Goal: Task Accomplishment & Management: Manage account settings

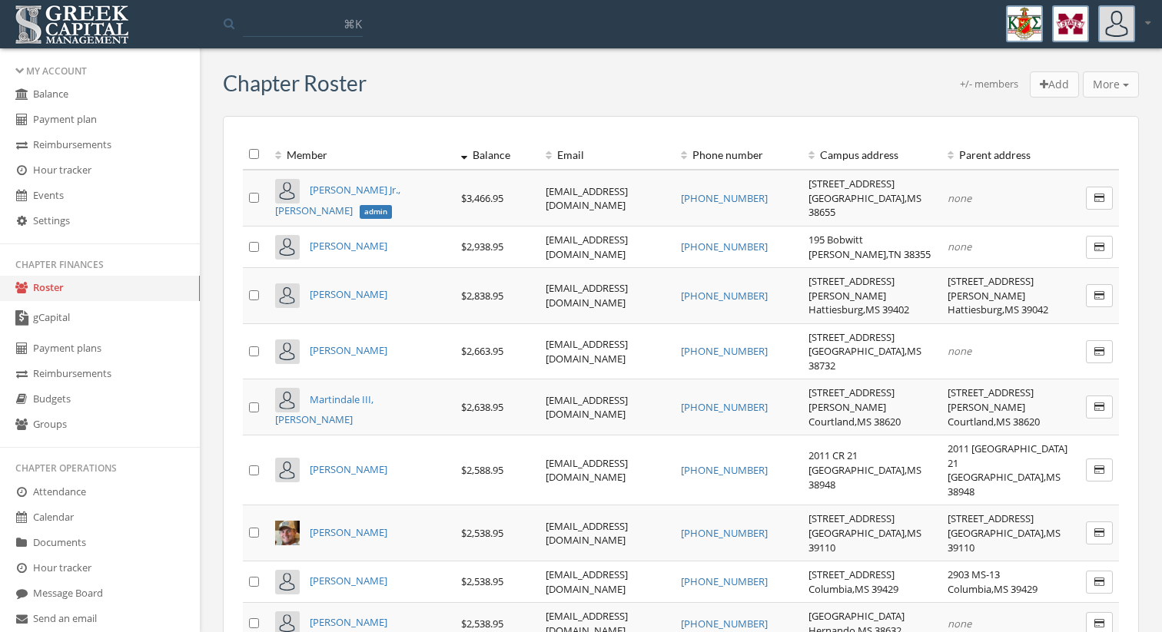
click at [41, 413] on link "Groups" at bounding box center [100, 425] width 200 height 25
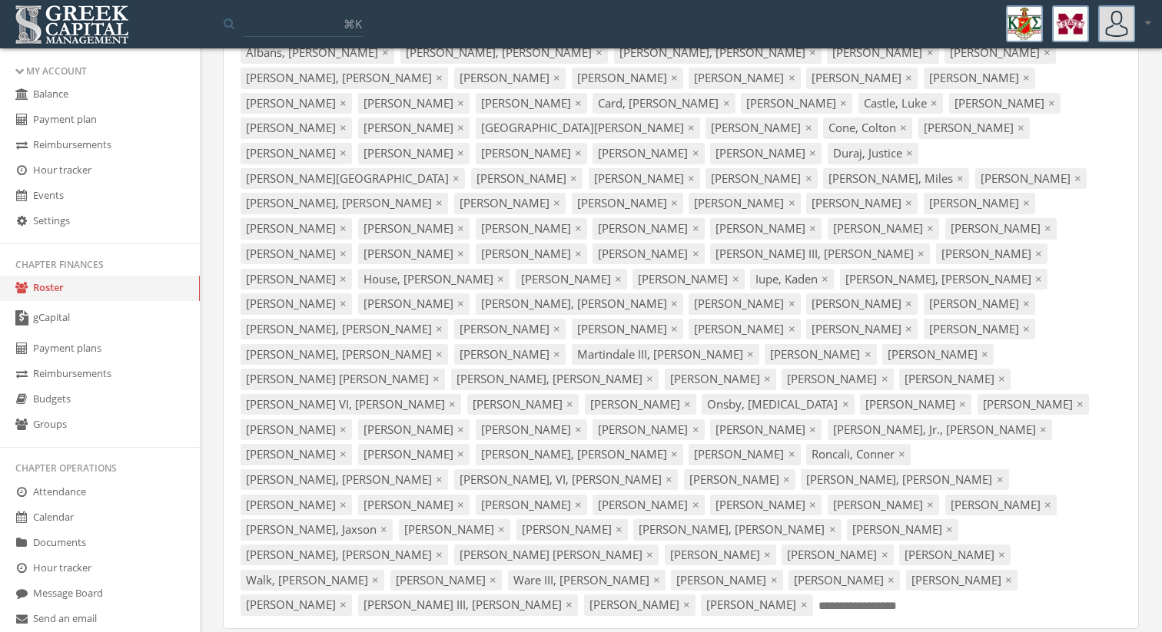
scroll to position [1410, 0]
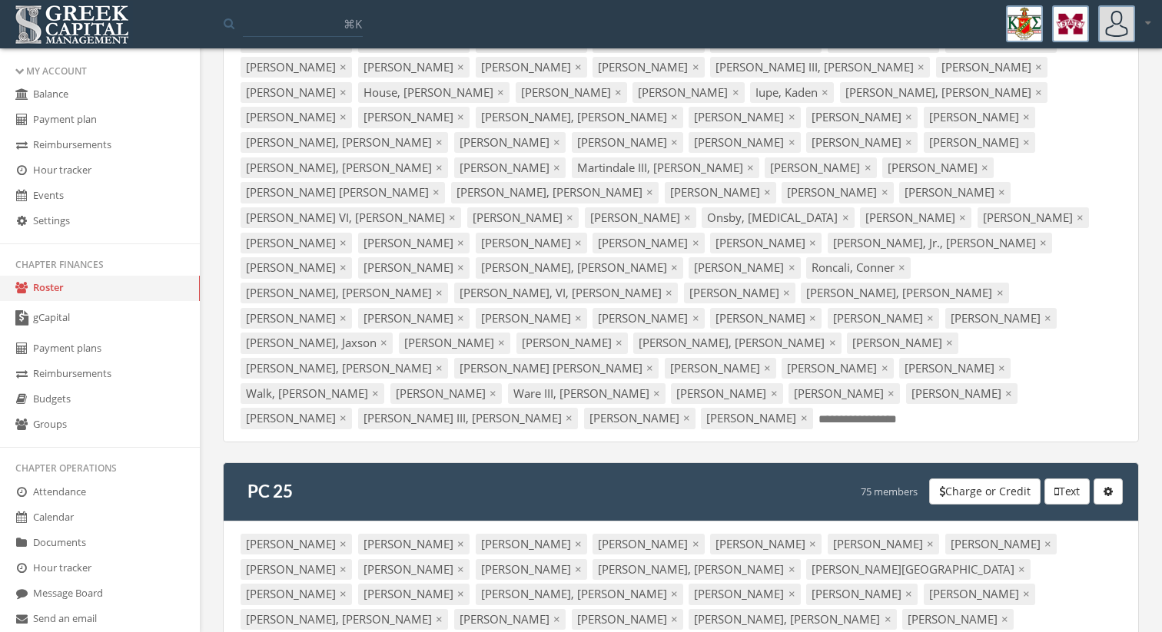
click at [993, 462] on div "PC 25 75 members Charge or Credit Text Rename group Delete" at bounding box center [681, 491] width 916 height 59
click at [993, 479] on button "Charge or Credit" at bounding box center [984, 492] width 111 height 26
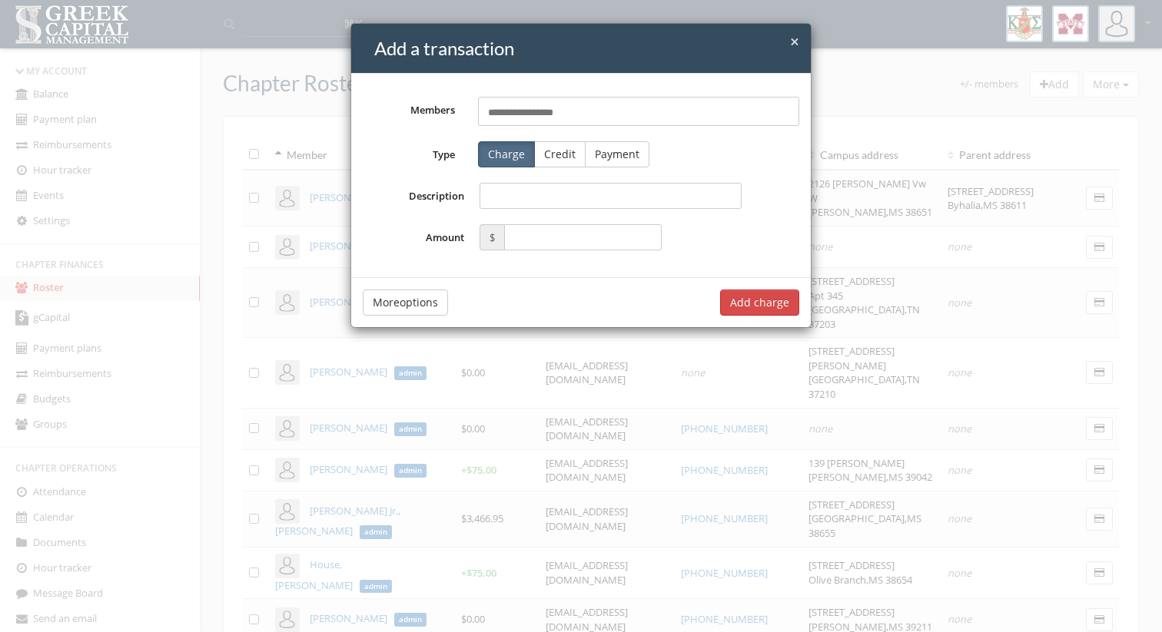
click at [518, 110] on input "text" at bounding box center [530, 113] width 85 height 15
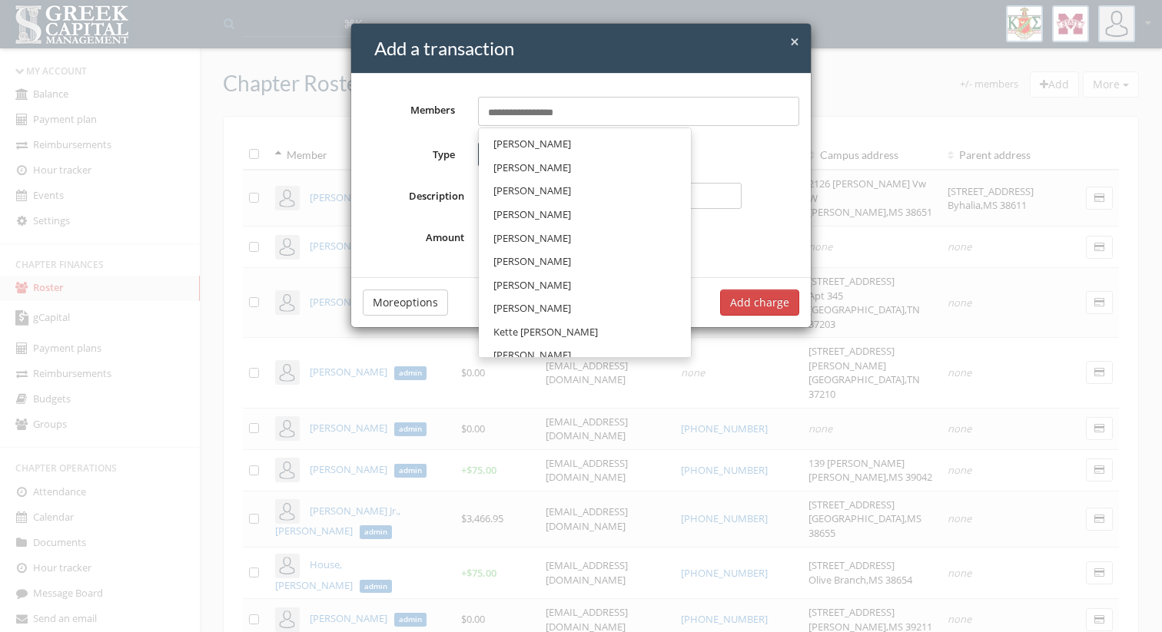
click at [649, 113] on div "Select members..." at bounding box center [639, 111] width 322 height 29
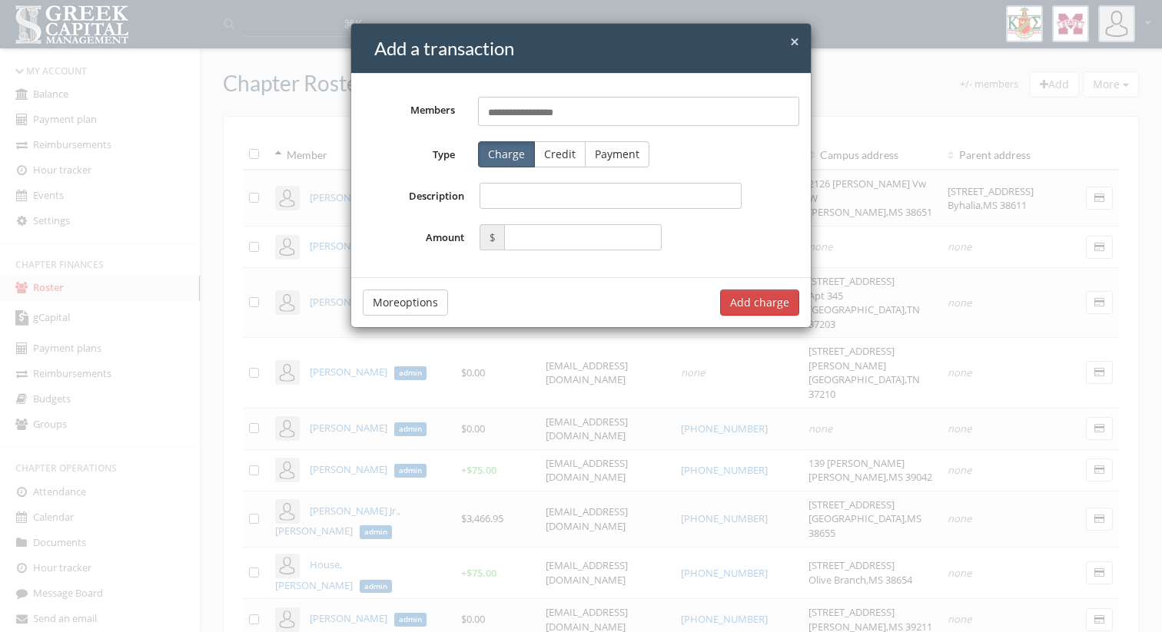
click at [723, 151] on div "Charge Credit Payment" at bounding box center [600, 154] width 268 height 26
click at [787, 41] on h4 "Add a transaction" at bounding box center [586, 48] width 425 height 26
click at [795, 45] on span "×" at bounding box center [794, 42] width 9 height 22
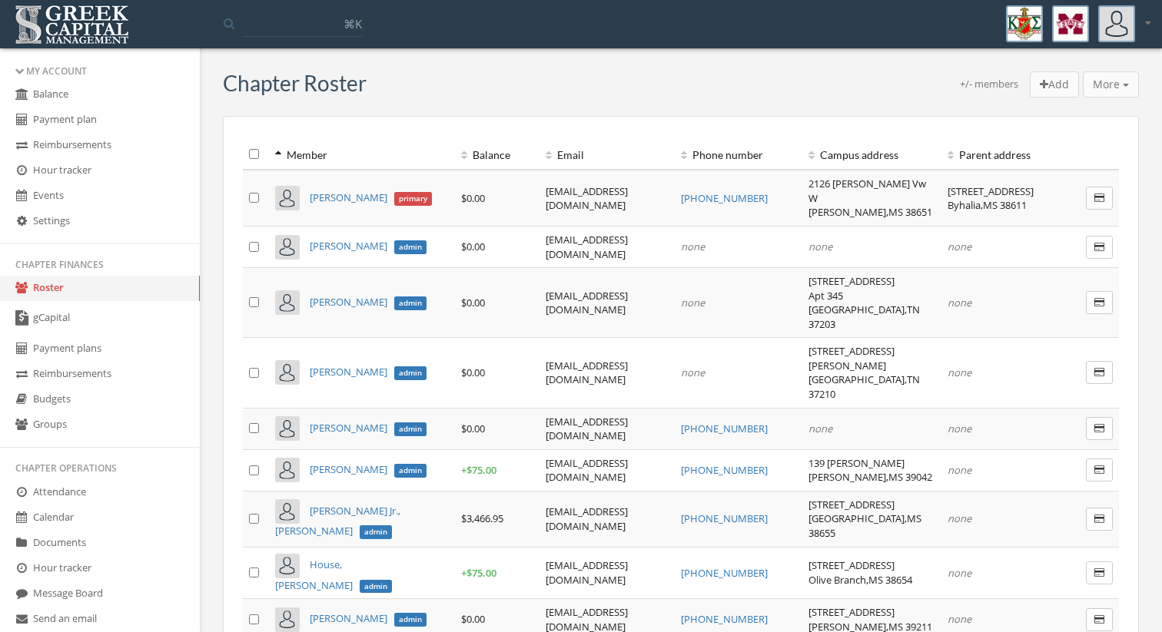
click at [44, 419] on link "Groups" at bounding box center [100, 425] width 200 height 25
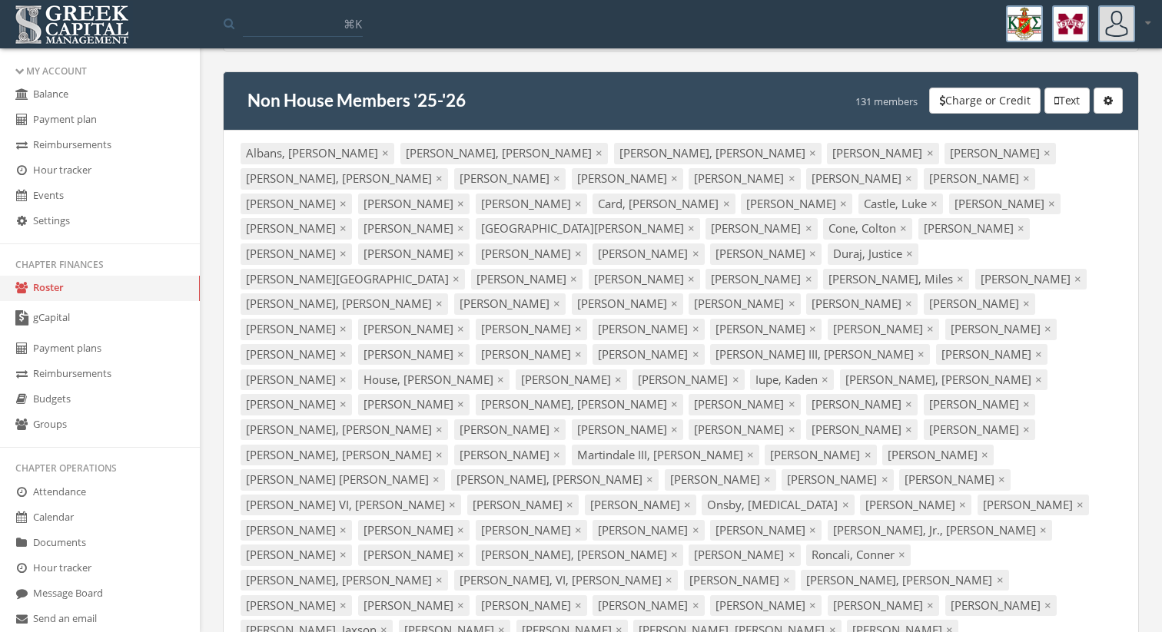
scroll to position [1410, 0]
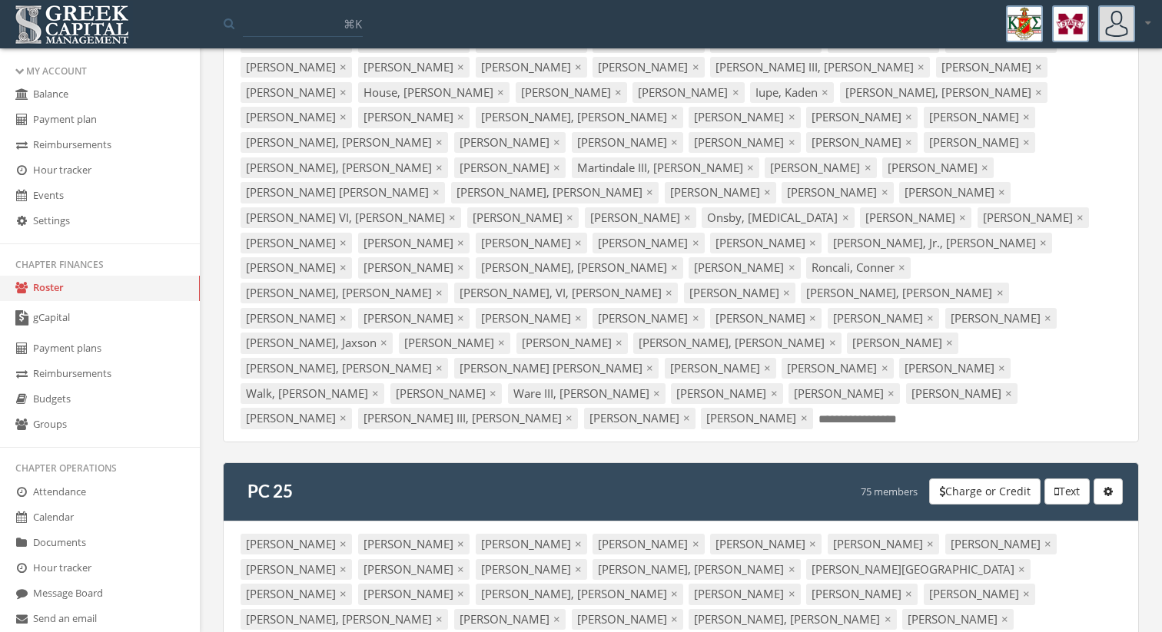
click at [987, 479] on button "Charge or Credit" at bounding box center [984, 492] width 111 height 26
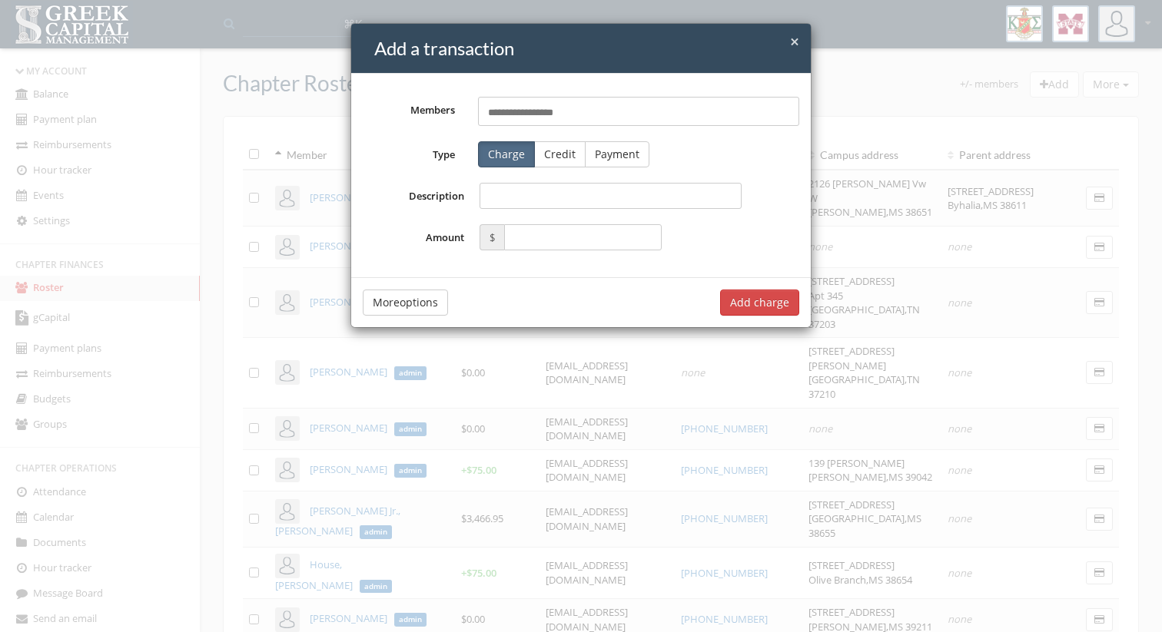
click at [406, 301] on button "More options" at bounding box center [405, 303] width 85 height 26
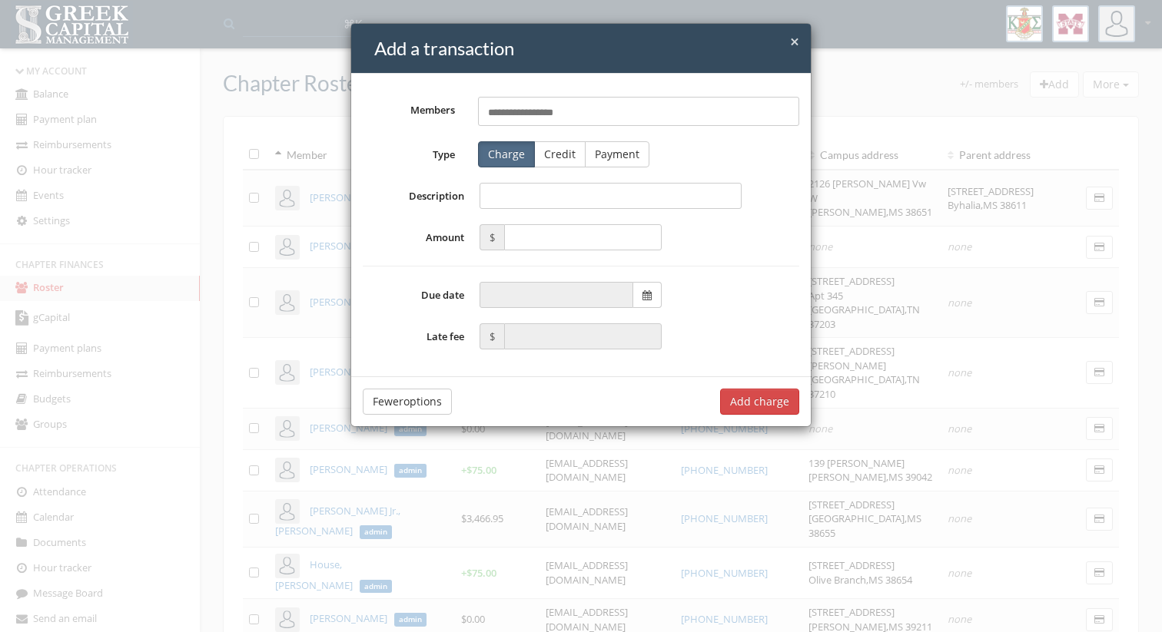
click at [409, 395] on button "Fewer options" at bounding box center [407, 402] width 89 height 26
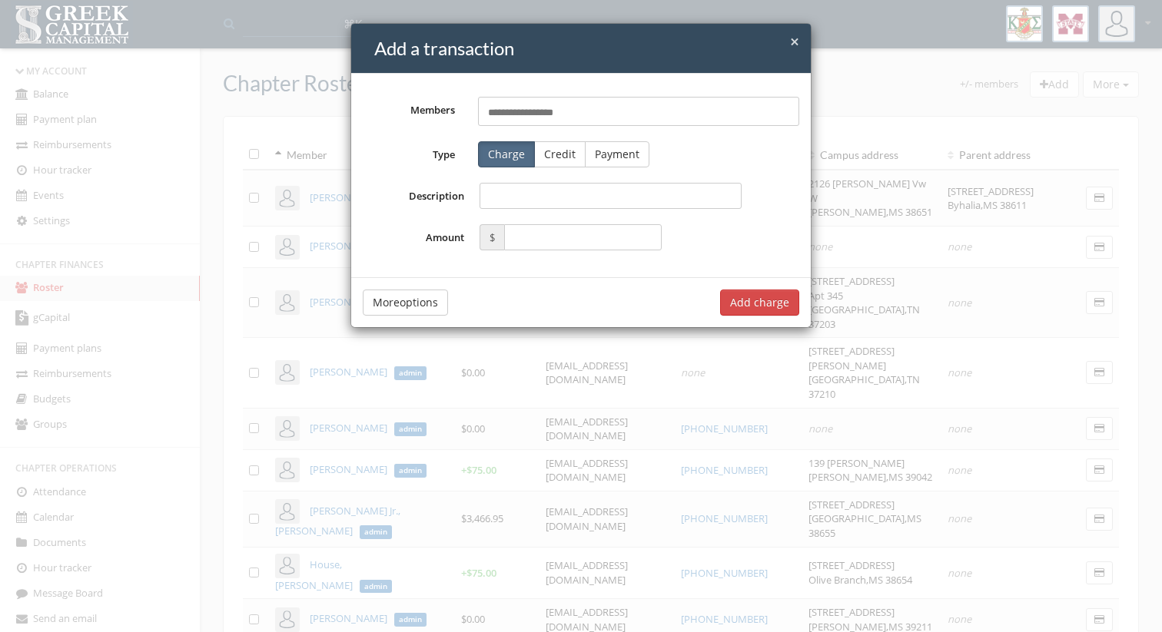
click at [574, 118] on div "Select members..." at bounding box center [639, 111] width 322 height 29
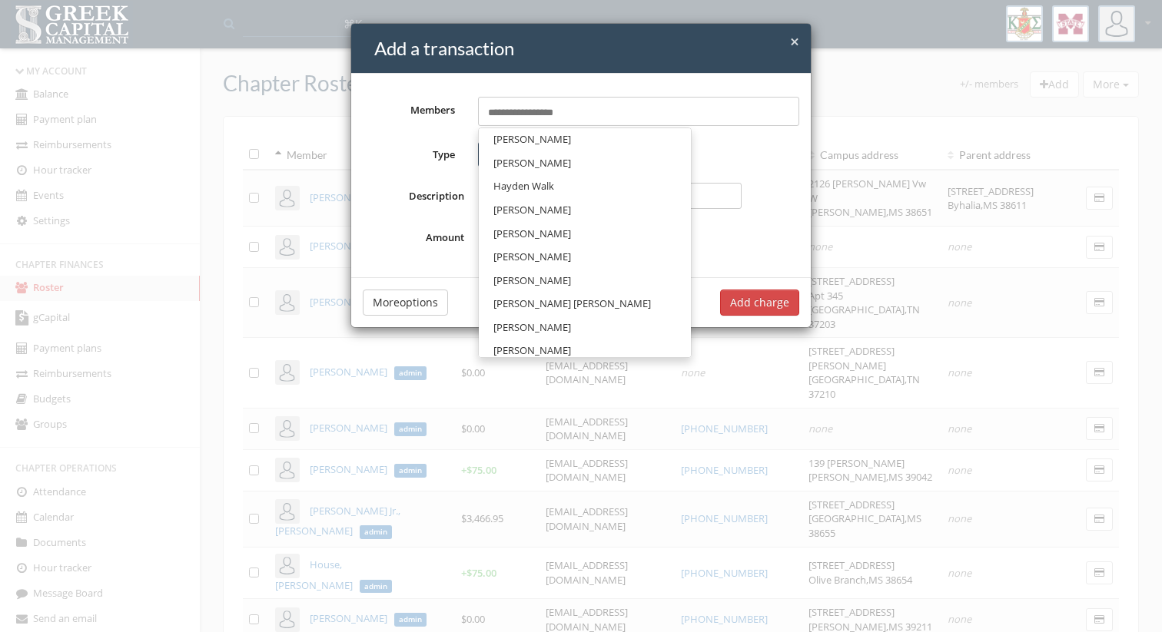
scroll to position [2165, 0]
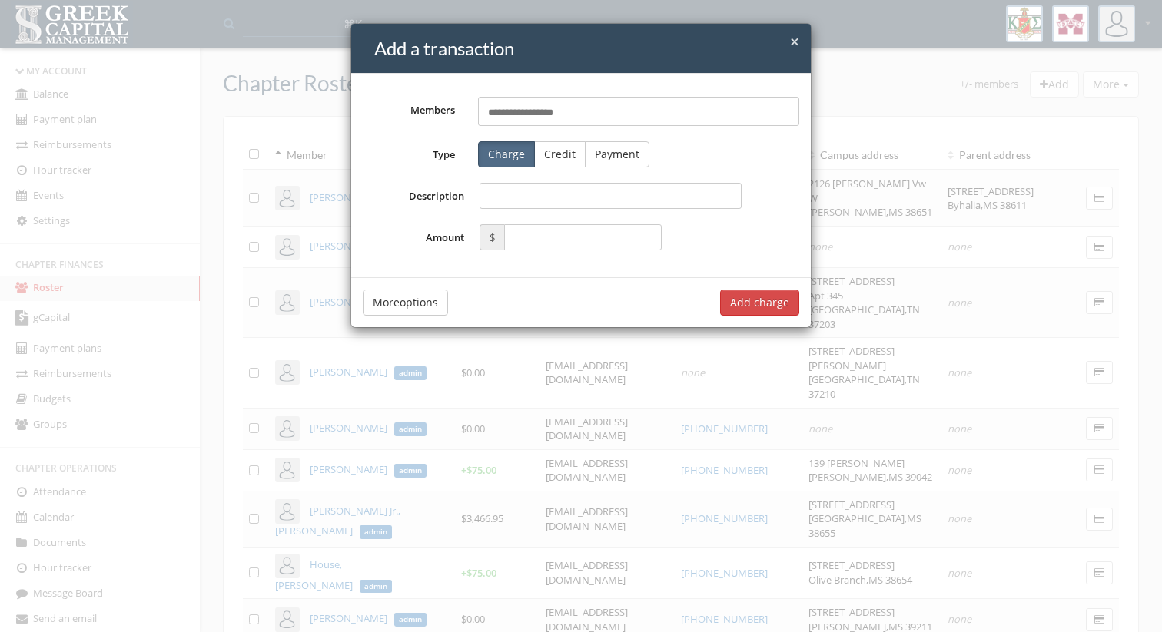
click at [717, 130] on div "Members Select members... Type Charge Credit Payment Description Amount $" at bounding box center [580, 176] width 459 height 204
click at [552, 192] on input "Description" at bounding box center [610, 196] width 262 height 26
type input "**********"
click at [564, 239] on input "text" at bounding box center [582, 237] width 157 height 26
type input "***"
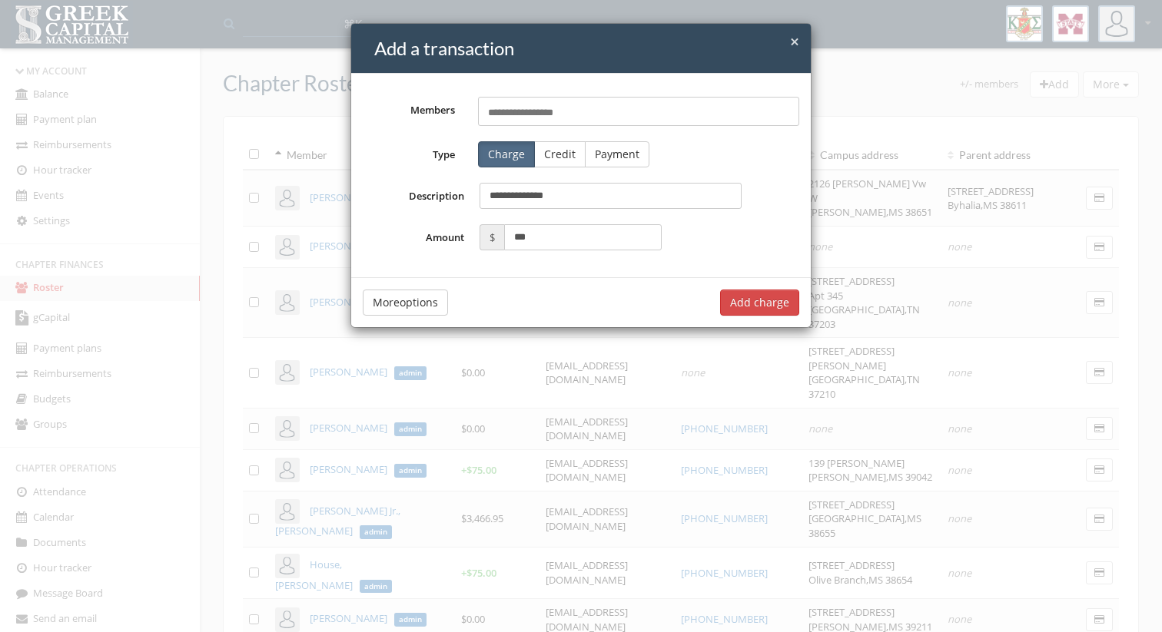
click at [771, 304] on button "Add charge" at bounding box center [759, 303] width 79 height 26
click at [757, 299] on button "Add charge" at bounding box center [759, 303] width 79 height 26
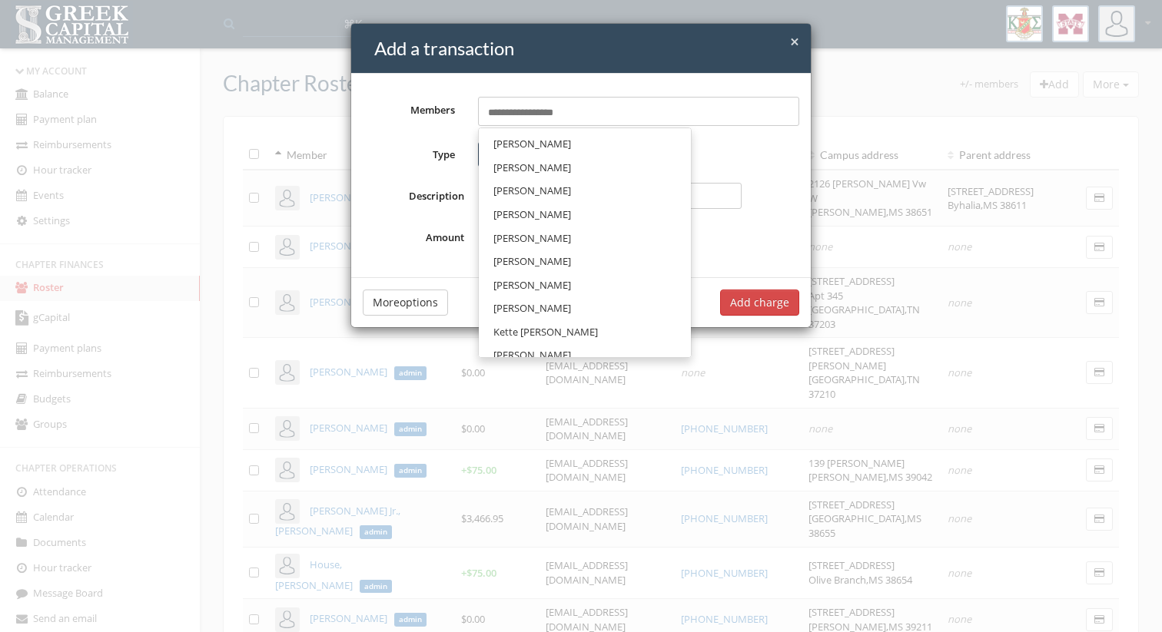
click at [699, 108] on div "Select members..." at bounding box center [639, 111] width 322 height 29
click at [572, 154] on link "[PERSON_NAME]" at bounding box center [584, 144] width 201 height 24
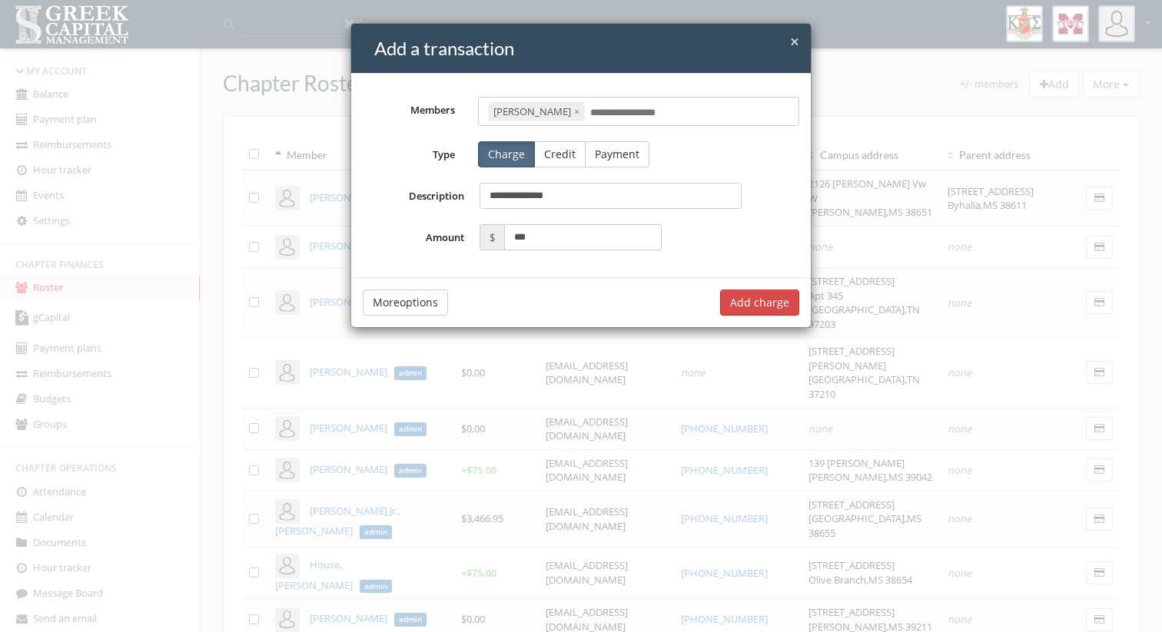
click at [635, 109] on input "text" at bounding box center [632, 113] width 85 height 15
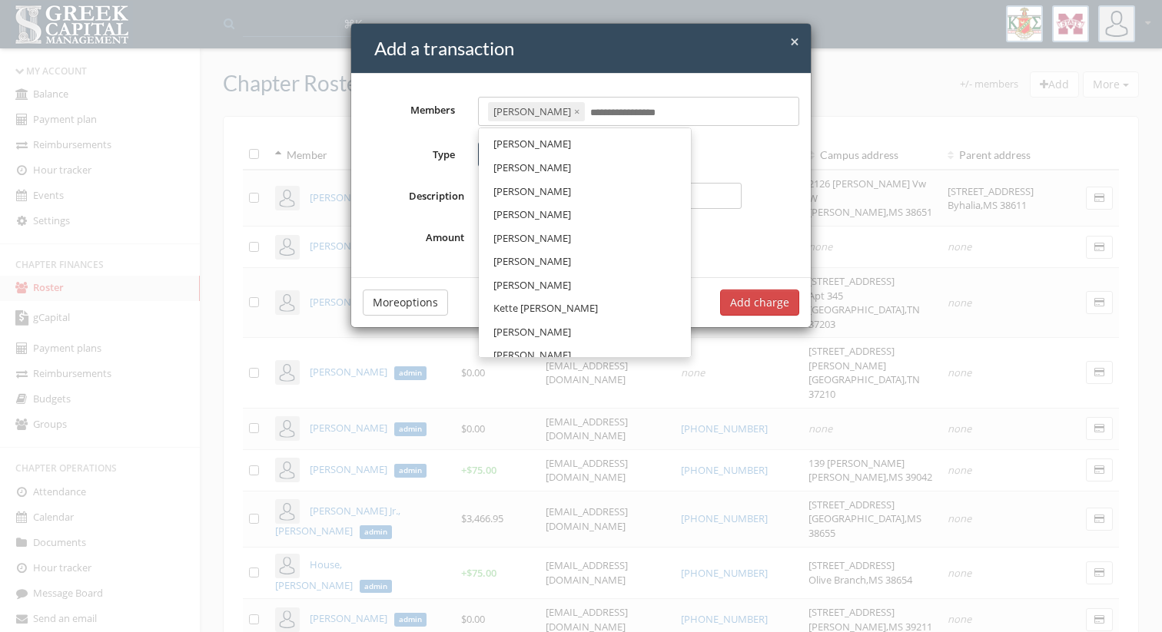
click at [545, 167] on span "[PERSON_NAME]" at bounding box center [532, 168] width 78 height 14
click at [709, 98] on div "[PERSON_NAME] × [PERSON_NAME] × Select members..." at bounding box center [639, 111] width 322 height 29
click at [591, 149] on link "[PERSON_NAME]" at bounding box center [584, 144] width 201 height 24
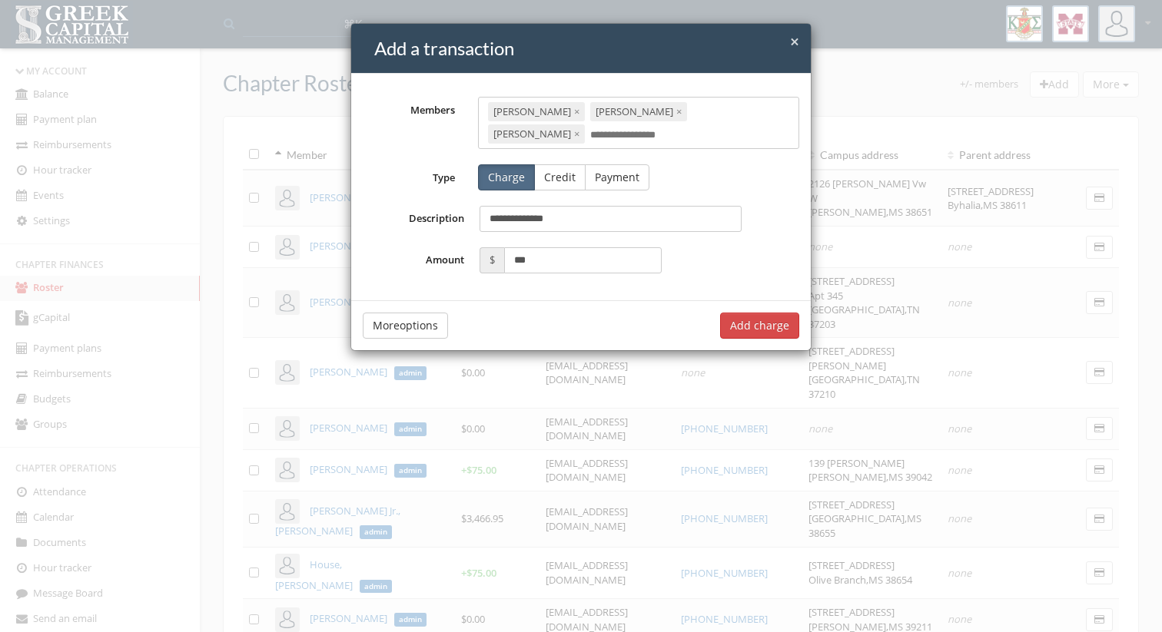
click at [692, 130] on div "[PERSON_NAME] × [PERSON_NAME] × [PERSON_NAME] × Select members..." at bounding box center [639, 122] width 322 height 51
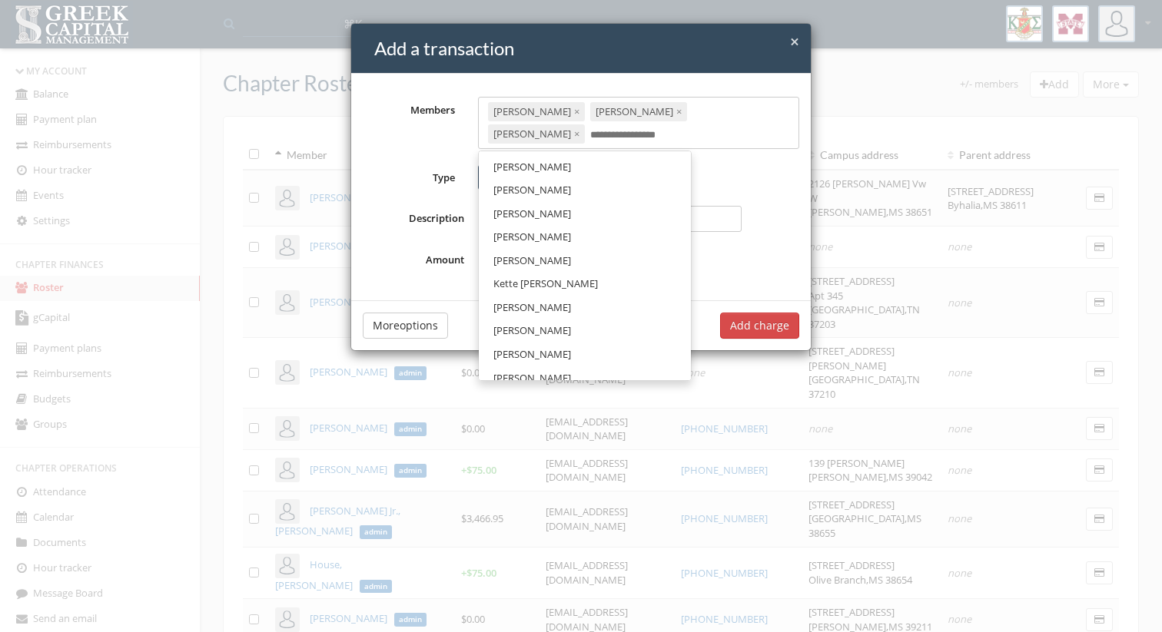
click at [586, 178] on link "[PERSON_NAME]" at bounding box center [584, 190] width 201 height 24
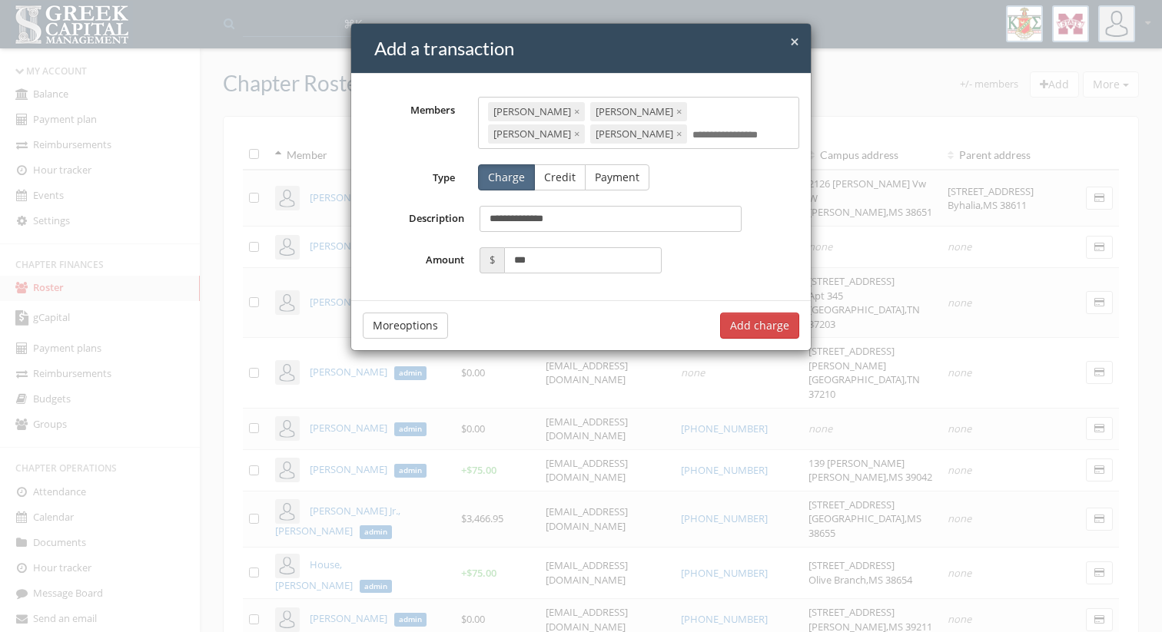
click at [692, 138] on input "text" at bounding box center [734, 135] width 85 height 15
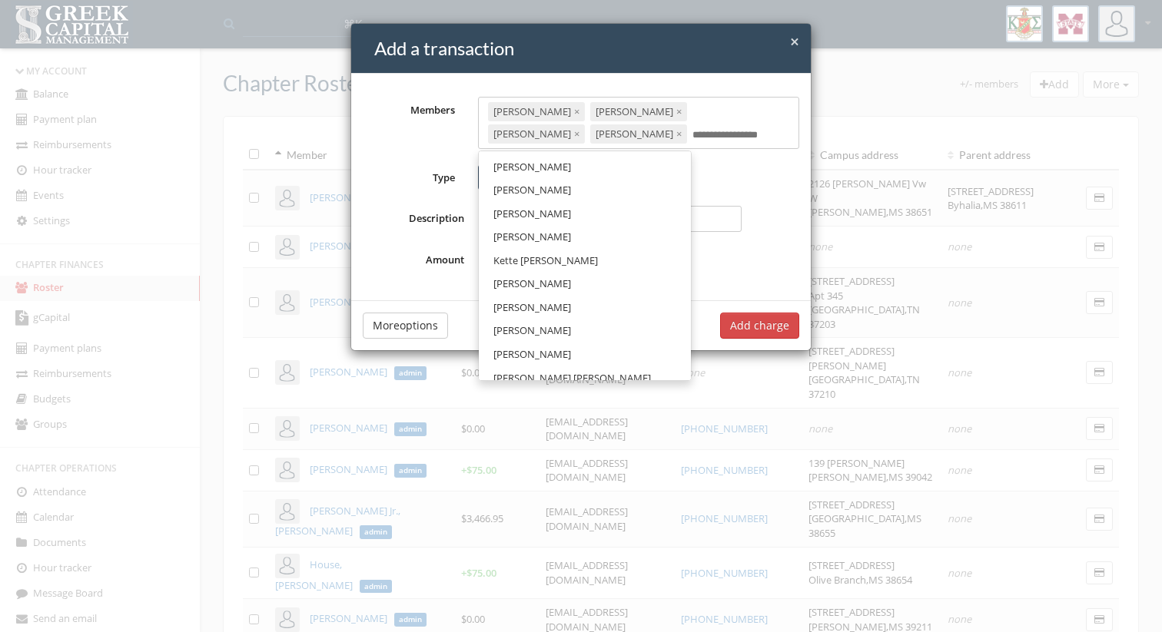
click at [578, 173] on link "[PERSON_NAME]" at bounding box center [584, 167] width 201 height 24
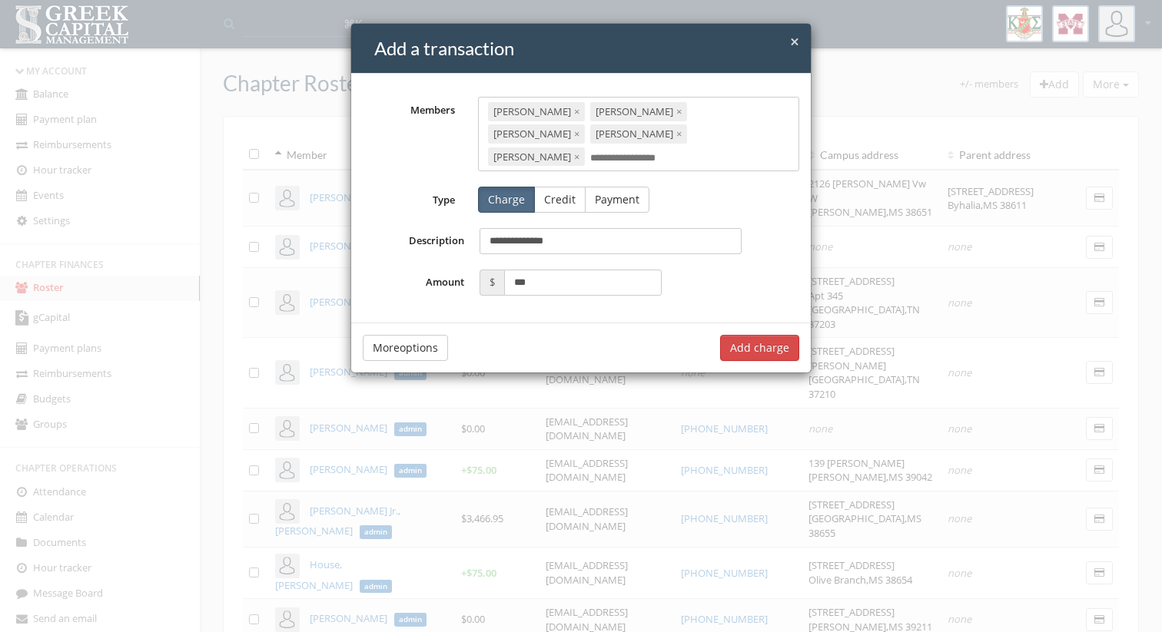
click at [674, 151] on input "text" at bounding box center [632, 158] width 85 height 15
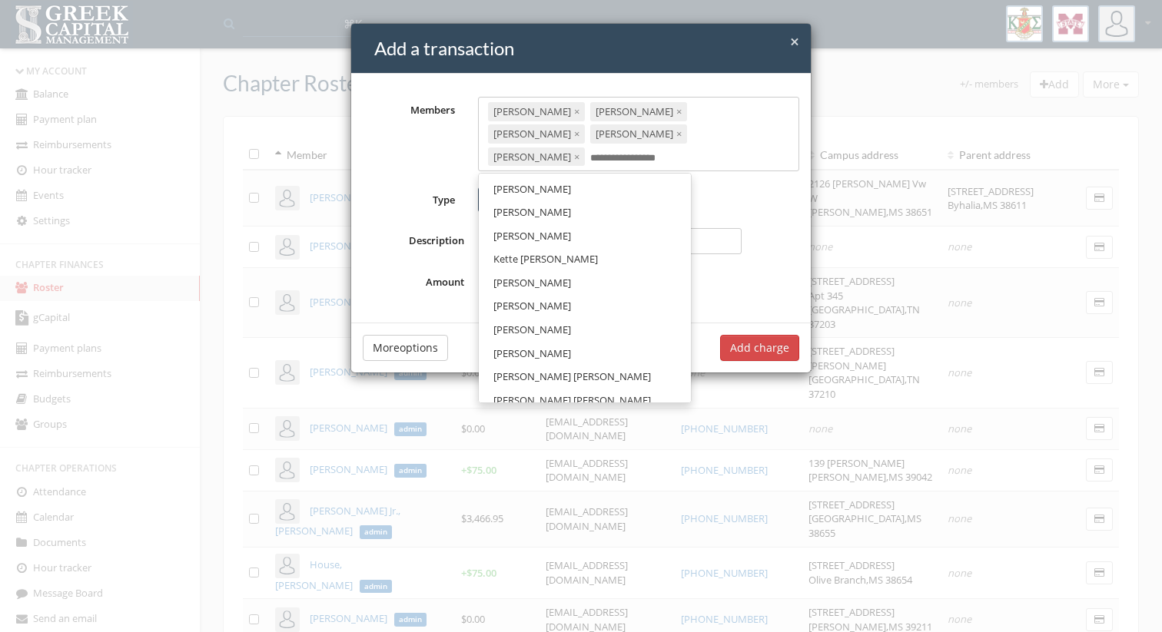
click at [608, 177] on link "[PERSON_NAME]" at bounding box center [584, 189] width 201 height 24
click at [681, 150] on div "[PERSON_NAME] × [PERSON_NAME] × [PERSON_NAME] × [PERSON_NAME] × [PERSON_NAME] ×…" at bounding box center [639, 134] width 322 height 74
click at [583, 211] on link "[PERSON_NAME]" at bounding box center [584, 212] width 201 height 24
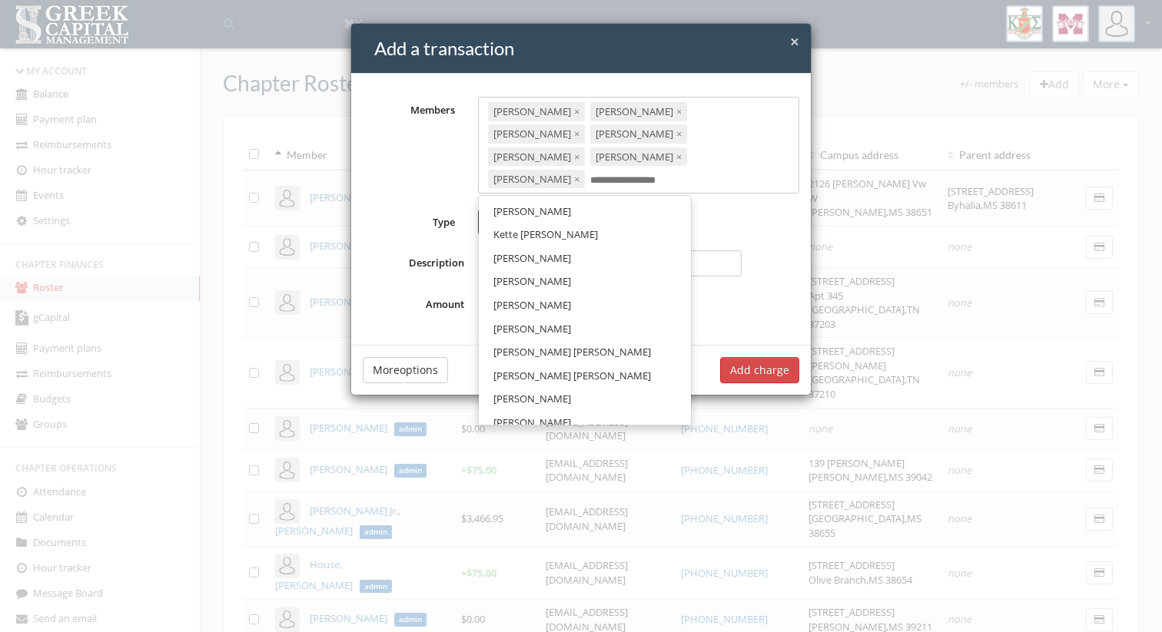
click at [629, 174] on input "text" at bounding box center [632, 181] width 85 height 15
click at [585, 247] on link "[PERSON_NAME]" at bounding box center [584, 259] width 201 height 24
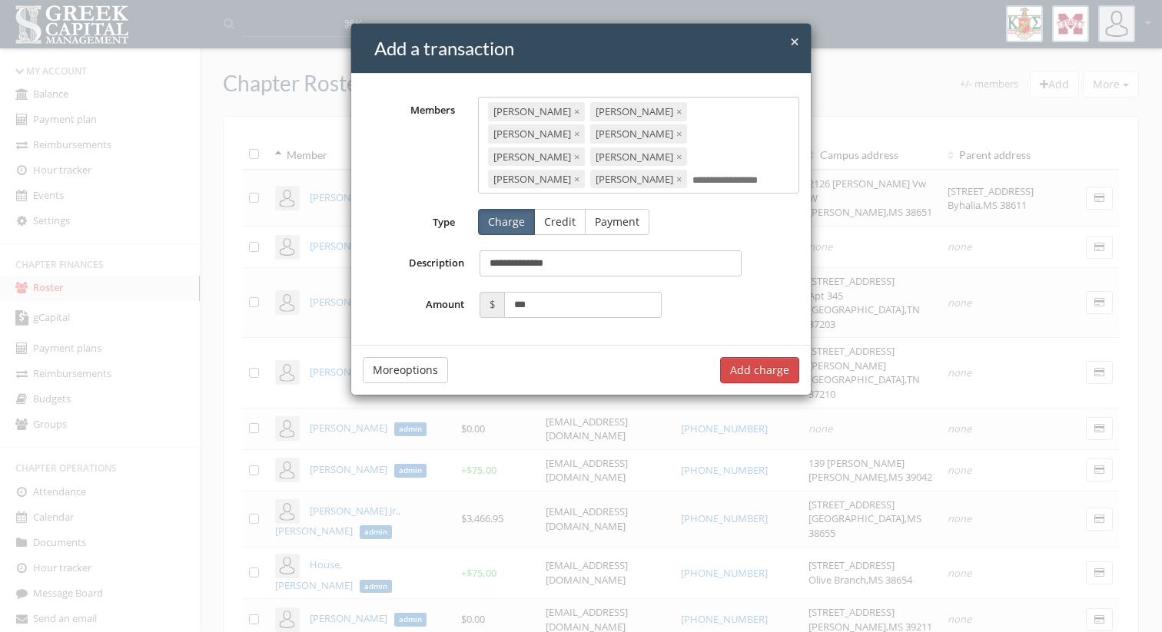
click at [692, 174] on input "text" at bounding box center [734, 181] width 85 height 15
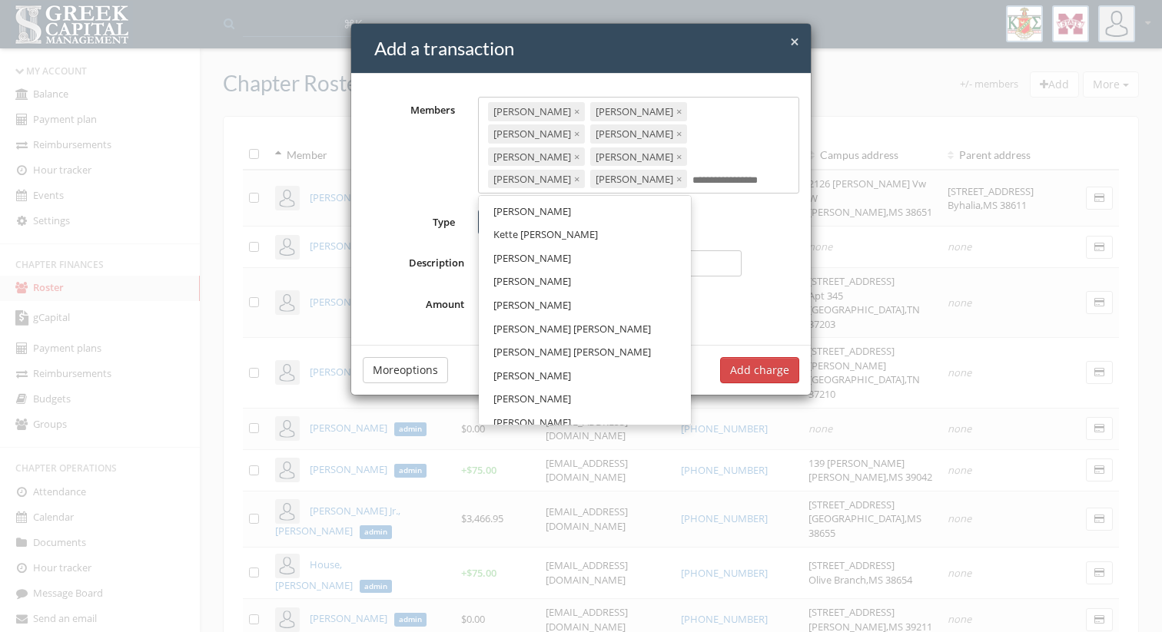
click at [519, 298] on span "[PERSON_NAME]" at bounding box center [532, 305] width 78 height 14
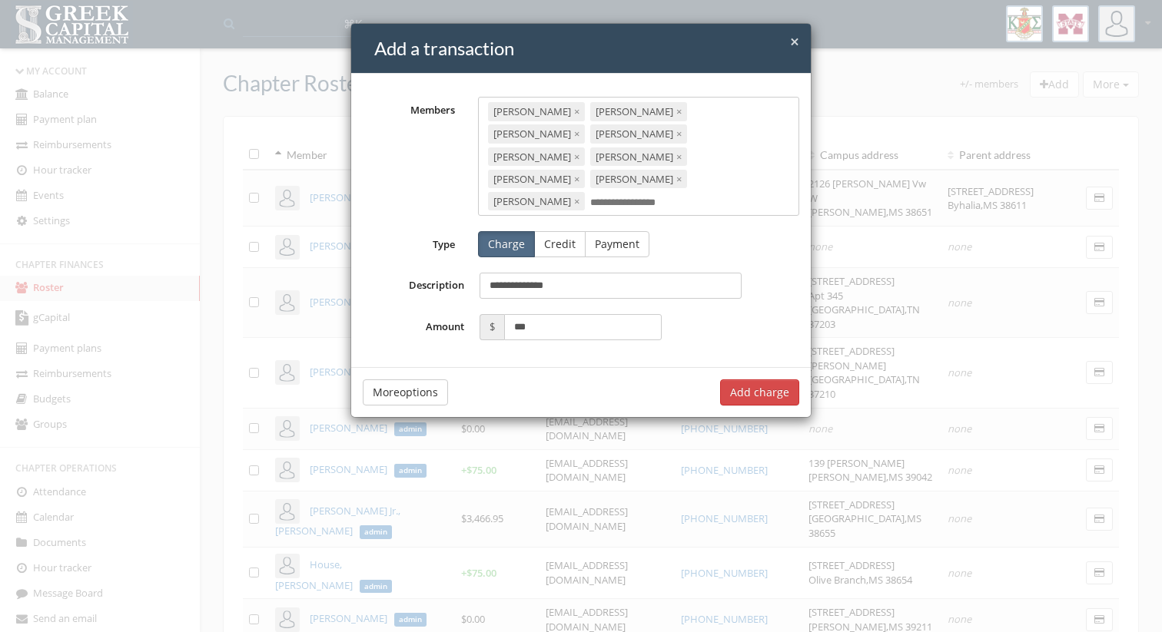
click at [667, 181] on div "[PERSON_NAME] × [PERSON_NAME] × [PERSON_NAME] × [PERSON_NAME] × [PERSON_NAME] ×…" at bounding box center [639, 156] width 322 height 119
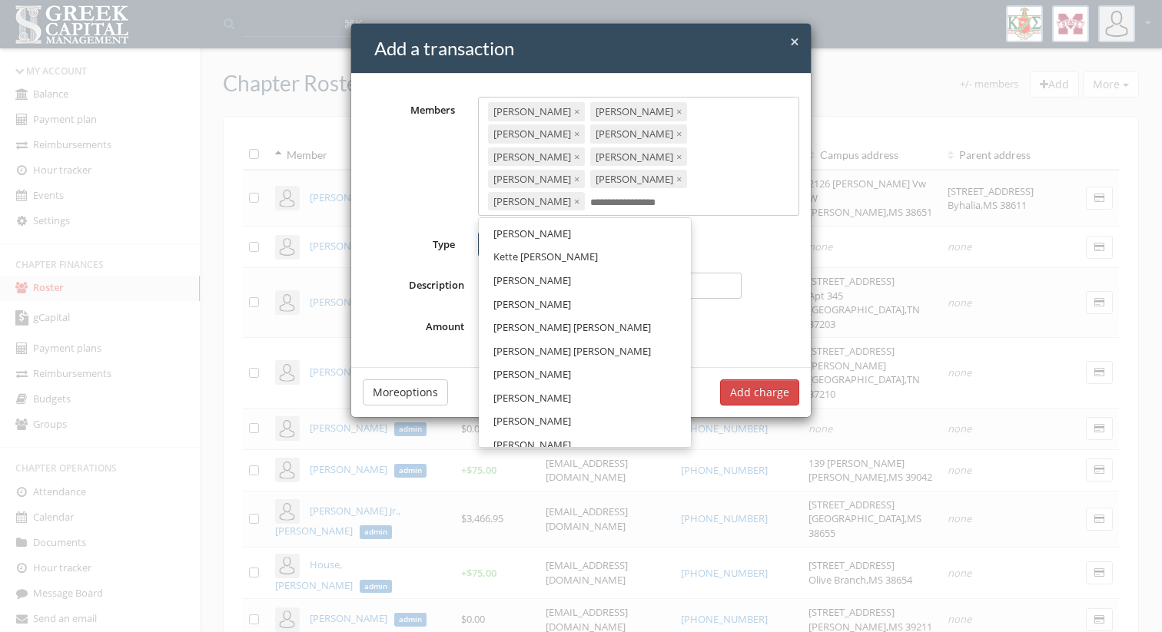
click at [560, 269] on link "[PERSON_NAME]" at bounding box center [584, 281] width 201 height 24
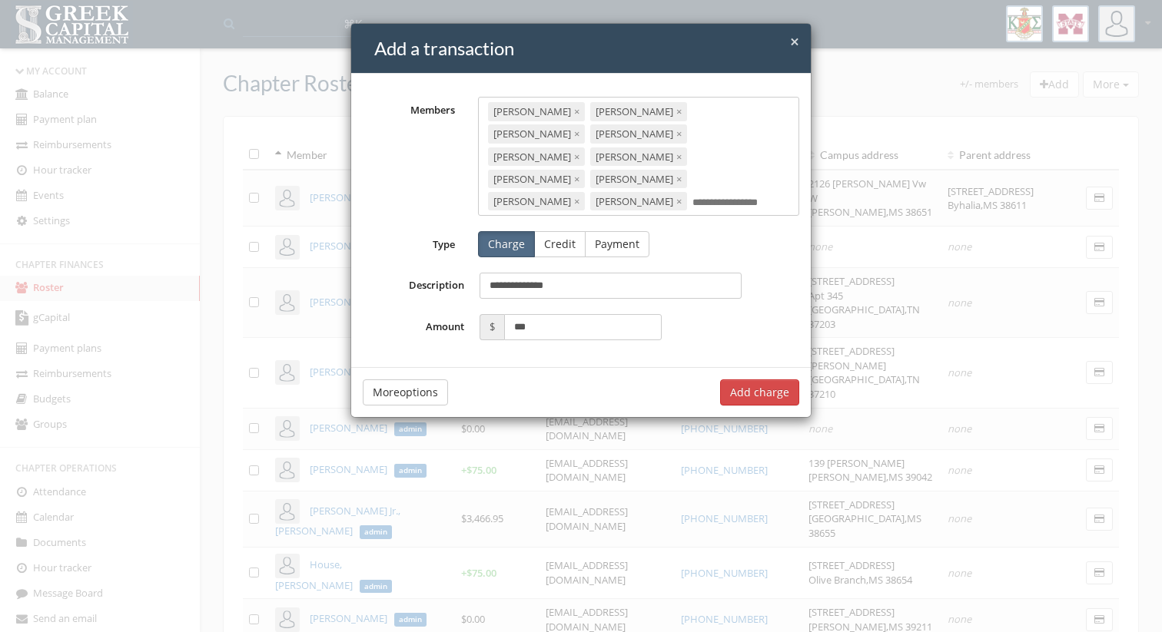
click at [692, 196] on input "text" at bounding box center [734, 203] width 85 height 15
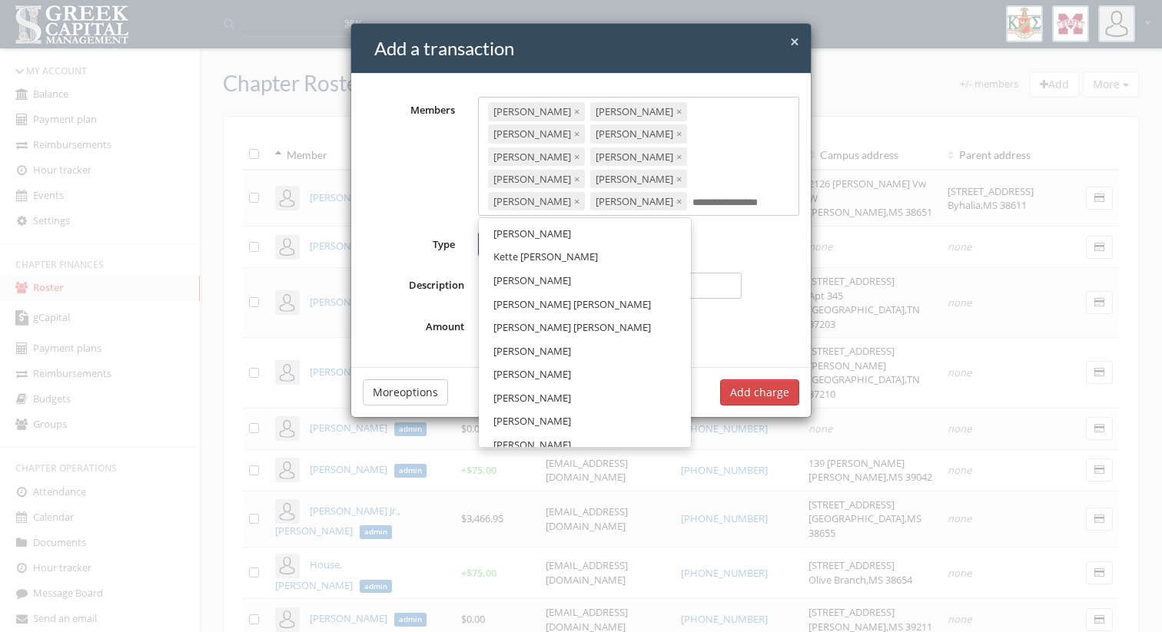
click at [575, 269] on link "[PERSON_NAME]" at bounding box center [584, 281] width 201 height 24
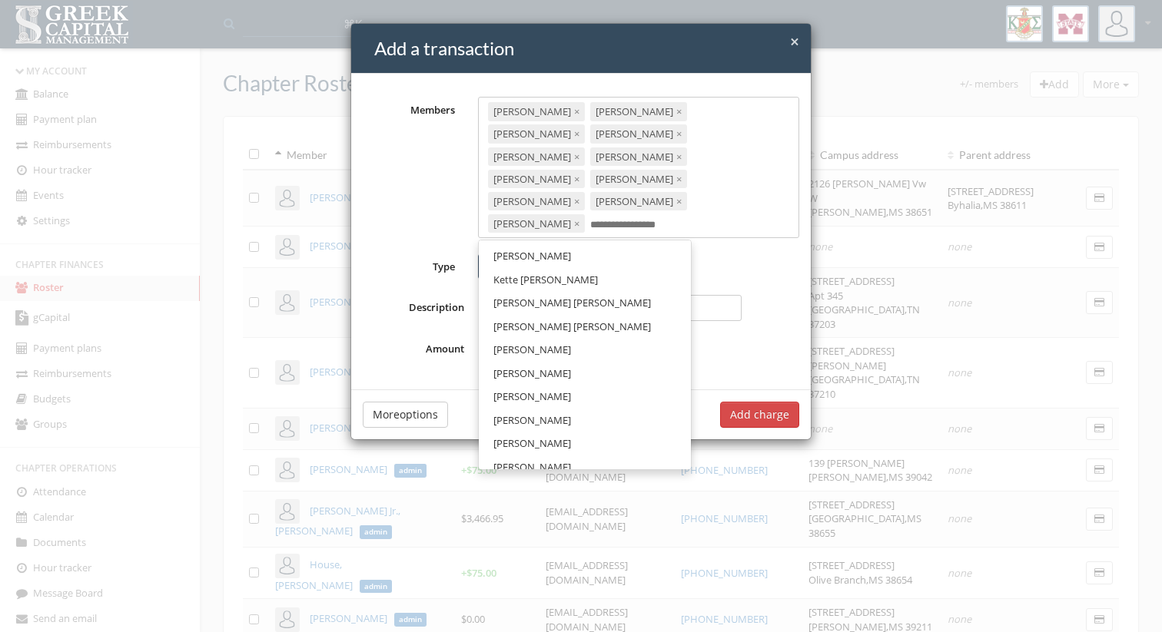
click at [674, 218] on input "text" at bounding box center [632, 225] width 85 height 15
click at [542, 296] on span "[PERSON_NAME] [PERSON_NAME]" at bounding box center [571, 303] width 157 height 14
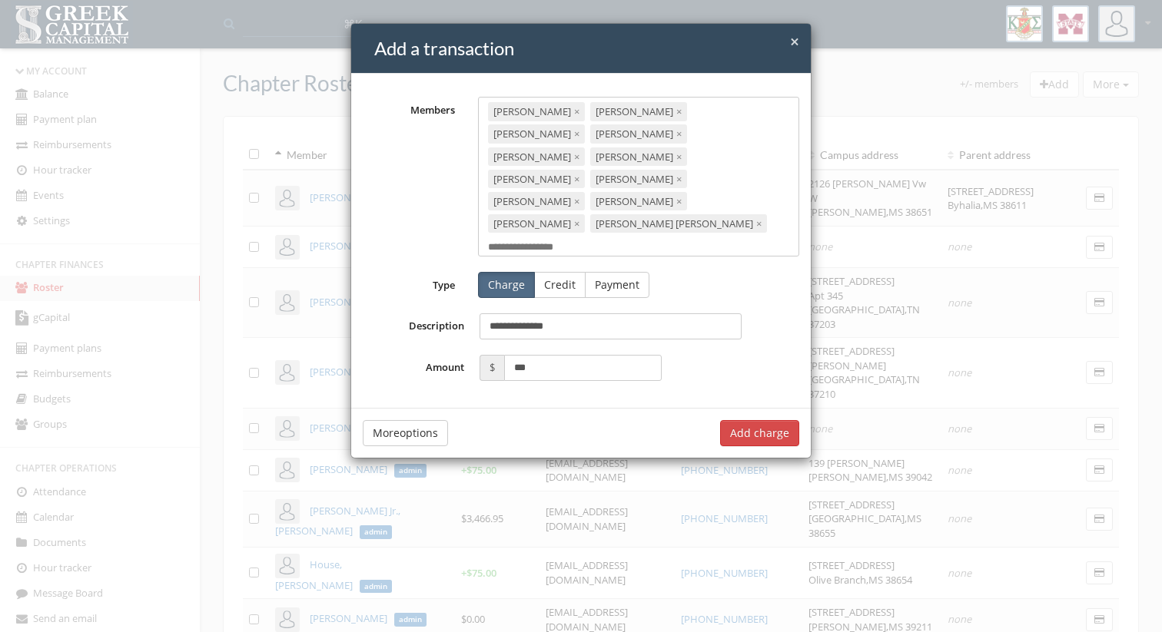
click at [624, 210] on div "[PERSON_NAME] × [PERSON_NAME] × [PERSON_NAME] × [PERSON_NAME] × [PERSON_NAME] ×…" at bounding box center [639, 176] width 322 height 159
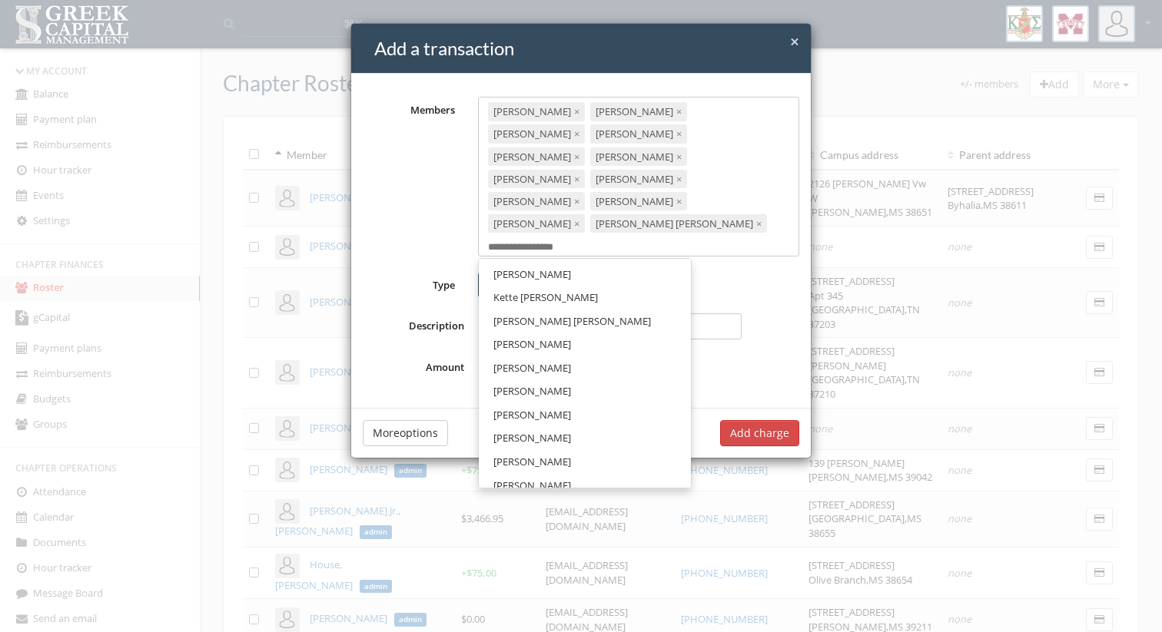
click at [565, 286] on link "Kette [PERSON_NAME]" at bounding box center [584, 298] width 201 height 24
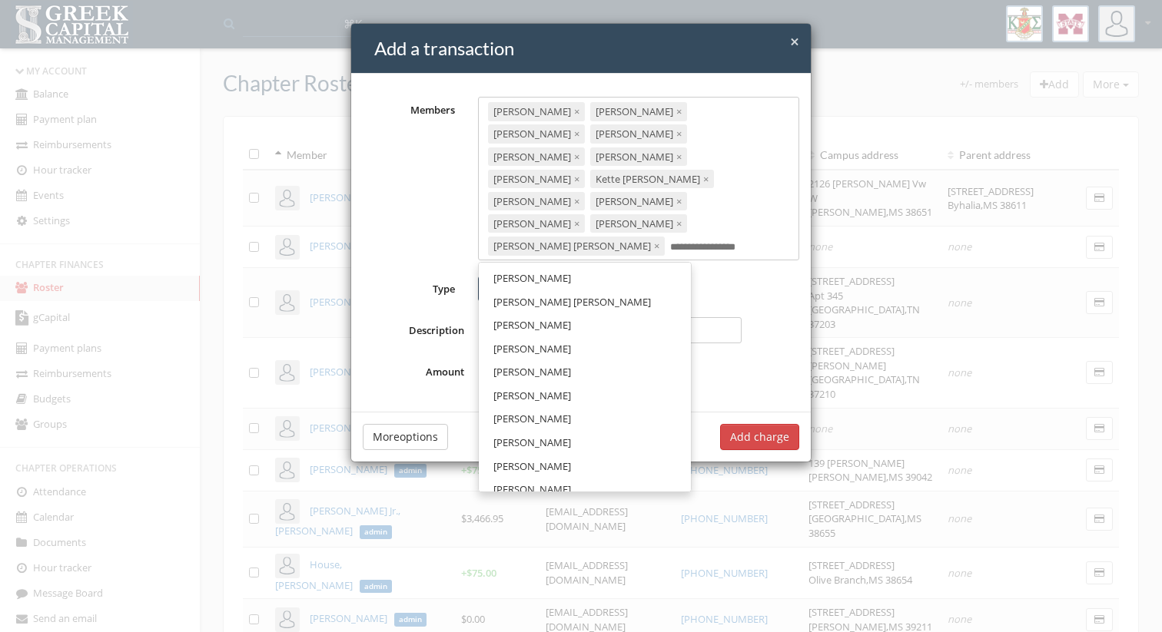
click at [670, 240] on input "text" at bounding box center [712, 247] width 85 height 15
click at [551, 337] on link "[PERSON_NAME]" at bounding box center [584, 349] width 201 height 24
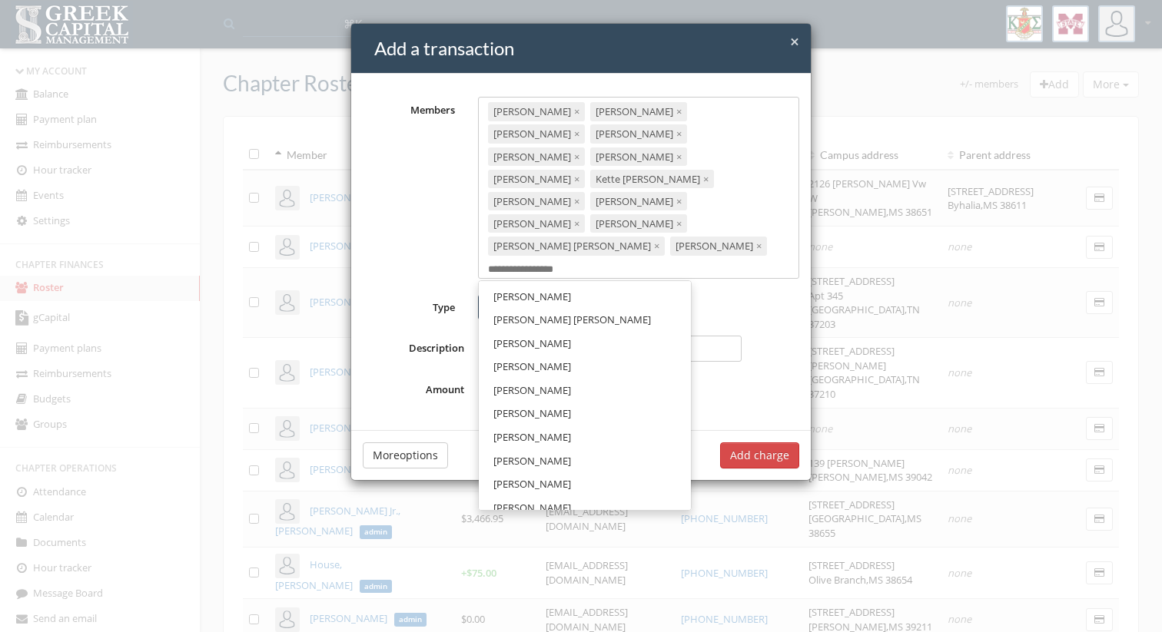
click at [572, 263] on input "text" at bounding box center [530, 270] width 85 height 15
click at [540, 332] on link "[PERSON_NAME]" at bounding box center [584, 344] width 201 height 24
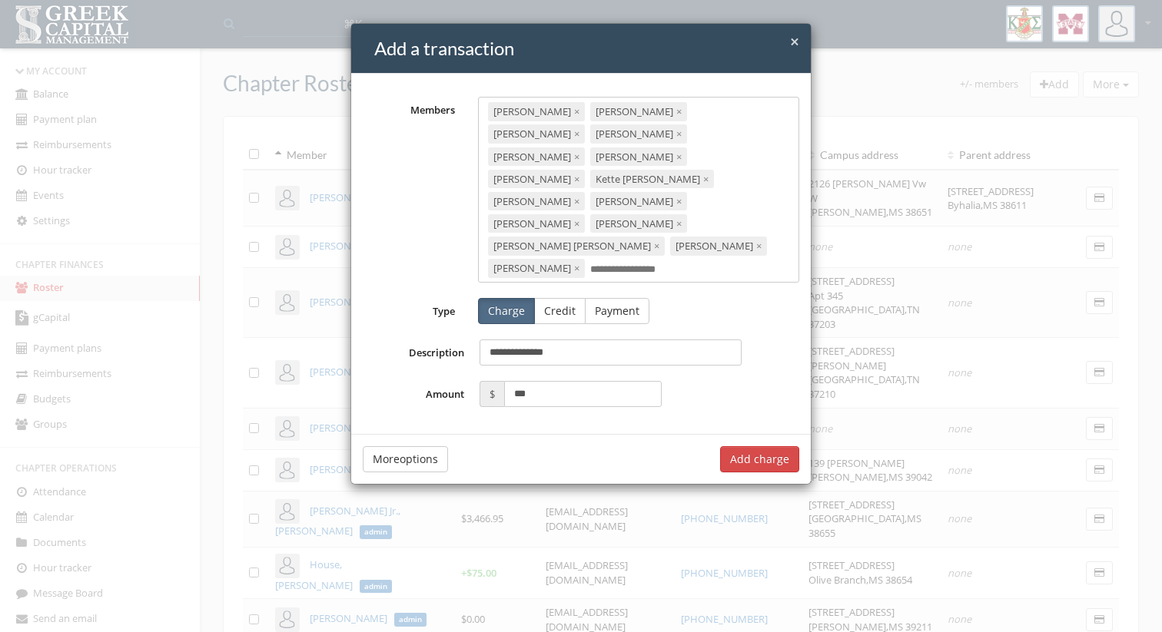
click at [663, 224] on div "[PERSON_NAME] × [PERSON_NAME] × [PERSON_NAME] × [PERSON_NAME] × [PERSON_NAME] ×…" at bounding box center [639, 190] width 322 height 186
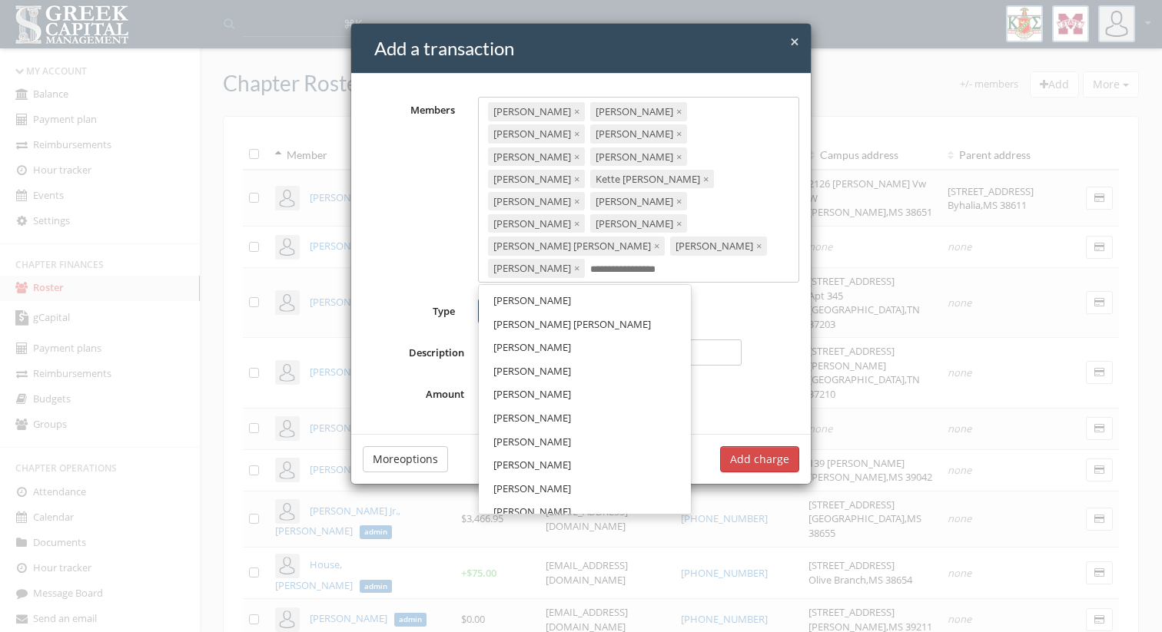
click at [506, 364] on span "[PERSON_NAME]" at bounding box center [532, 371] width 78 height 14
click at [692, 263] on input "text" at bounding box center [734, 270] width 85 height 15
click at [577, 336] on link "[PERSON_NAME]" at bounding box center [584, 348] width 201 height 24
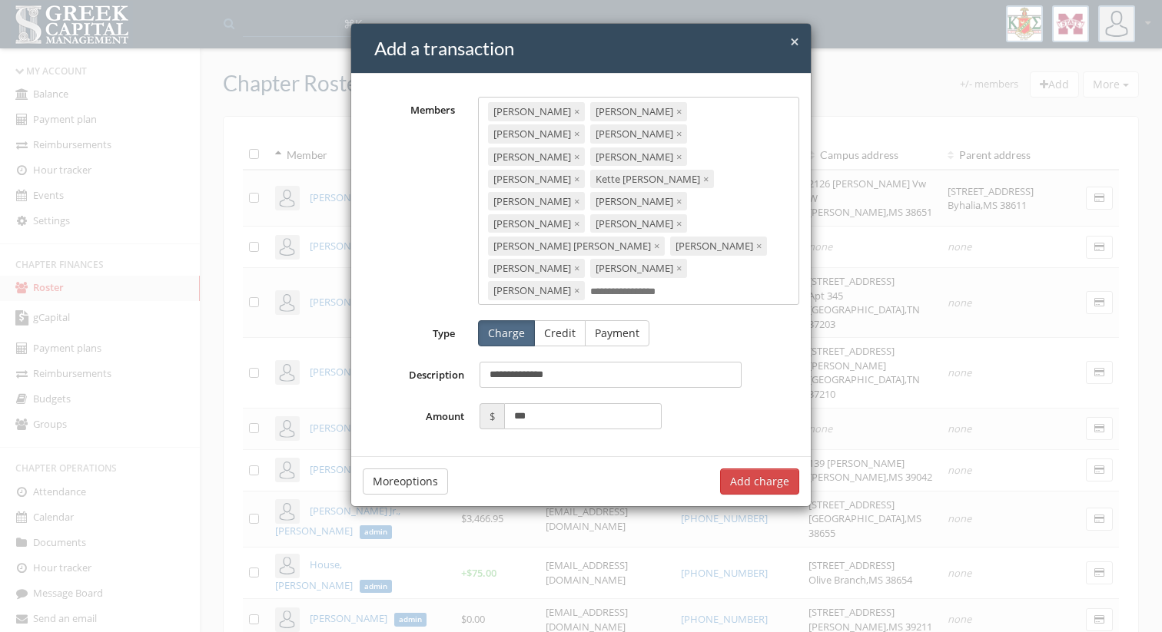
click at [674, 285] on input "text" at bounding box center [632, 292] width 85 height 15
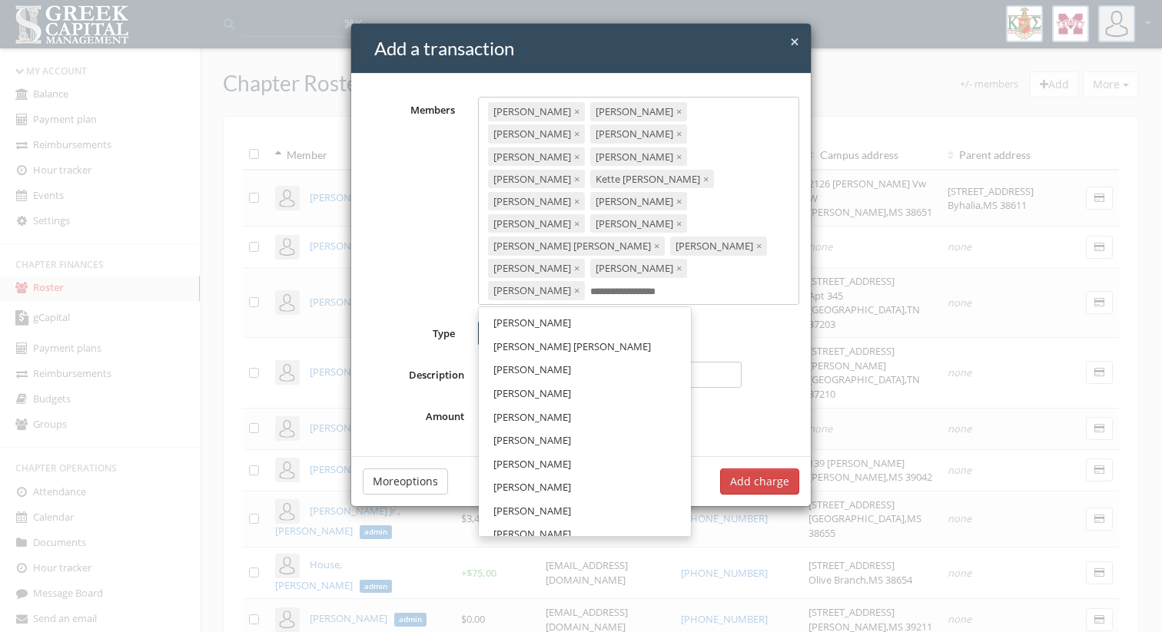
click at [606, 311] on link "[PERSON_NAME]" at bounding box center [584, 323] width 201 height 24
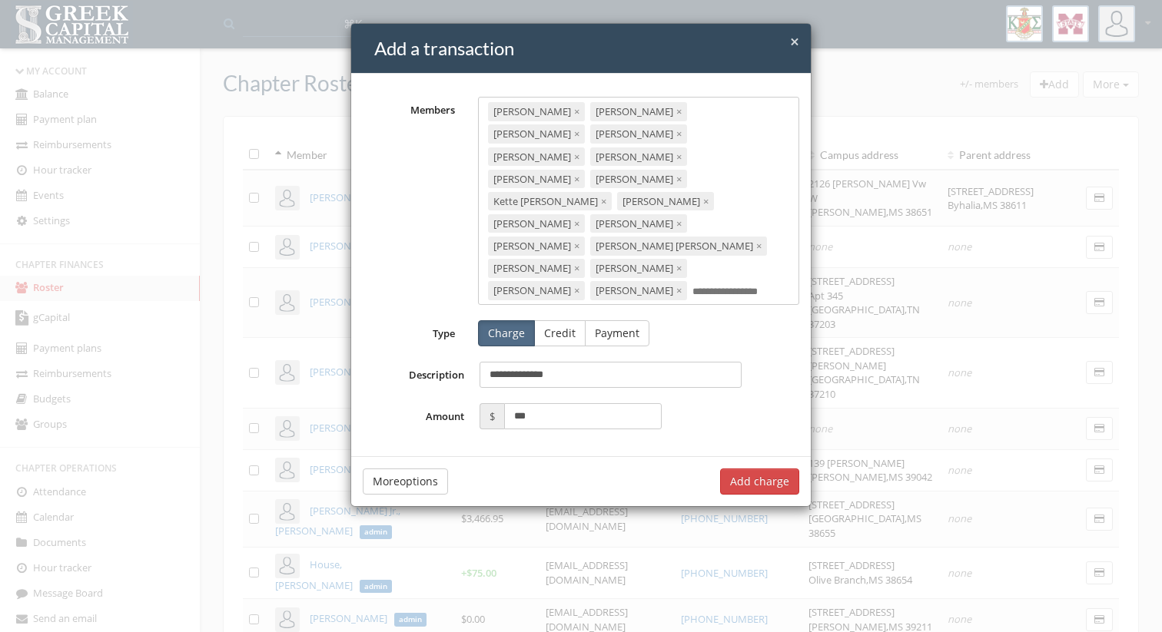
click at [656, 244] on div "[PERSON_NAME] × [PERSON_NAME] × [PERSON_NAME] × [PERSON_NAME] × [PERSON_NAME] ×…" at bounding box center [639, 201] width 322 height 208
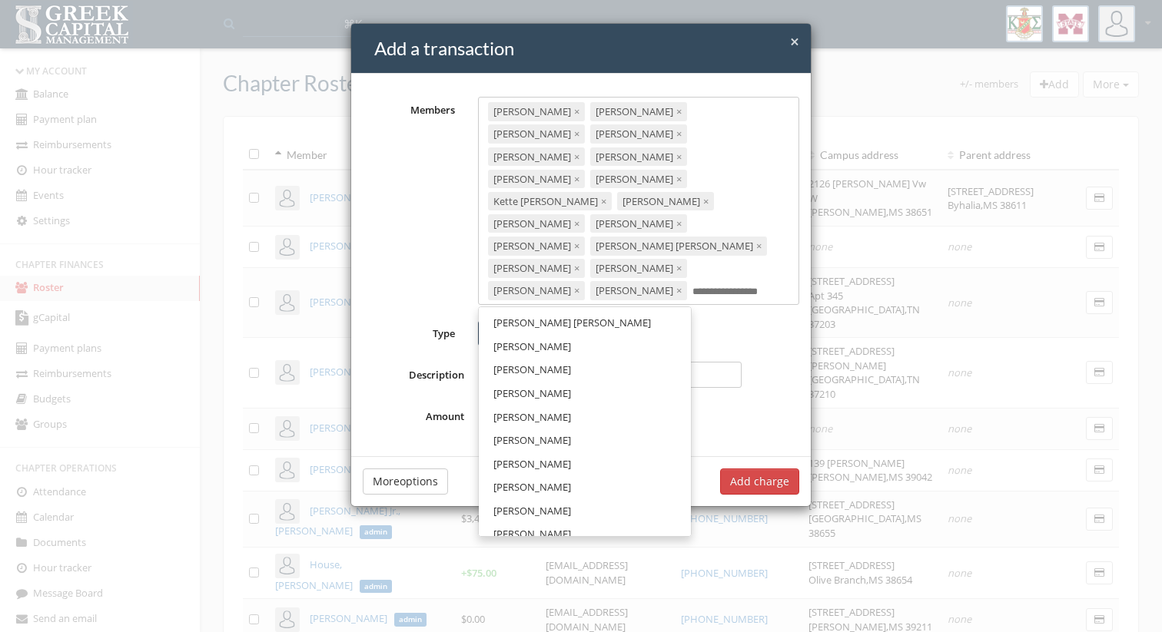
click at [584, 311] on link "[PERSON_NAME] [PERSON_NAME]" at bounding box center [584, 323] width 201 height 24
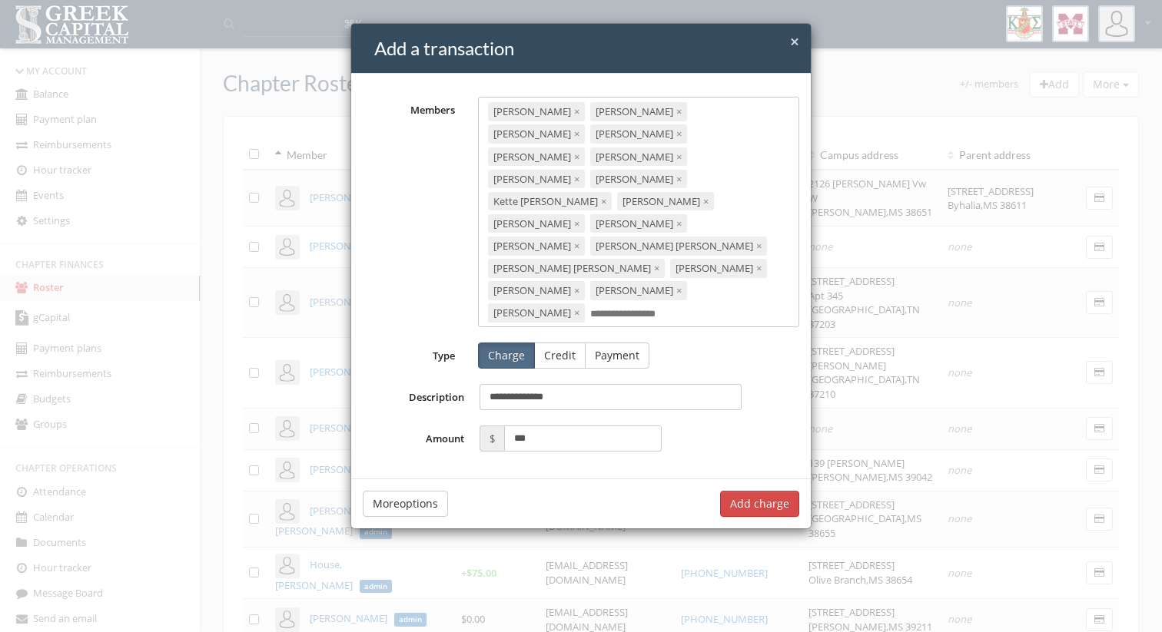
click at [641, 307] on input "text" at bounding box center [632, 314] width 85 height 15
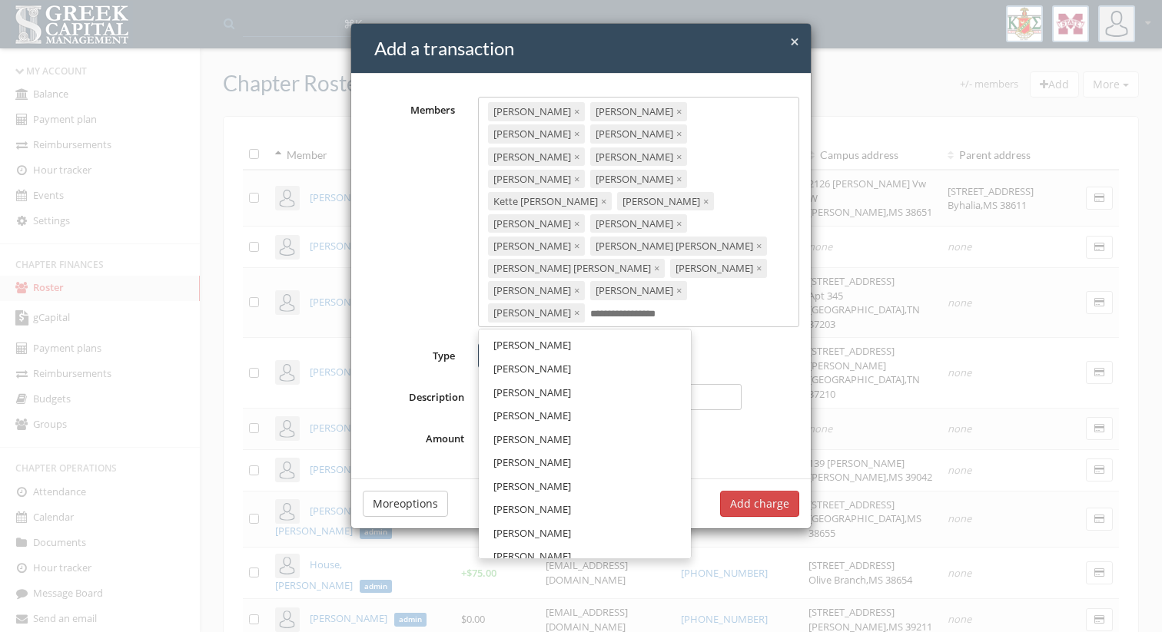
click at [576, 333] on link "[PERSON_NAME]" at bounding box center [584, 345] width 201 height 24
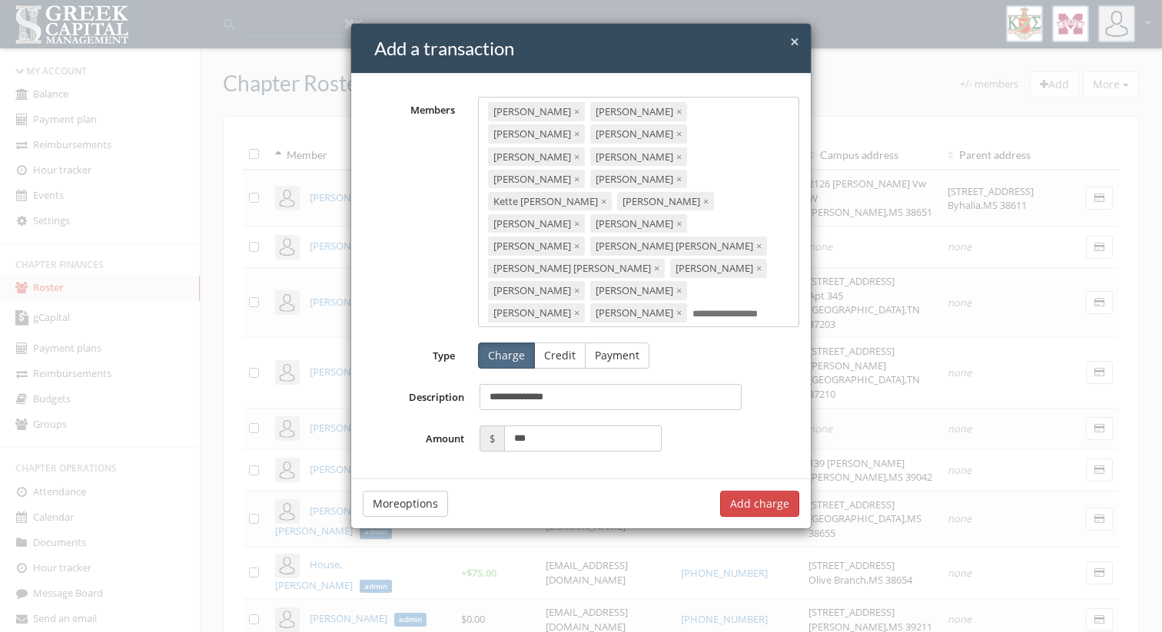
click at [692, 307] on input "text" at bounding box center [734, 314] width 85 height 15
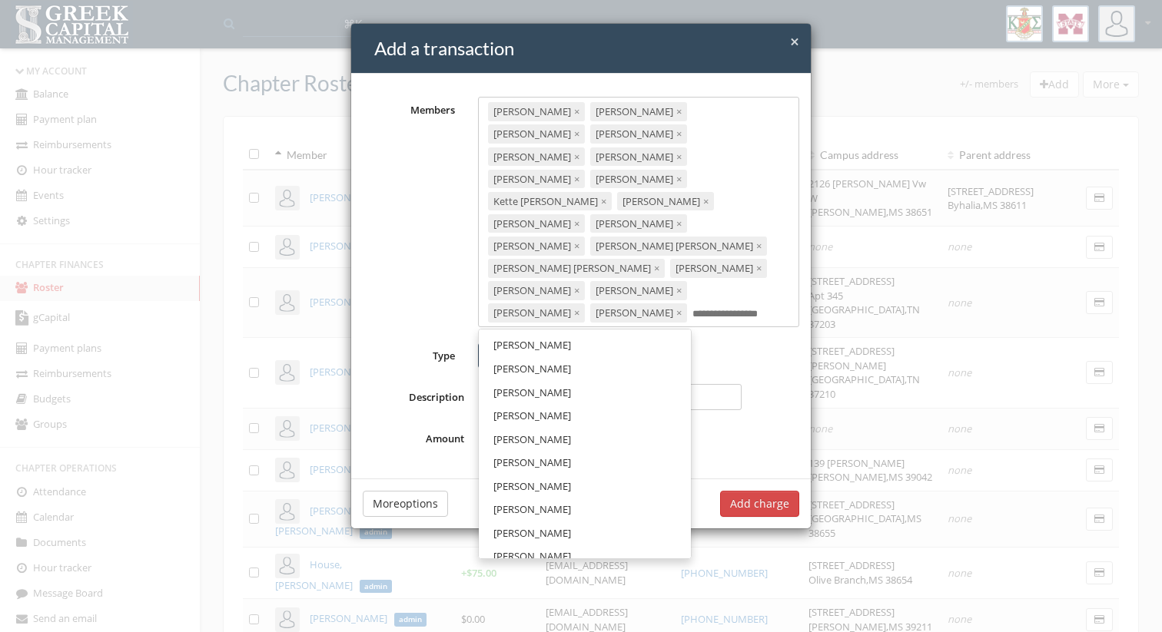
click at [602, 333] on link "[PERSON_NAME]" at bounding box center [584, 345] width 201 height 24
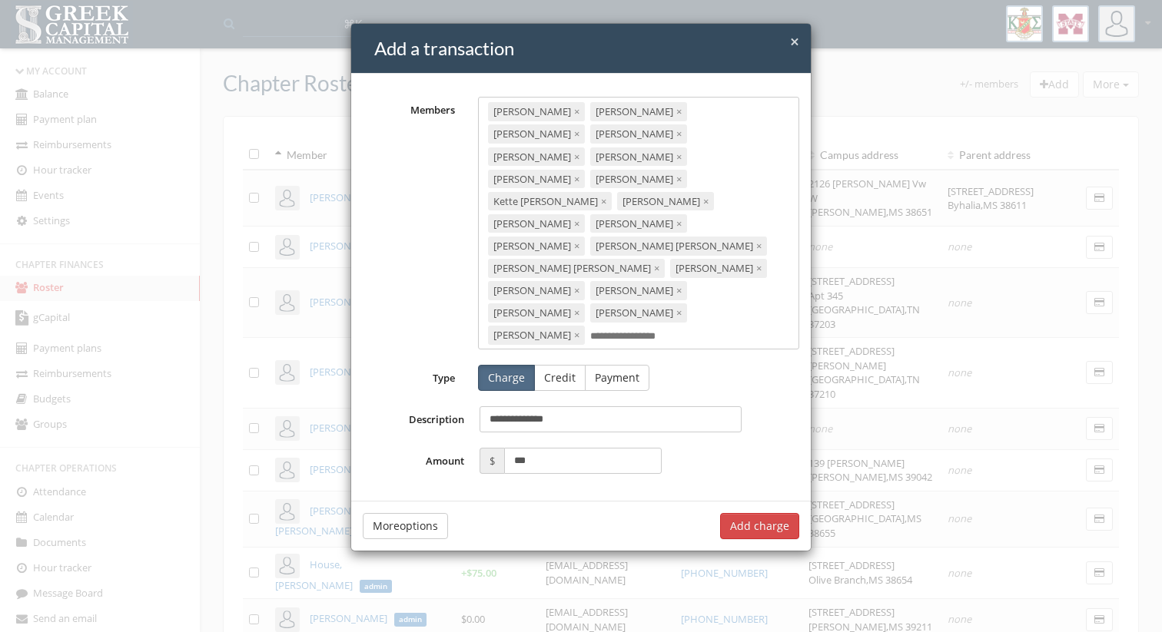
click at [630, 263] on div "[PERSON_NAME] × [PERSON_NAME] × [PERSON_NAME] × [PERSON_NAME] × [PERSON_NAME] ×…" at bounding box center [639, 223] width 322 height 253
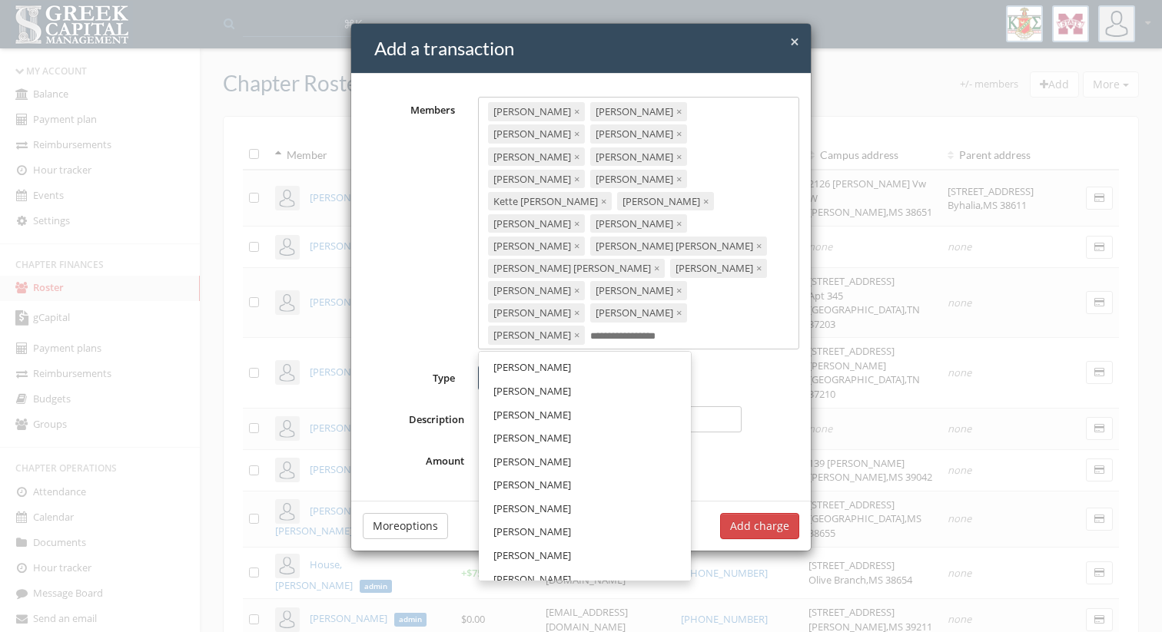
click at [582, 356] on link "[PERSON_NAME]" at bounding box center [584, 368] width 201 height 24
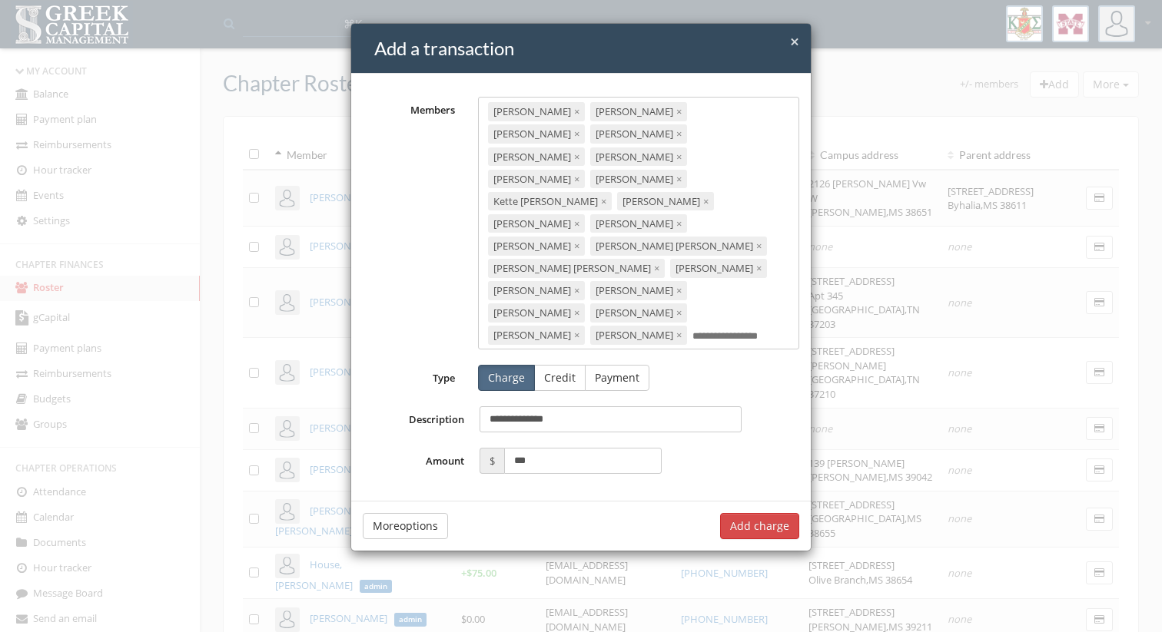
click at [692, 330] on input "text" at bounding box center [734, 337] width 85 height 15
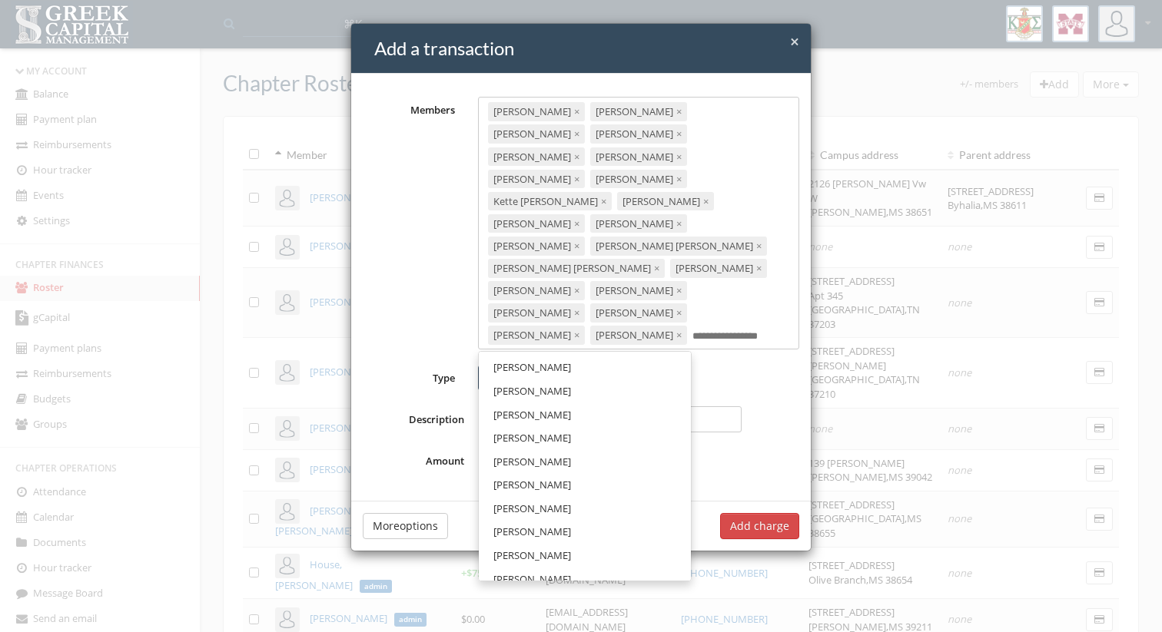
click at [598, 351] on ul "[PERSON_NAME] [PERSON_NAME] [PERSON_NAME] [PERSON_NAME] [PERSON_NAME] [PERSON_N…" at bounding box center [585, 466] width 214 height 230
click at [592, 356] on link "[PERSON_NAME]" at bounding box center [584, 368] width 201 height 24
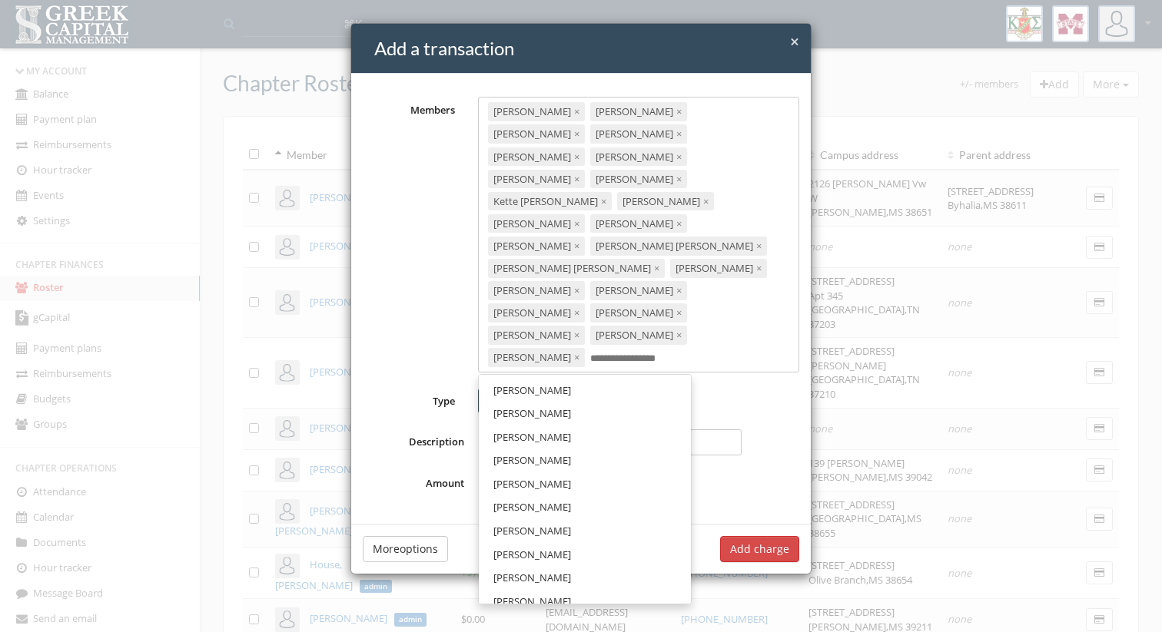
click at [674, 352] on input "text" at bounding box center [632, 359] width 85 height 15
click at [621, 379] on link "[PERSON_NAME]" at bounding box center [584, 391] width 201 height 24
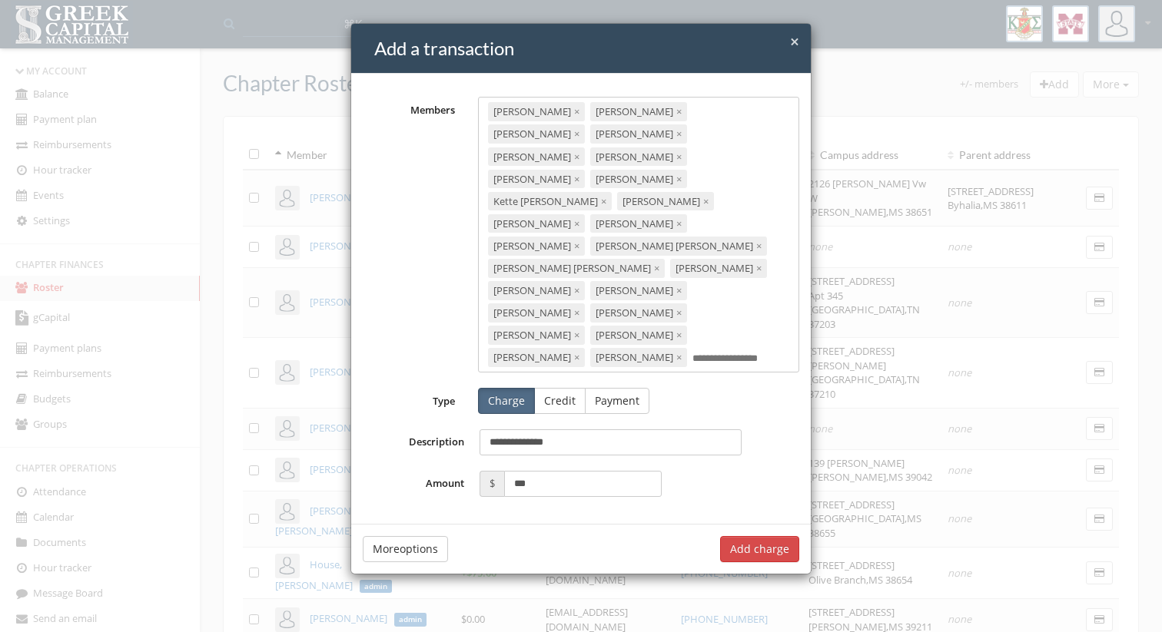
click at [656, 285] on div "[PERSON_NAME] × [PERSON_NAME] × [PERSON_NAME] × [PERSON_NAME] × [PERSON_NAME] ×…" at bounding box center [639, 234] width 322 height 275
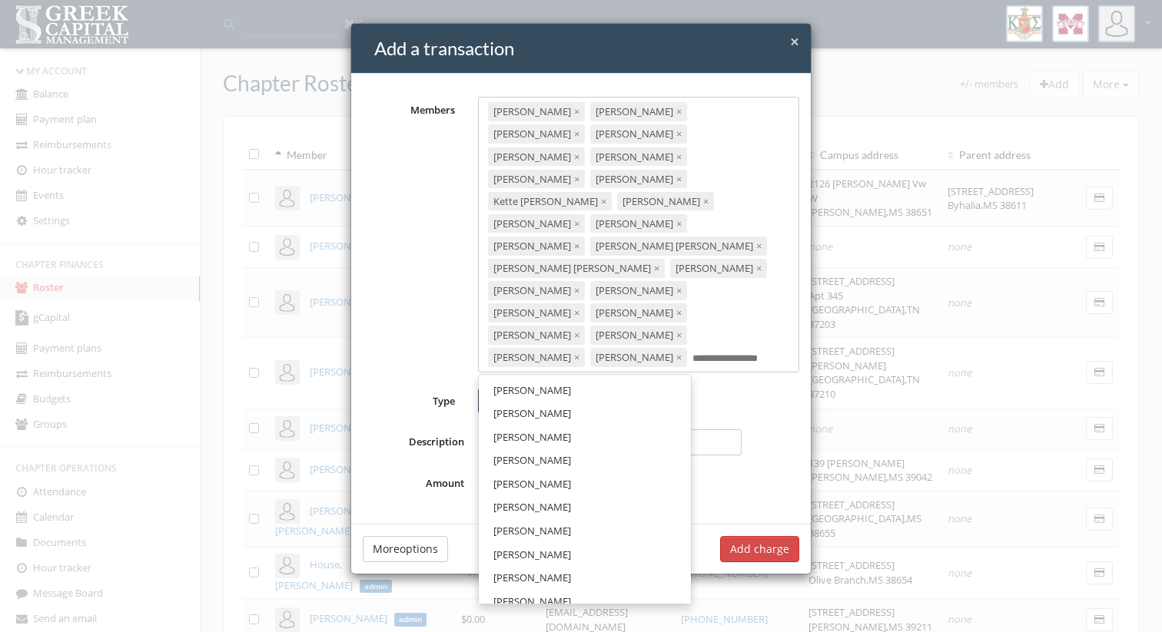
click at [595, 379] on link "[PERSON_NAME]" at bounding box center [584, 391] width 201 height 24
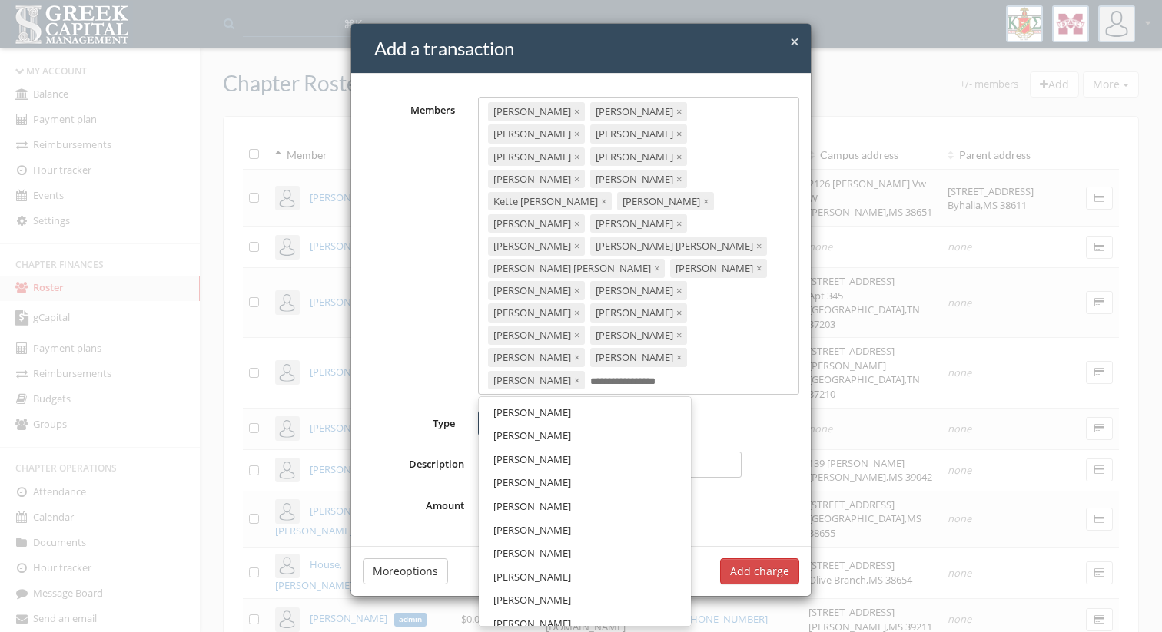
click at [618, 301] on div "[PERSON_NAME] × [PERSON_NAME] × [PERSON_NAME] × [PERSON_NAME] × [PERSON_NAME] ×…" at bounding box center [639, 245] width 322 height 297
click at [602, 401] on link "[PERSON_NAME]" at bounding box center [584, 413] width 201 height 24
click at [692, 375] on input "text" at bounding box center [734, 382] width 85 height 15
click at [562, 401] on link "[PERSON_NAME]" at bounding box center [584, 413] width 201 height 24
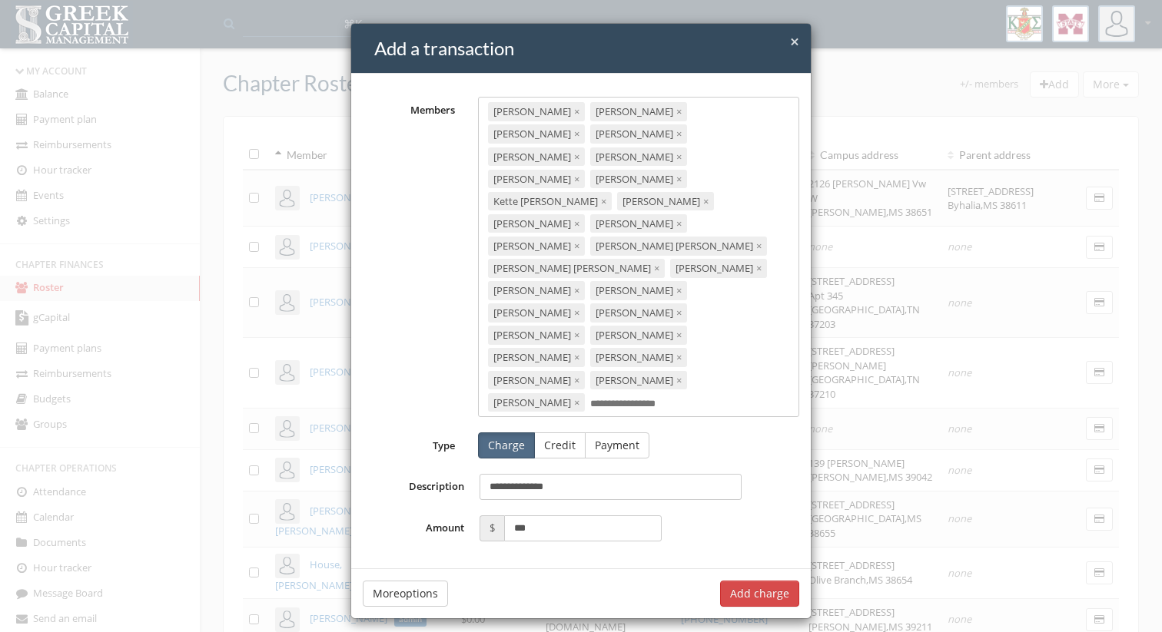
click at [635, 314] on div "[PERSON_NAME] × [PERSON_NAME] × [PERSON_NAME] × [PERSON_NAME] × [PERSON_NAME] ×…" at bounding box center [639, 257] width 322 height 320
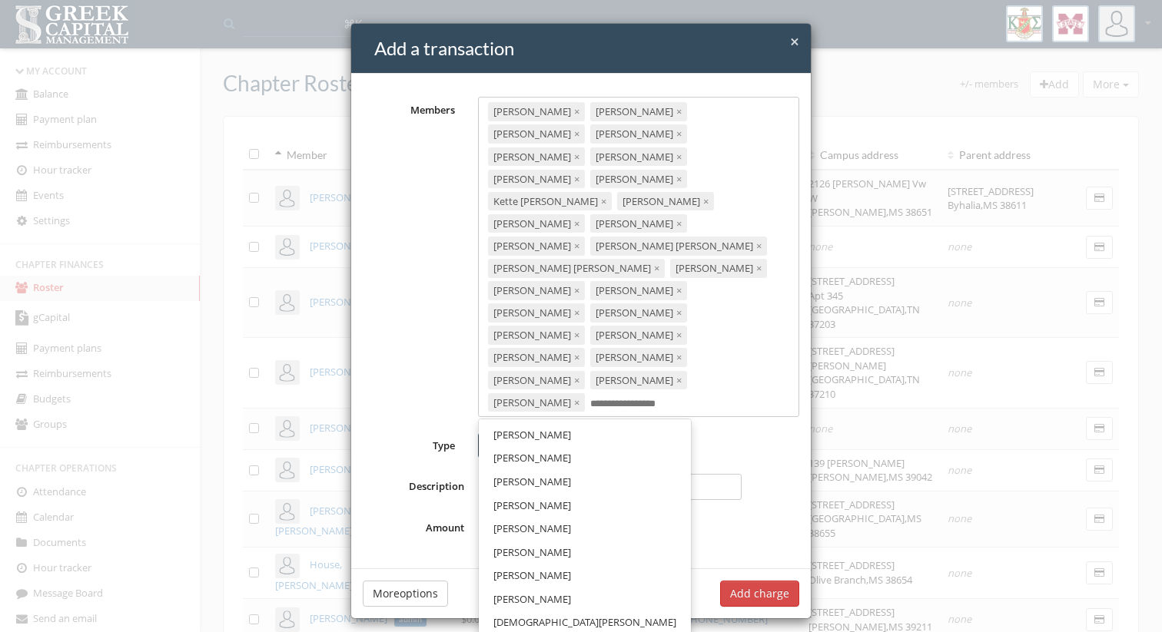
click at [582, 423] on link "[PERSON_NAME]" at bounding box center [584, 435] width 201 height 24
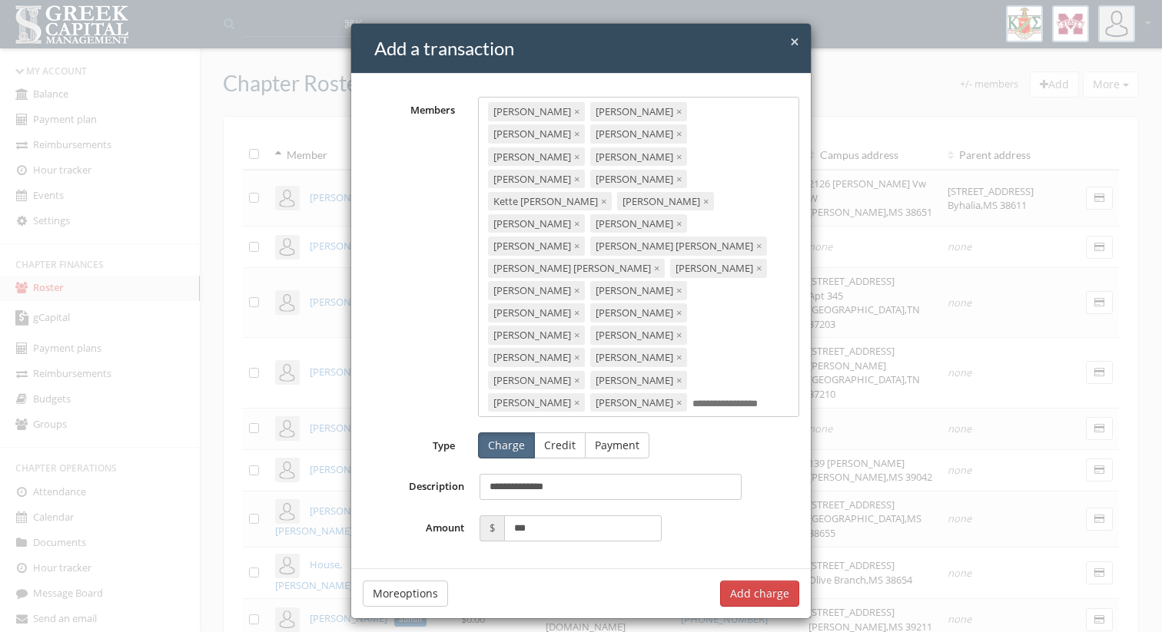
click at [641, 313] on div "[PERSON_NAME] × [PERSON_NAME] × [PERSON_NAME] × [PERSON_NAME] × [PERSON_NAME] ×…" at bounding box center [639, 257] width 322 height 320
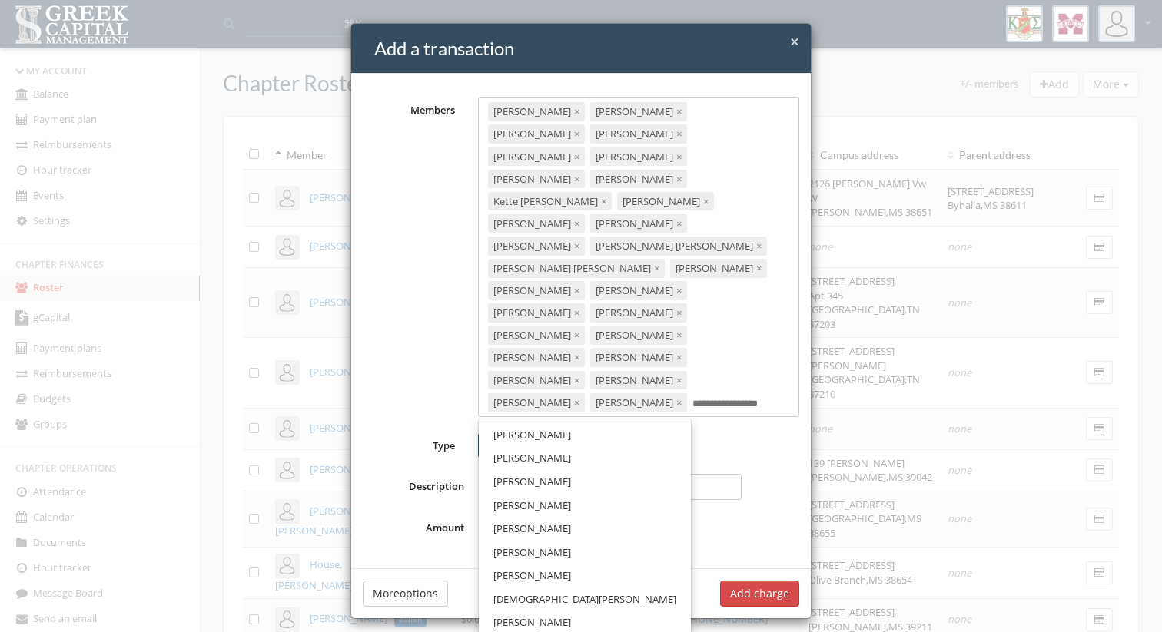
click at [610, 423] on link "[PERSON_NAME]" at bounding box center [584, 435] width 201 height 24
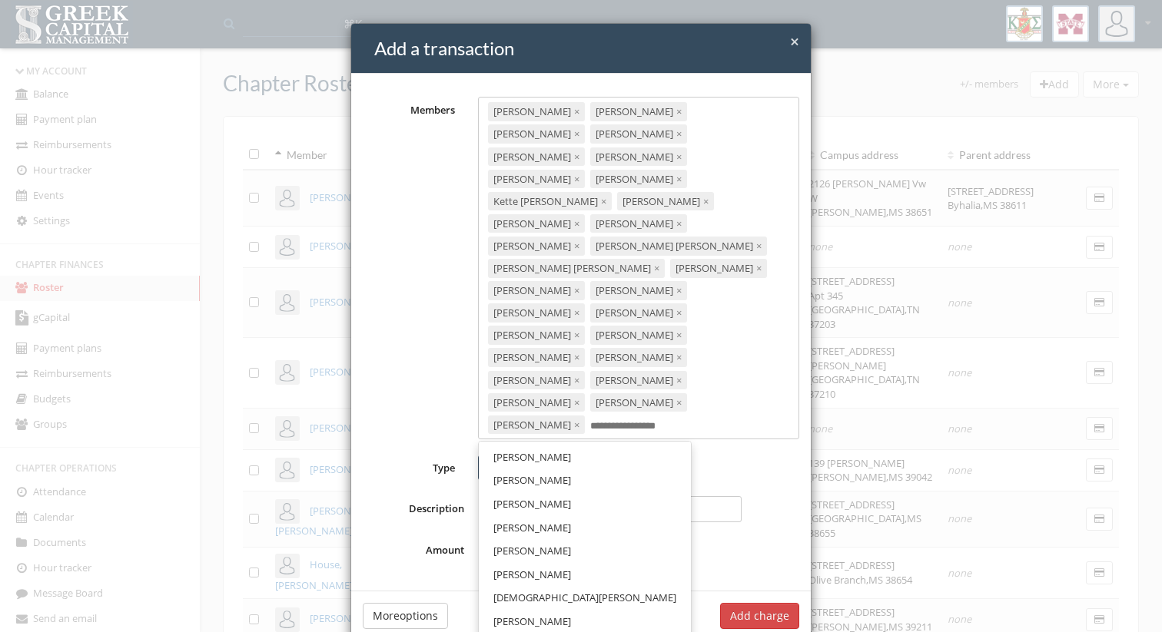
click at [636, 419] on input "text" at bounding box center [632, 426] width 85 height 15
click at [609, 446] on link "[PERSON_NAME]" at bounding box center [584, 458] width 201 height 24
click at [685, 320] on div "[PERSON_NAME] × [PERSON_NAME] × [PERSON_NAME] × [PERSON_NAME] × [PERSON_NAME] ×…" at bounding box center [639, 268] width 322 height 343
click at [595, 446] on link "[PERSON_NAME]" at bounding box center [584, 458] width 201 height 24
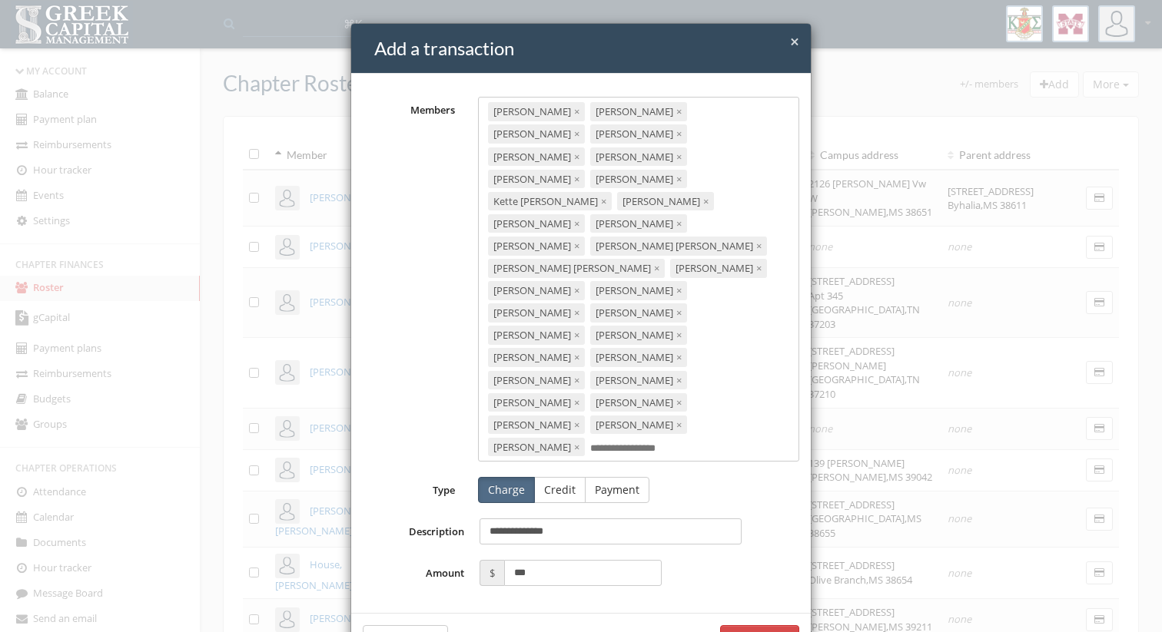
click at [603, 335] on div "[PERSON_NAME] × [PERSON_NAME] × [PERSON_NAME] × [PERSON_NAME] × [PERSON_NAME] ×…" at bounding box center [639, 279] width 322 height 365
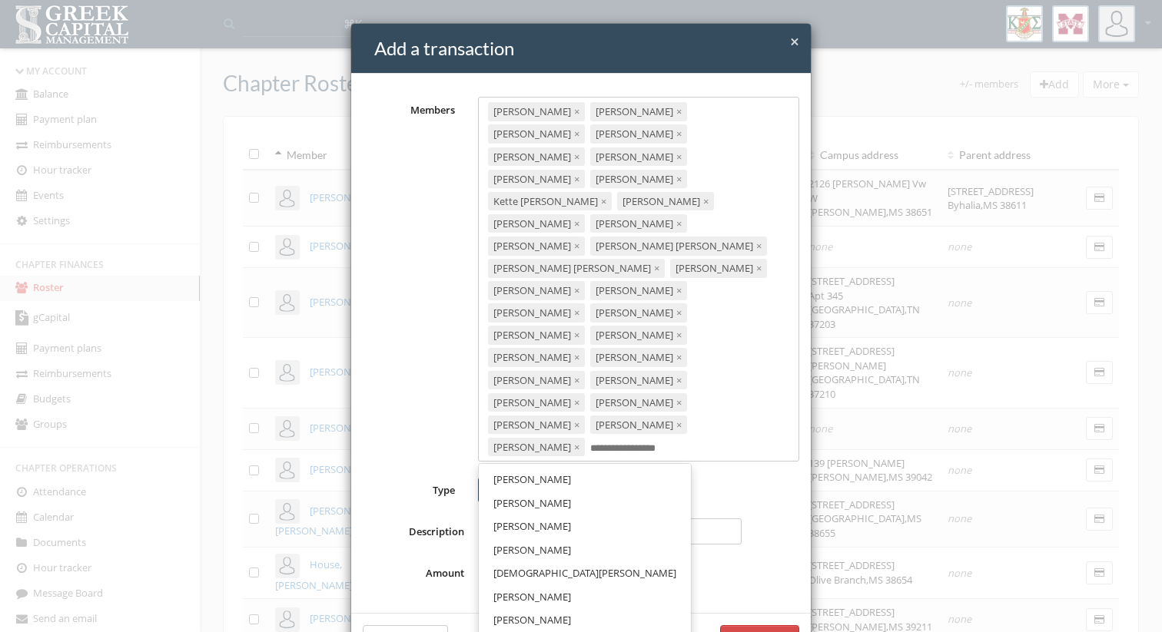
click at [553, 492] on link "[PERSON_NAME]" at bounding box center [584, 504] width 201 height 24
click at [692, 442] on input "text" at bounding box center [734, 449] width 85 height 15
click at [593, 468] on link "[PERSON_NAME]" at bounding box center [584, 480] width 201 height 24
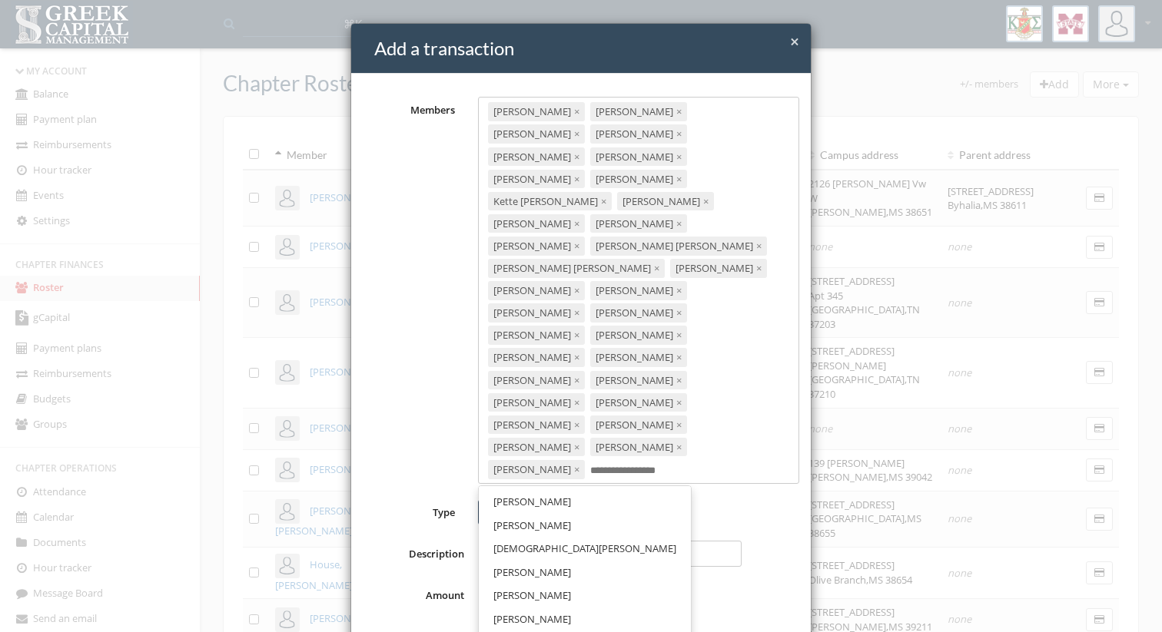
click at [688, 344] on div "[PERSON_NAME] × [PERSON_NAME] × [PERSON_NAME] × [PERSON_NAME] × [PERSON_NAME] ×…" at bounding box center [639, 290] width 322 height 387
click at [601, 490] on link "[PERSON_NAME]" at bounding box center [584, 502] width 201 height 24
click at [692, 464] on input "text" at bounding box center [734, 471] width 85 height 15
click at [572, 490] on link "[PERSON_NAME]" at bounding box center [584, 502] width 201 height 24
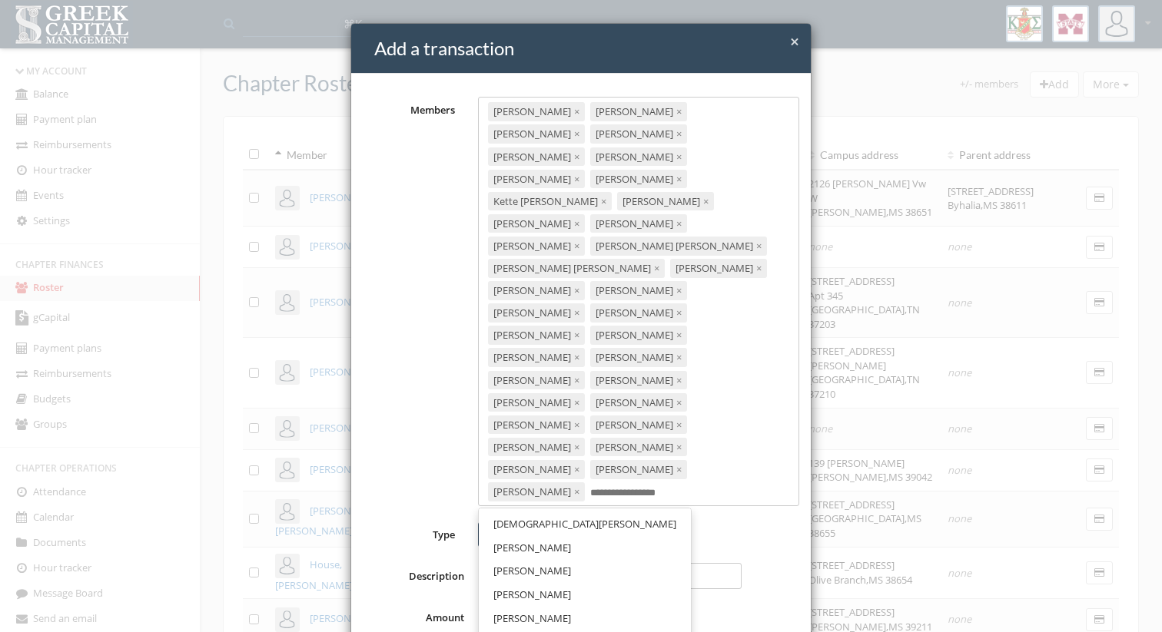
click at [674, 486] on input "text" at bounding box center [632, 493] width 85 height 15
click at [605, 512] on link "[DEMOGRAPHIC_DATA][PERSON_NAME]" at bounding box center [584, 524] width 201 height 24
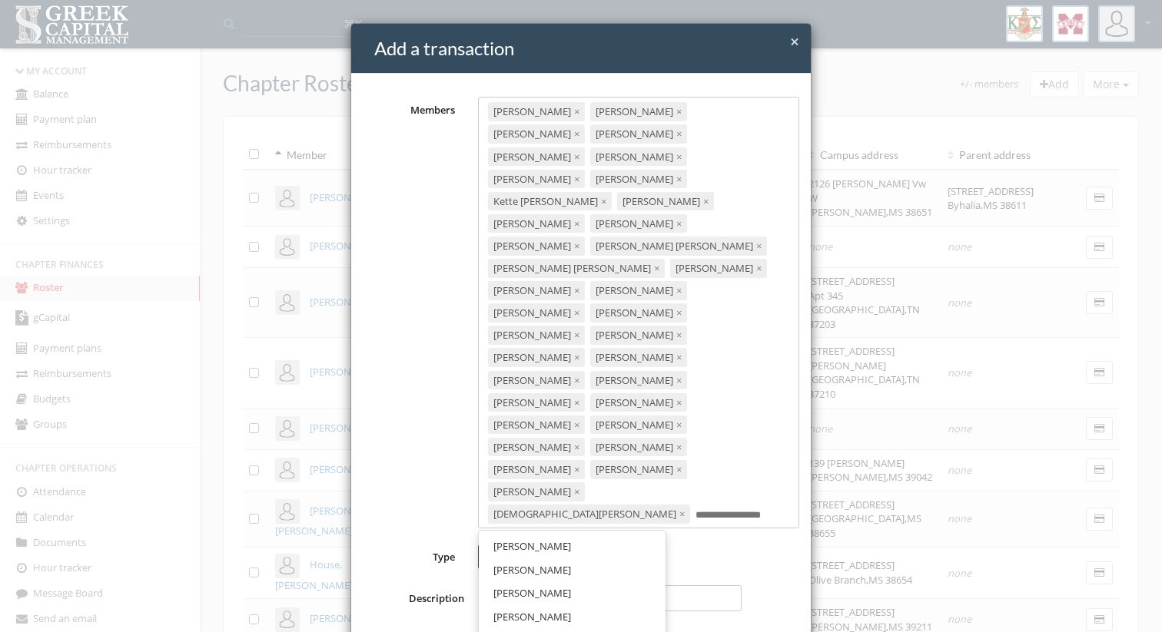
click at [601, 374] on div "[PERSON_NAME] × [PERSON_NAME] × [PERSON_NAME] × [PERSON_NAME] × [PERSON_NAME] ×…" at bounding box center [639, 313] width 322 height 432
click at [583, 535] on link "[PERSON_NAME]" at bounding box center [572, 547] width 176 height 24
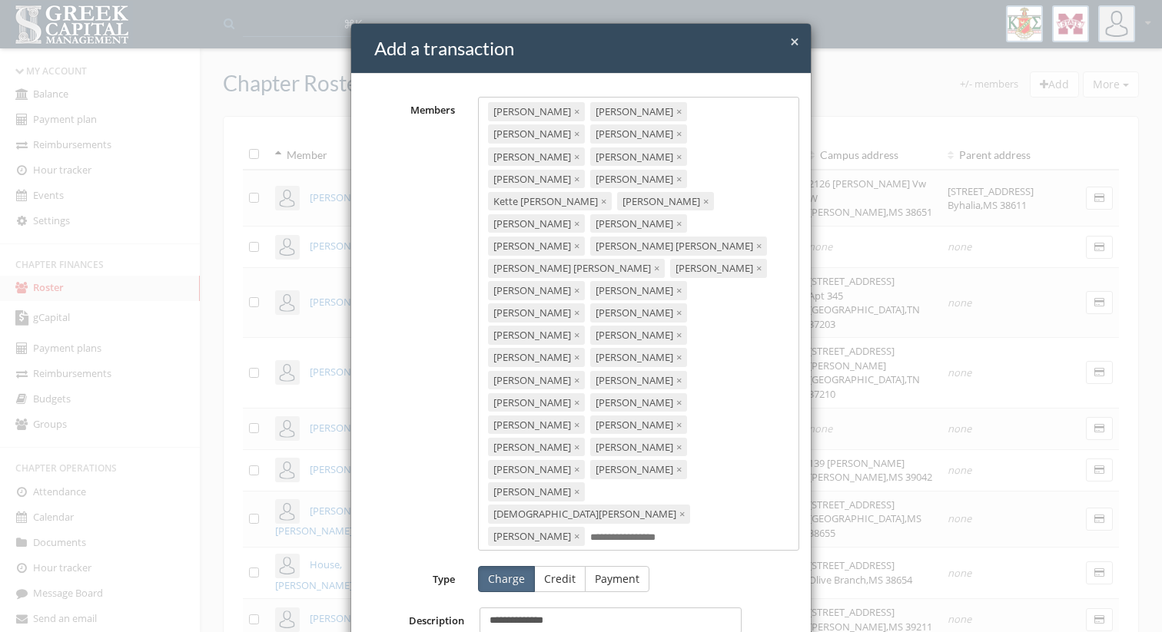
click at [605, 531] on input "text" at bounding box center [632, 538] width 85 height 15
click at [598, 557] on link "[PERSON_NAME]" at bounding box center [572, 569] width 176 height 24
click at [693, 531] on input "text" at bounding box center [734, 538] width 85 height 15
click at [572, 557] on link "[PERSON_NAME]" at bounding box center [572, 569] width 176 height 24
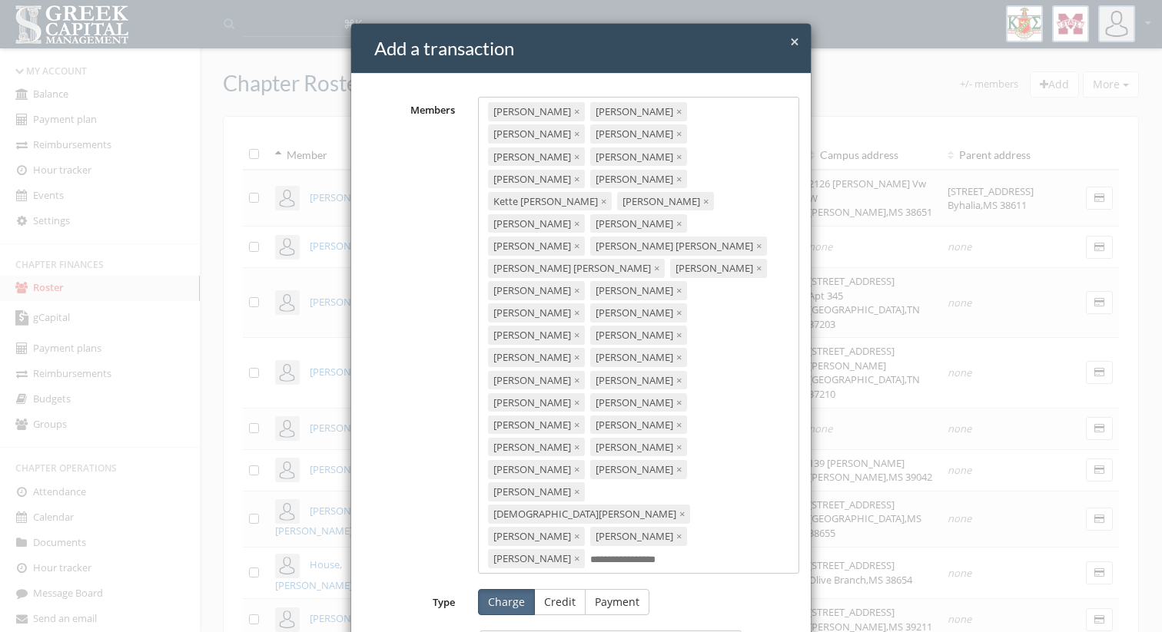
click at [655, 407] on div "[PERSON_NAME] × [PERSON_NAME] × [PERSON_NAME] × [PERSON_NAME] × [PERSON_NAME] ×…" at bounding box center [639, 335] width 322 height 476
click at [579, 603] on link "[PERSON_NAME]" at bounding box center [572, 615] width 176 height 24
click at [692, 553] on input "text" at bounding box center [734, 560] width 85 height 15
click at [606, 580] on link "[PERSON_NAME]" at bounding box center [572, 592] width 176 height 24
click at [674, 576] on input "text" at bounding box center [632, 583] width 85 height 15
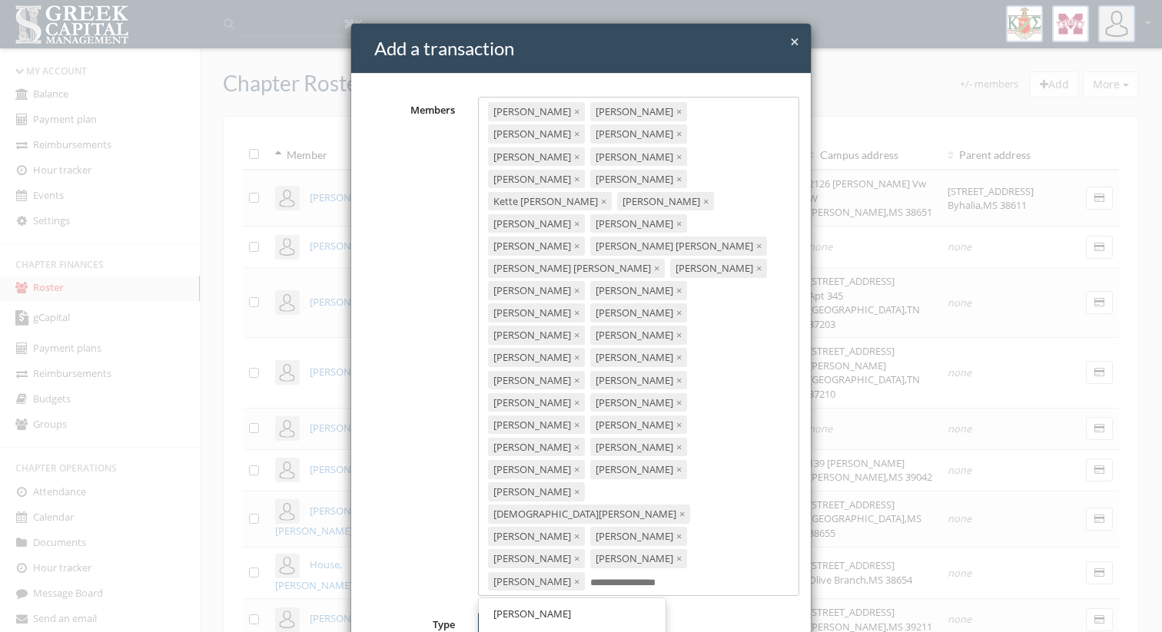
click at [608, 602] on link "[PERSON_NAME]" at bounding box center [572, 614] width 176 height 24
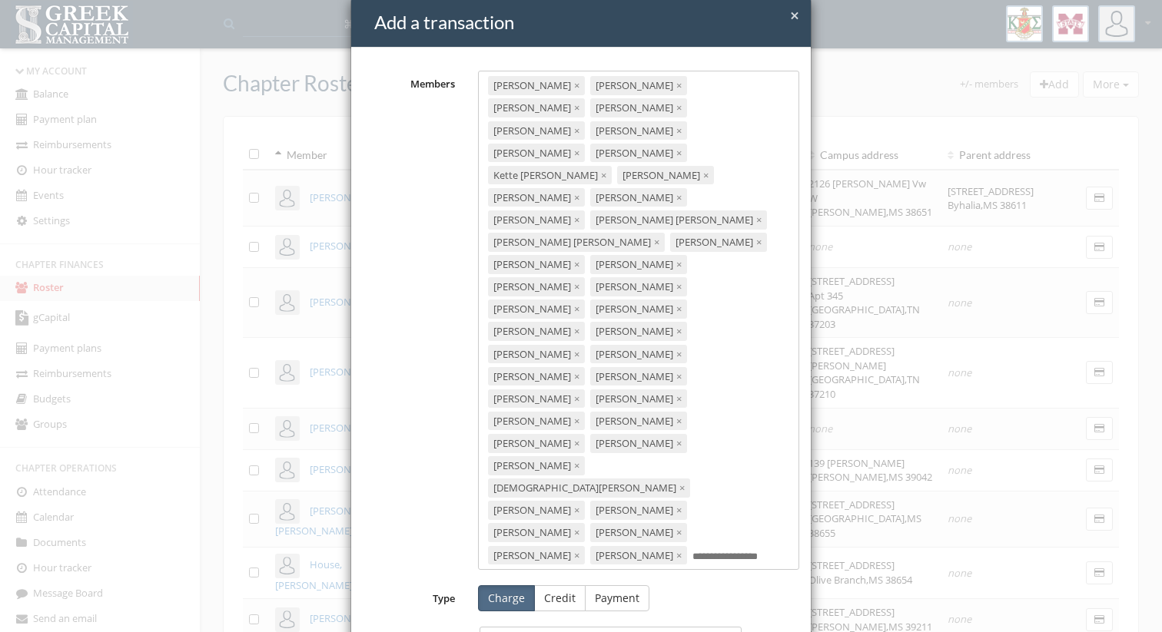
click at [608, 390] on div "[PERSON_NAME] × [PERSON_NAME] × [PERSON_NAME] × [PERSON_NAME] × [PERSON_NAME] ×…" at bounding box center [639, 320] width 322 height 499
click at [578, 581] on span "[PERSON_NAME] [PERSON_NAME]" at bounding box center [571, 588] width 157 height 14
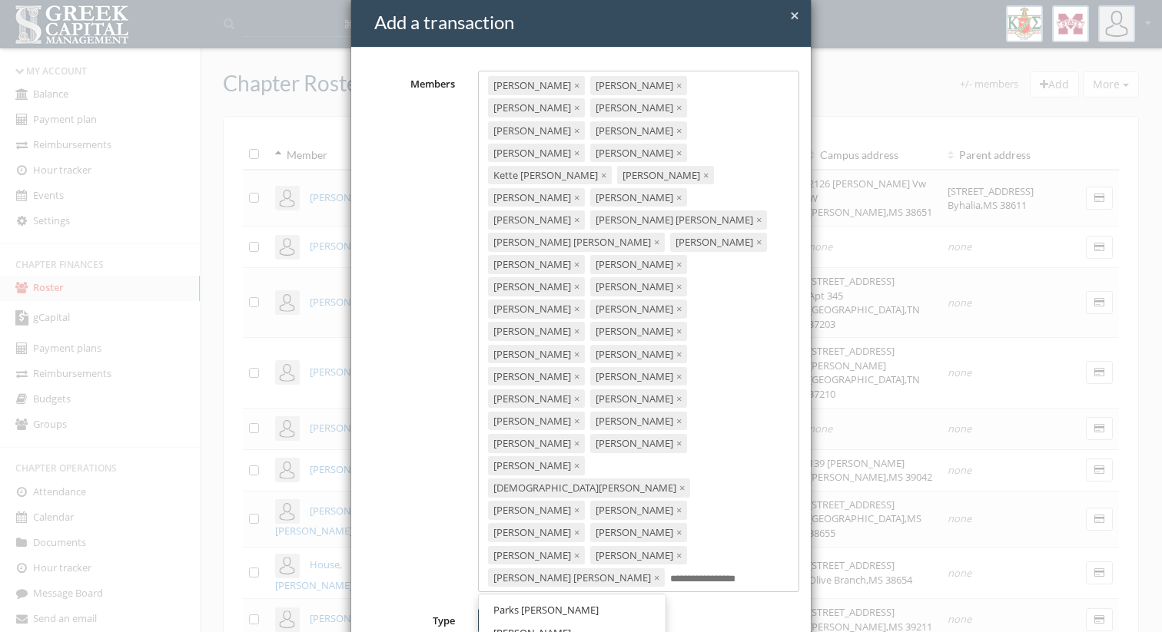
click at [684, 406] on div "[PERSON_NAME] × [PERSON_NAME] × [PERSON_NAME] × [PERSON_NAME] × [PERSON_NAME] ×…" at bounding box center [639, 332] width 322 height 522
click at [540, 598] on link "Parks [PERSON_NAME]" at bounding box center [572, 610] width 176 height 24
click at [702, 595] on input "text" at bounding box center [660, 602] width 85 height 15
click at [558, 621] on link "[PERSON_NAME]" at bounding box center [572, 633] width 176 height 24
click at [572, 617] on input "text" at bounding box center [530, 624] width 85 height 15
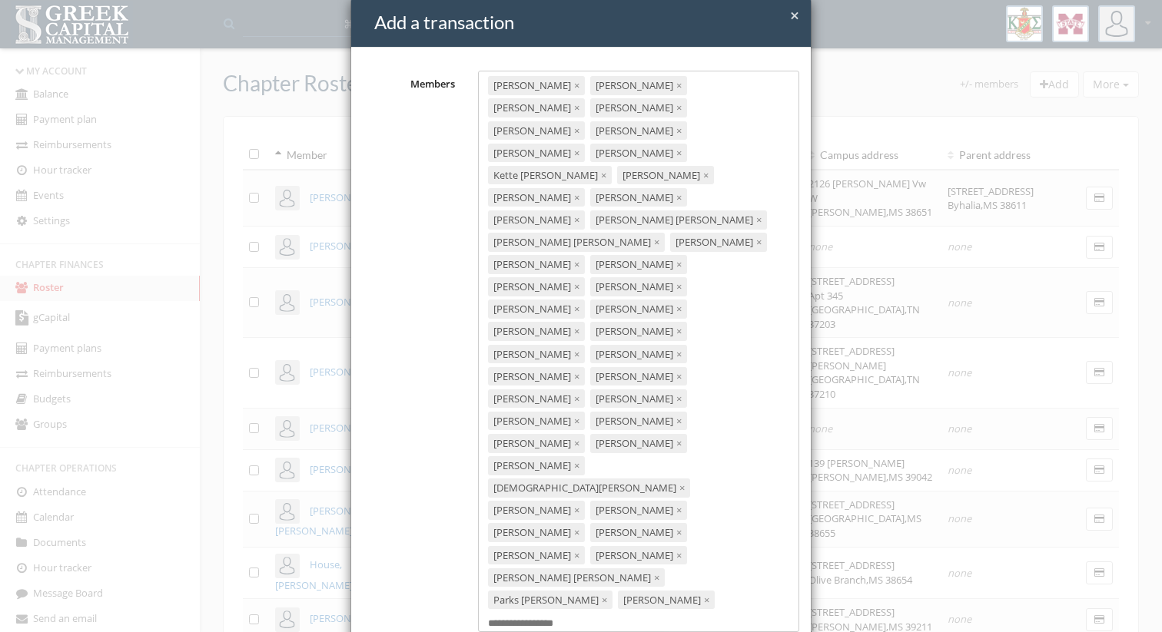
click at [716, 433] on div "[PERSON_NAME] × [PERSON_NAME] × [PERSON_NAME] × [PERSON_NAME] × [PERSON_NAME] ×…" at bounding box center [639, 354] width 322 height 566
click at [648, 436] on div "[PERSON_NAME] × [PERSON_NAME] × [PERSON_NAME] × [PERSON_NAME] × [PERSON_NAME] ×…" at bounding box center [639, 354] width 322 height 566
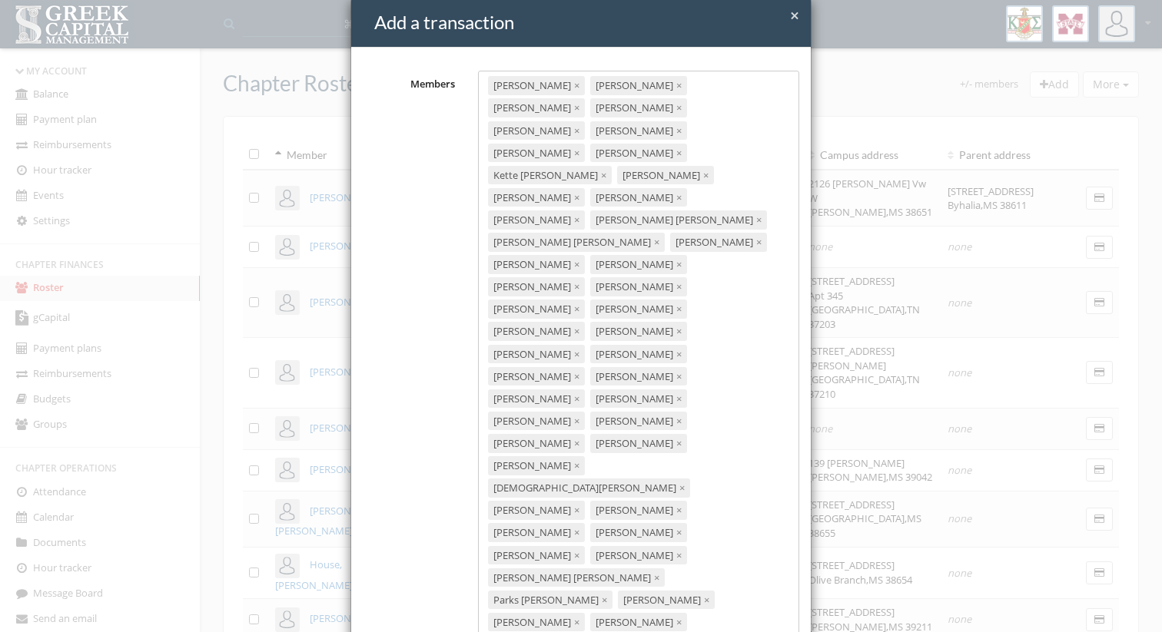
click at [678, 458] on div "[PERSON_NAME] × [PERSON_NAME] × [PERSON_NAME] × [PERSON_NAME] × [PERSON_NAME] ×…" at bounding box center [639, 376] width 322 height 611
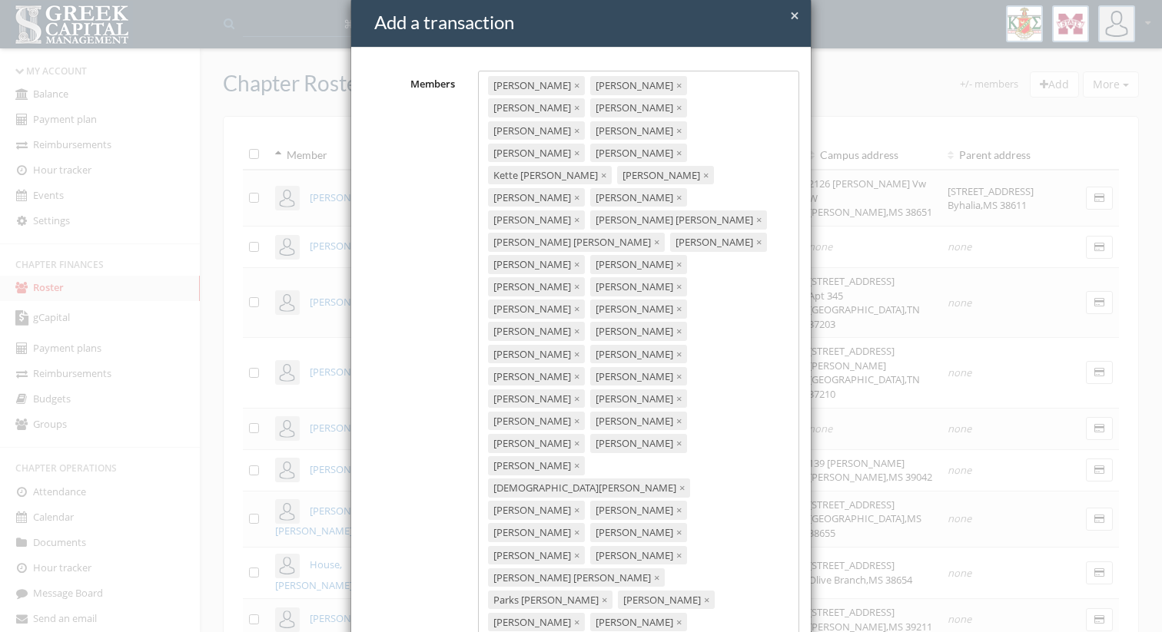
click at [635, 479] on div "[PERSON_NAME] × [PERSON_NAME] × [PERSON_NAME] × [PERSON_NAME] × [PERSON_NAME] ×…" at bounding box center [639, 387] width 322 height 633
click at [632, 495] on div "[PERSON_NAME] × [PERSON_NAME] × [PERSON_NAME] × [PERSON_NAME] × [PERSON_NAME] ×…" at bounding box center [639, 398] width 322 height 655
click at [660, 499] on div "[PERSON_NAME] × [PERSON_NAME] × [PERSON_NAME] × [PERSON_NAME] × [PERSON_NAME] ×…" at bounding box center [639, 398] width 322 height 655
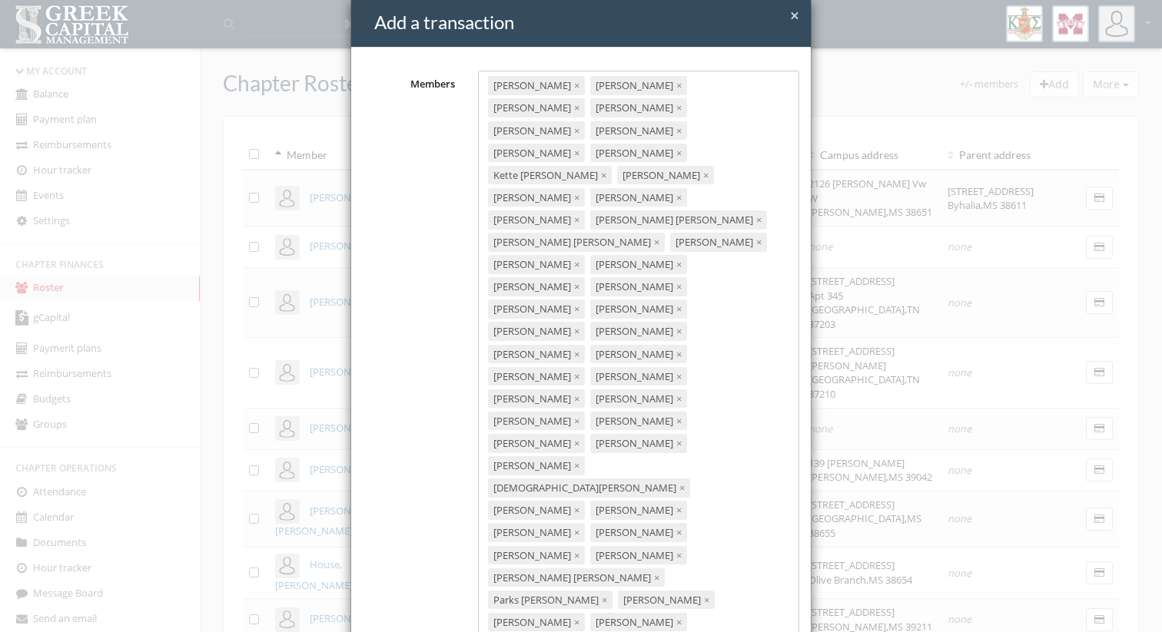
click at [694, 502] on div "[PERSON_NAME] × [PERSON_NAME] × [PERSON_NAME] × [PERSON_NAME] × [PERSON_NAME] ×…" at bounding box center [639, 410] width 322 height 678
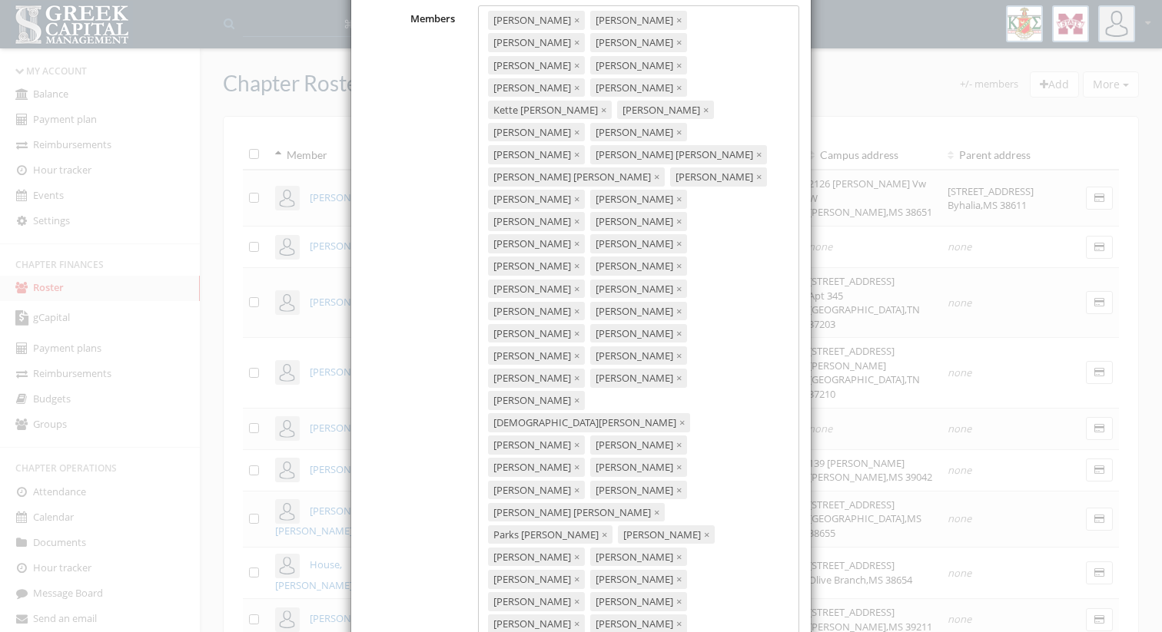
scroll to position [144, 0]
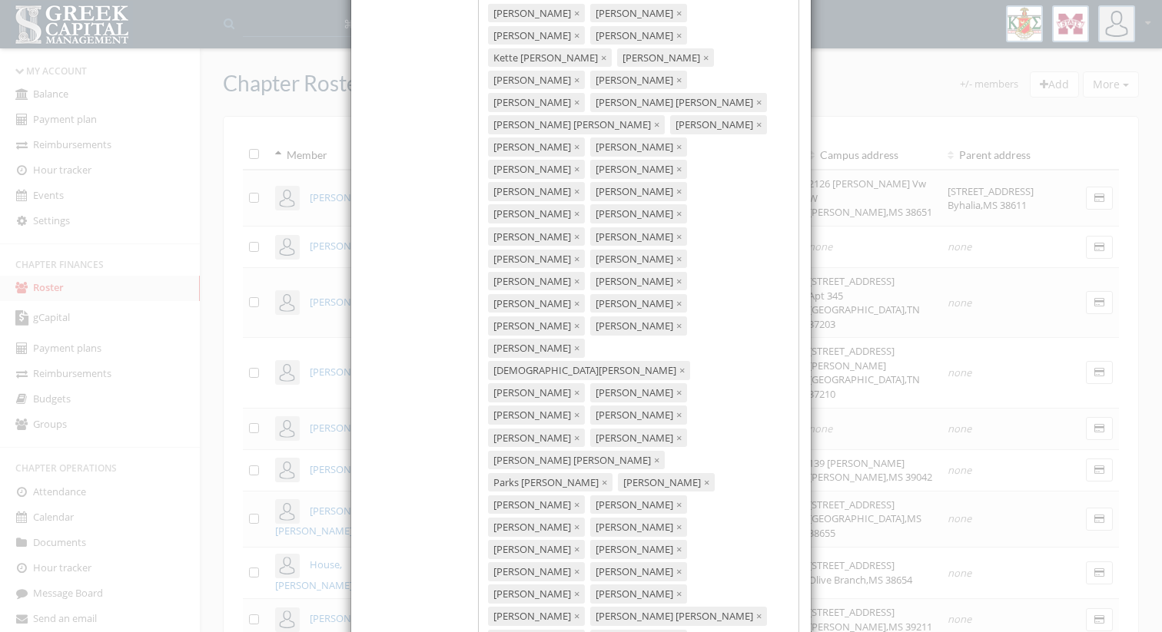
click at [658, 413] on div "[PERSON_NAME] × [PERSON_NAME] × [PERSON_NAME] × [PERSON_NAME] × [PERSON_NAME] ×…" at bounding box center [639, 303] width 322 height 700
click at [666, 425] on div "[PERSON_NAME] × [PERSON_NAME] × [PERSON_NAME] × [PERSON_NAME] × [PERSON_NAME] ×…" at bounding box center [639, 314] width 322 height 723
click at [654, 430] on div "[PERSON_NAME] × [PERSON_NAME] × [PERSON_NAME] × [PERSON_NAME] × [PERSON_NAME] ×…" at bounding box center [639, 323] width 322 height 741
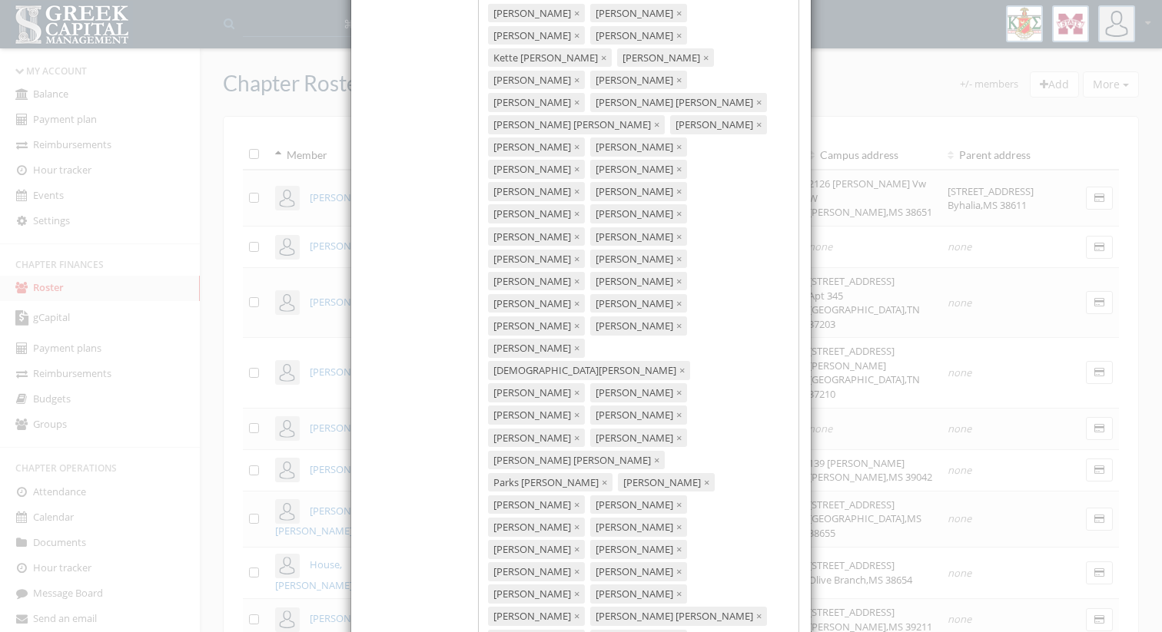
click at [621, 446] on div "[PERSON_NAME] × [PERSON_NAME] × [PERSON_NAME] × [PERSON_NAME] × [PERSON_NAME] ×…" at bounding box center [639, 325] width 322 height 745
click at [683, 448] on div "[PERSON_NAME] × [PERSON_NAME] × [PERSON_NAME] × [PERSON_NAME] × [PERSON_NAME] ×…" at bounding box center [639, 325] width 322 height 745
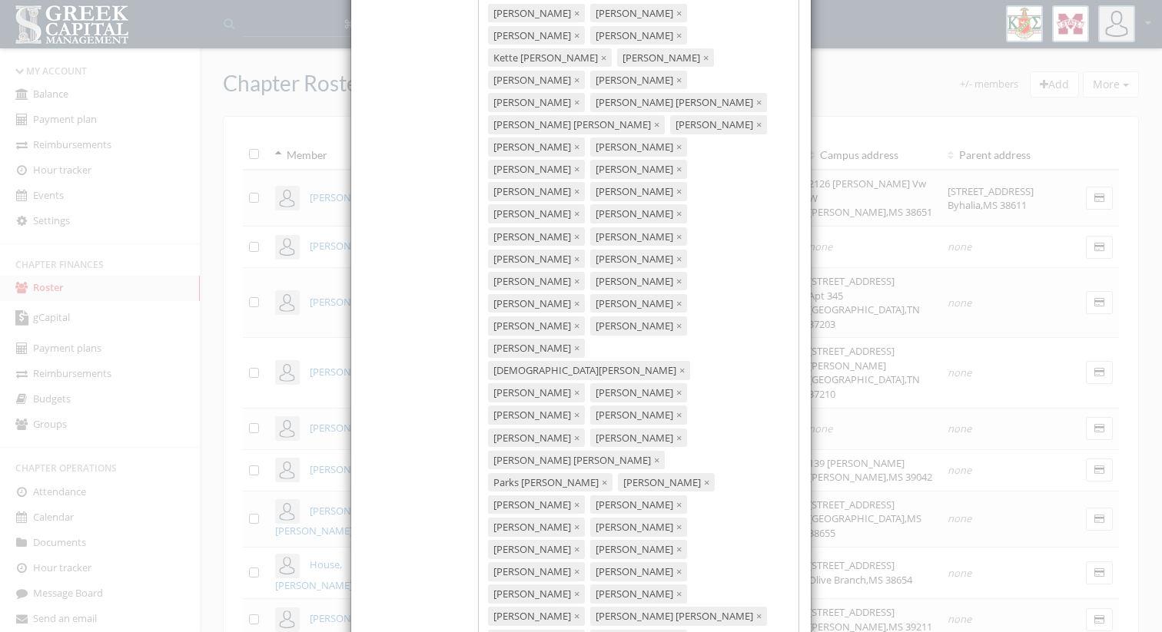
click at [659, 456] on div "[PERSON_NAME] × [PERSON_NAME] × [PERSON_NAME] × [PERSON_NAME] × [PERSON_NAME] ×…" at bounding box center [639, 336] width 322 height 767
click at [712, 469] on div "[PERSON_NAME] × [PERSON_NAME] × [PERSON_NAME] × [PERSON_NAME] × [PERSON_NAME] ×…" at bounding box center [639, 348] width 322 height 790
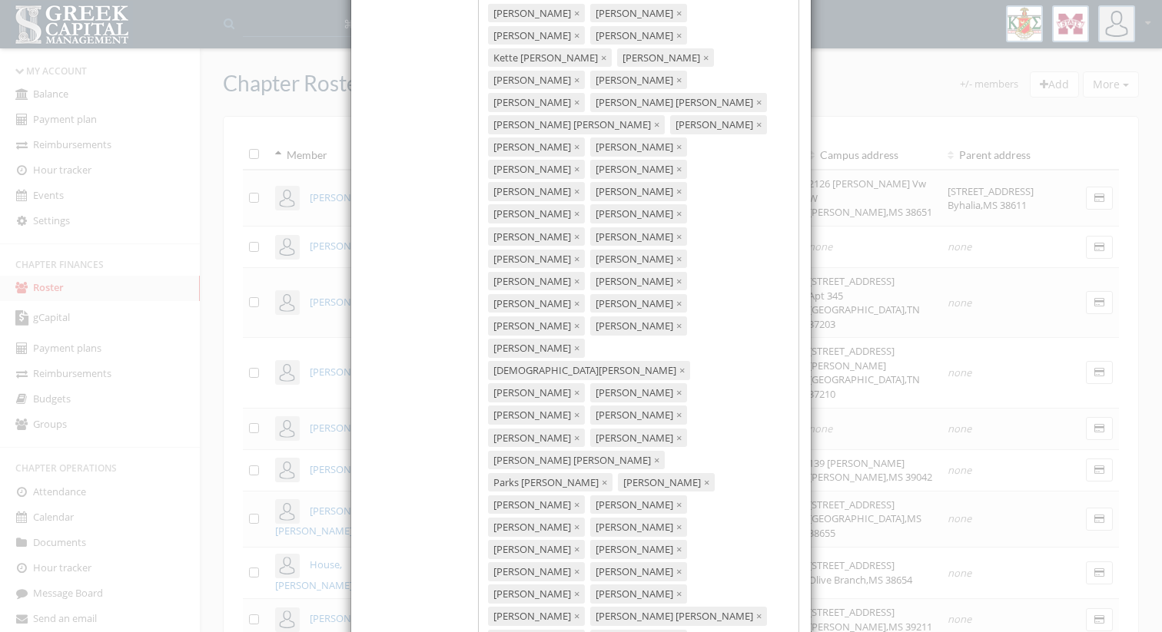
click at [699, 478] on div "[PERSON_NAME] × [PERSON_NAME] × [PERSON_NAME] × [PERSON_NAME] × [PERSON_NAME] ×…" at bounding box center [639, 356] width 322 height 807
click at [666, 492] on div "[PERSON_NAME] × [PERSON_NAME] × [PERSON_NAME] × [PERSON_NAME] × [PERSON_NAME] ×…" at bounding box center [639, 359] width 322 height 812
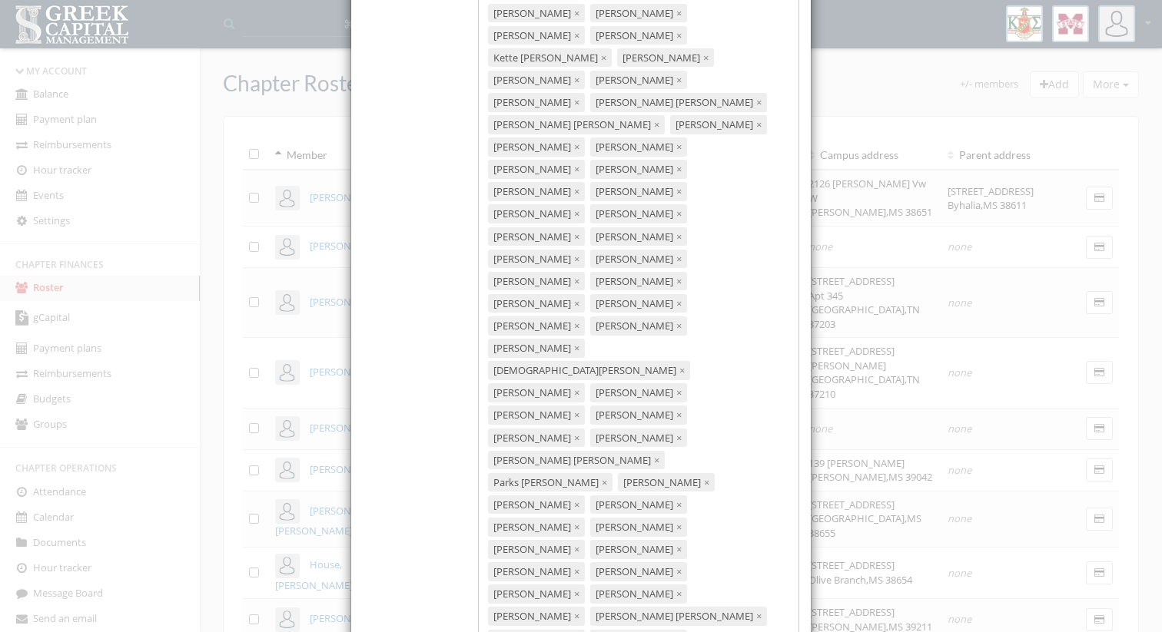
click at [680, 490] on div "[PERSON_NAME] × [PERSON_NAME] × [PERSON_NAME] × [PERSON_NAME] × [PERSON_NAME] ×…" at bounding box center [639, 359] width 322 height 812
click at [699, 505] on div "[PERSON_NAME] × [PERSON_NAME] × [PERSON_NAME] × [PERSON_NAME] × [PERSON_NAME] ×…" at bounding box center [639, 370] width 322 height 834
click at [662, 519] on div "Members [PERSON_NAME] × [PERSON_NAME] × [PERSON_NAME] × [PERSON_NAME] × [PERSON…" at bounding box center [580, 434] width 459 height 1009
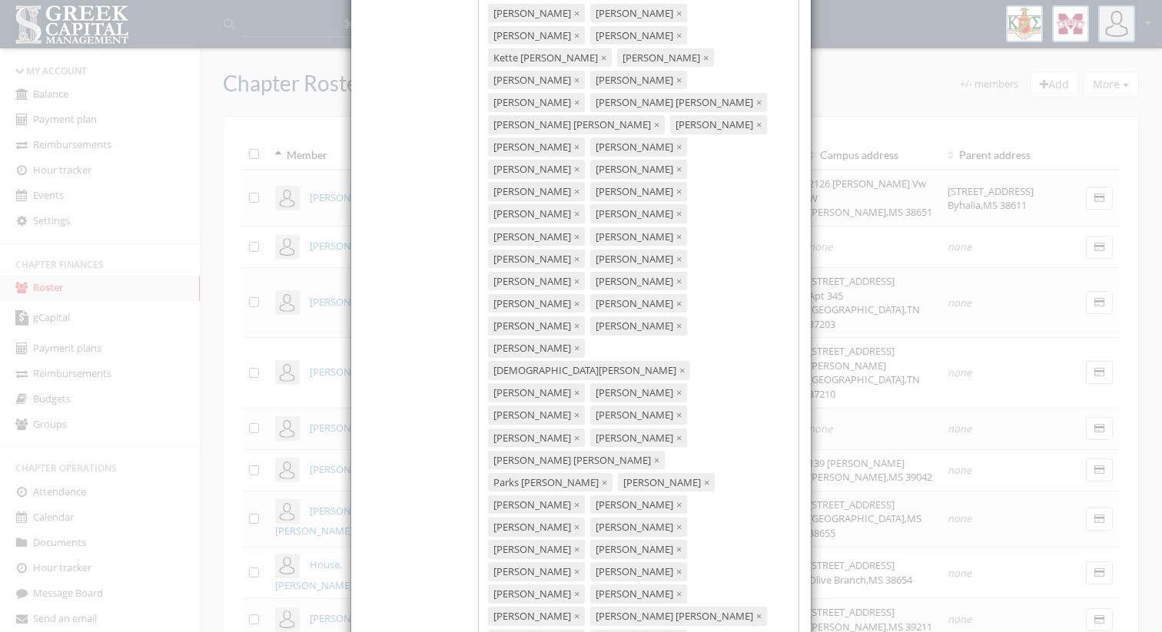
click at [682, 505] on div "[PERSON_NAME] × [PERSON_NAME] × [PERSON_NAME] × [PERSON_NAME] × [PERSON_NAME] ×…" at bounding box center [639, 370] width 322 height 834
click at [664, 521] on div "[PERSON_NAME] × [PERSON_NAME] × [PERSON_NAME] × [PERSON_NAME] × [PERSON_NAME] ×…" at bounding box center [639, 381] width 322 height 857
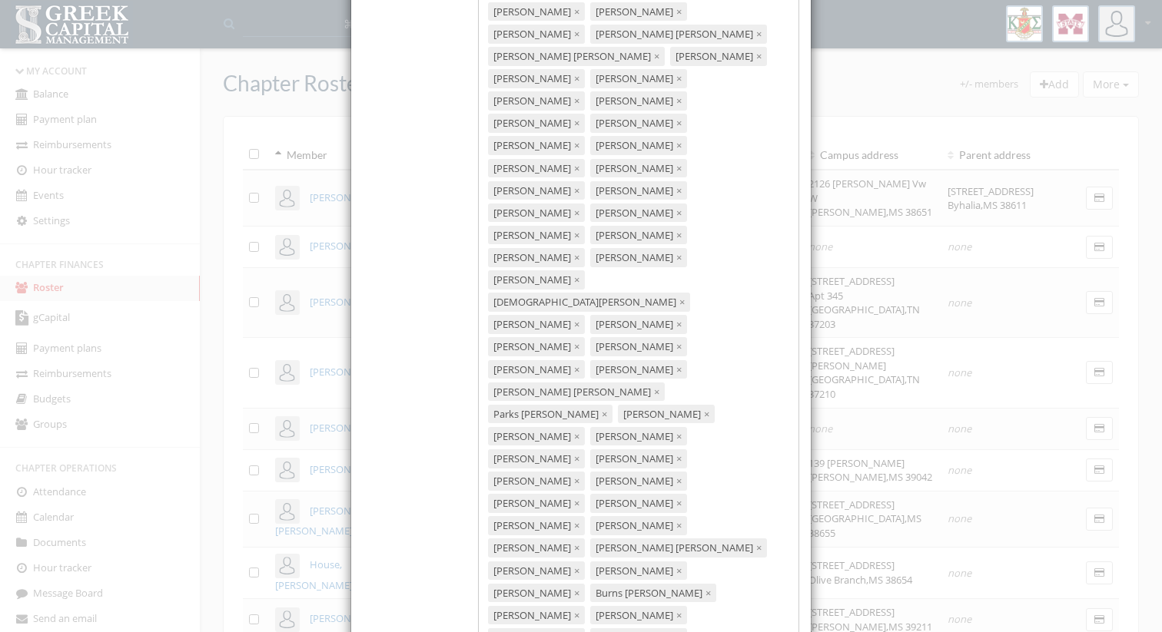
scroll to position [271, 0]
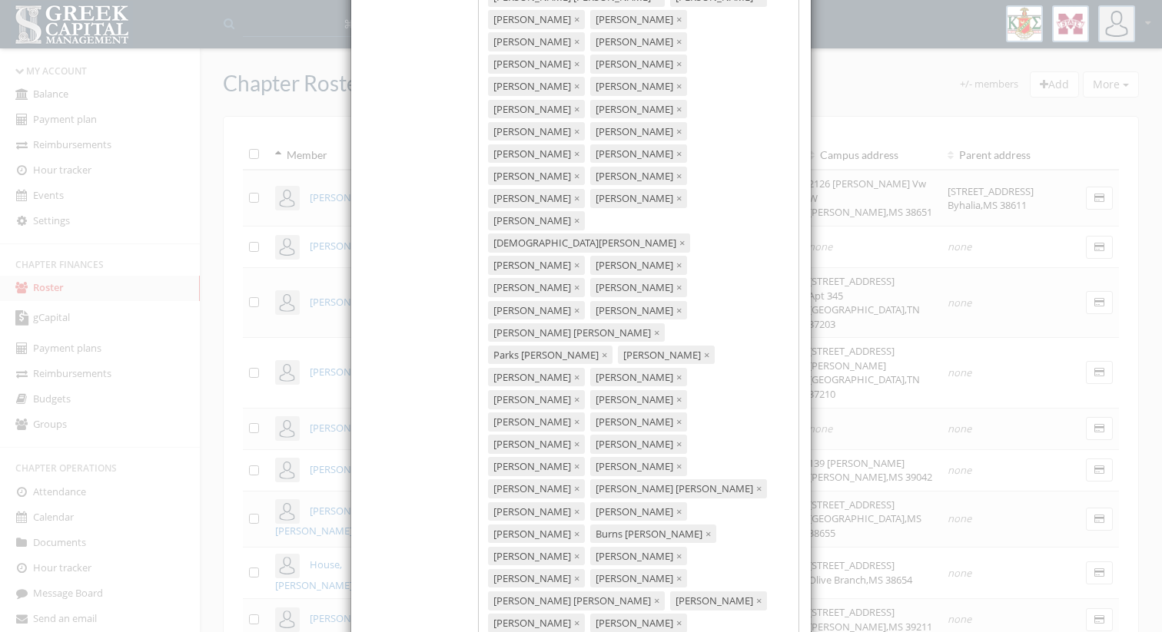
click at [666, 398] on div "[PERSON_NAME] × [PERSON_NAME] × [PERSON_NAME] × [PERSON_NAME] × [PERSON_NAME] ×…" at bounding box center [639, 265] width 322 height 879
click at [658, 419] on div "[PERSON_NAME] × [PERSON_NAME] × [PERSON_NAME] × [PERSON_NAME] × [PERSON_NAME] ×…" at bounding box center [639, 276] width 322 height 901
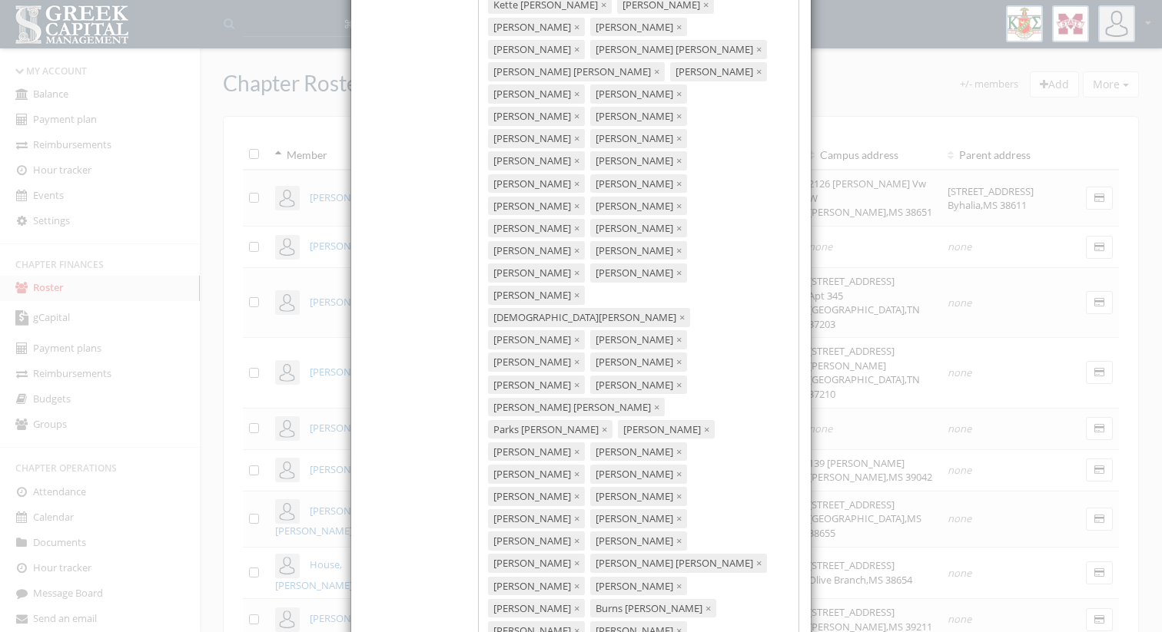
scroll to position [278, 0]
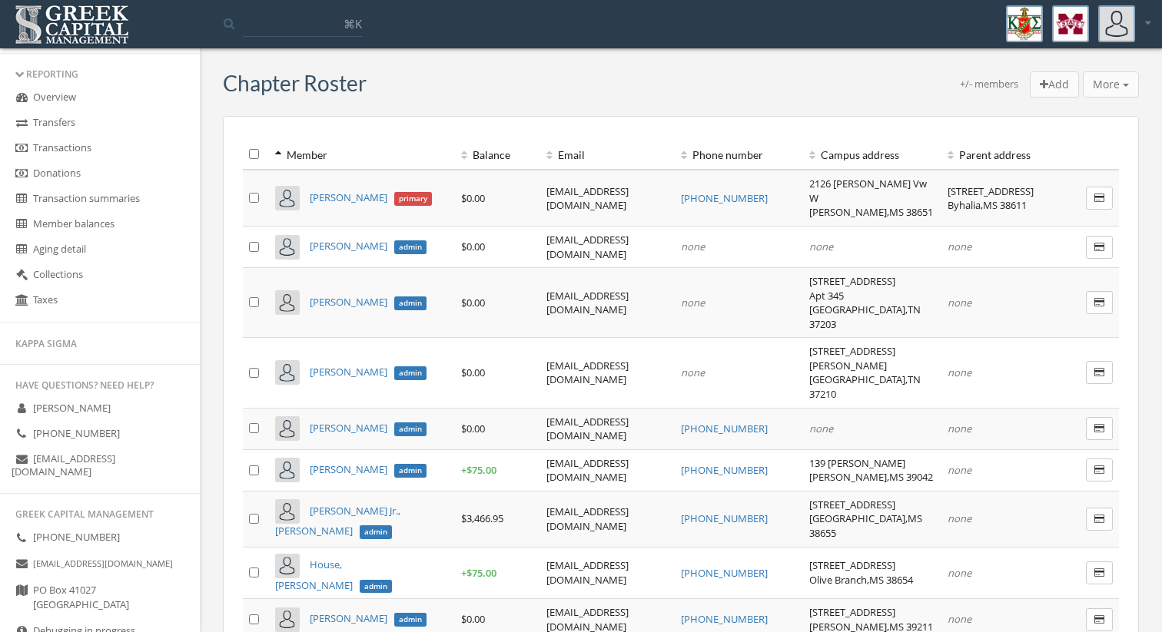
scroll to position [820, 0]
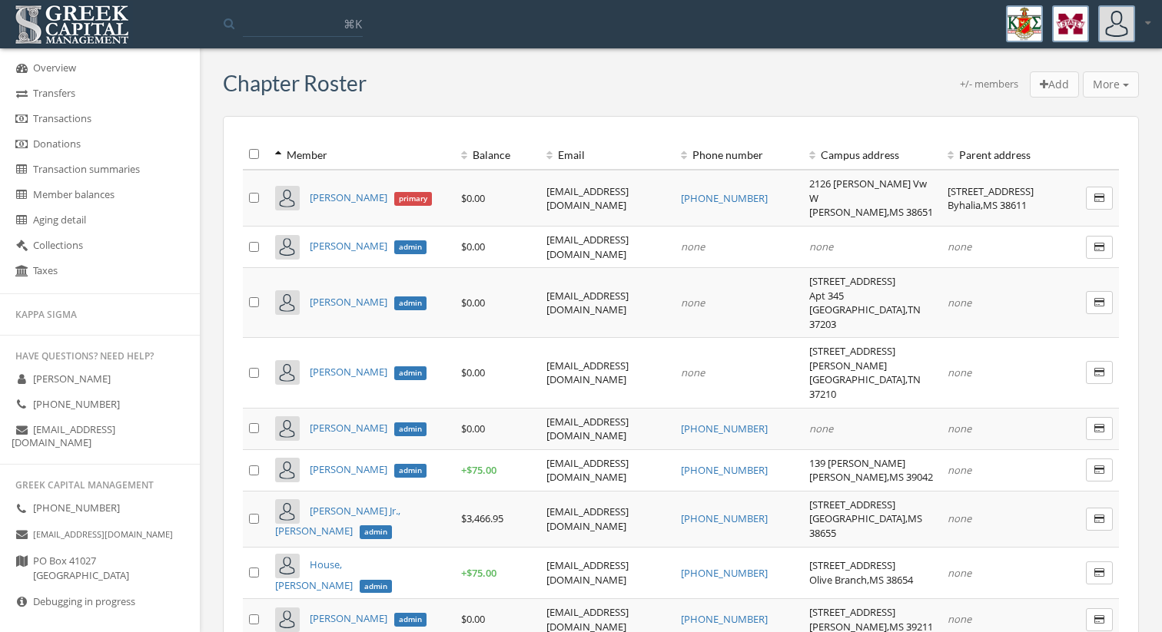
click at [461, 153] on icon at bounding box center [464, 155] width 6 height 11
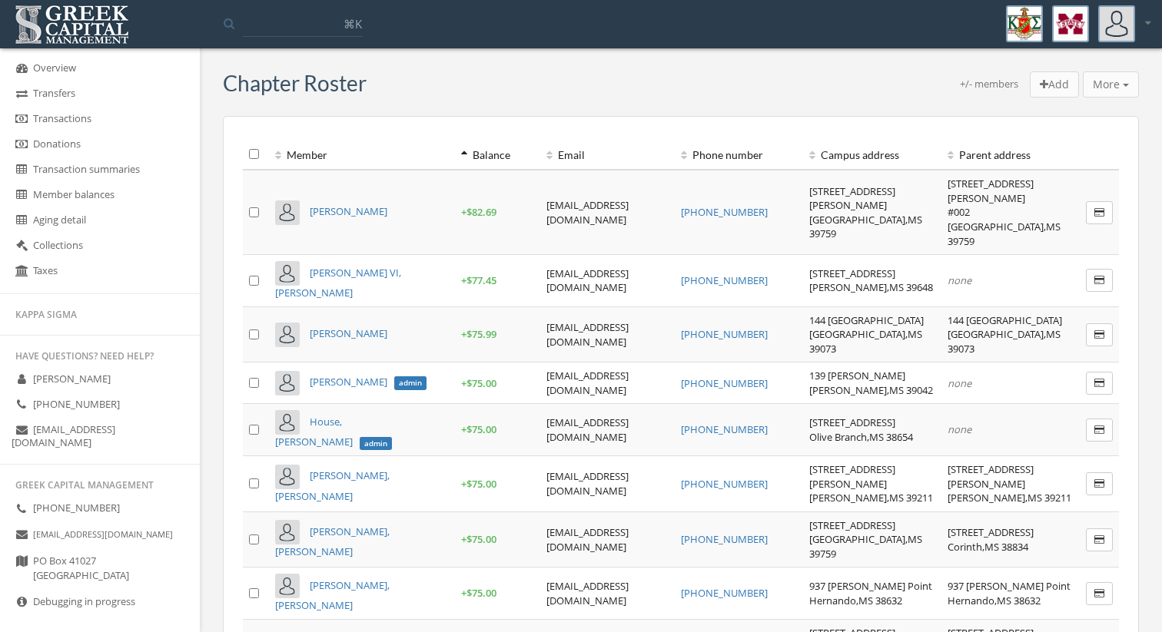
click at [461, 153] on icon at bounding box center [464, 155] width 6 height 11
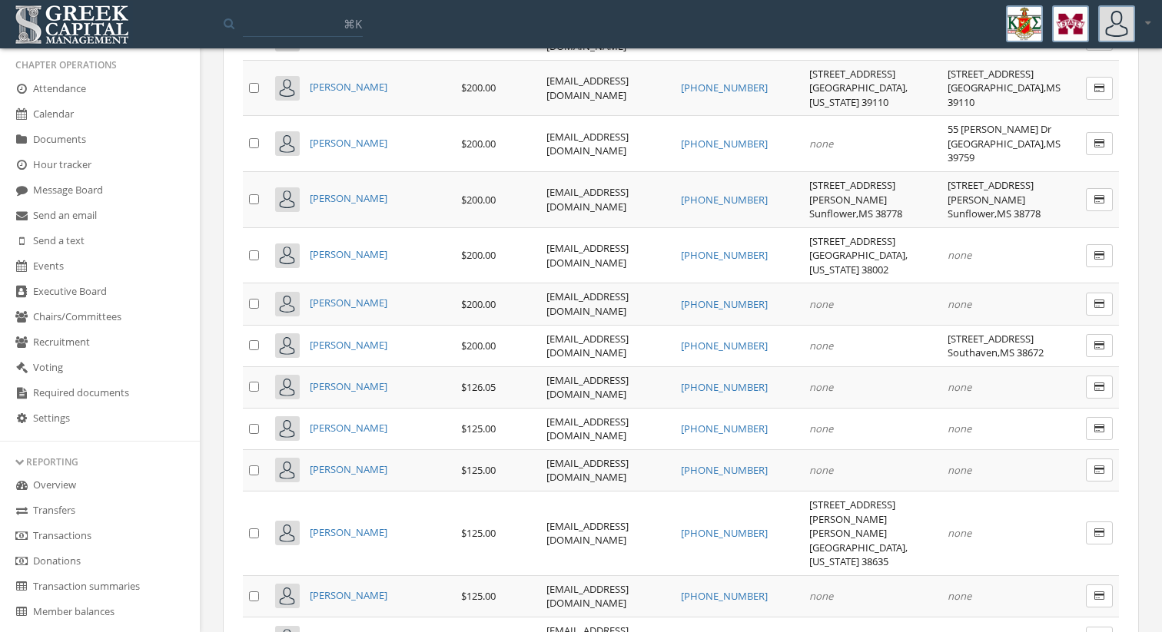
scroll to position [381, 0]
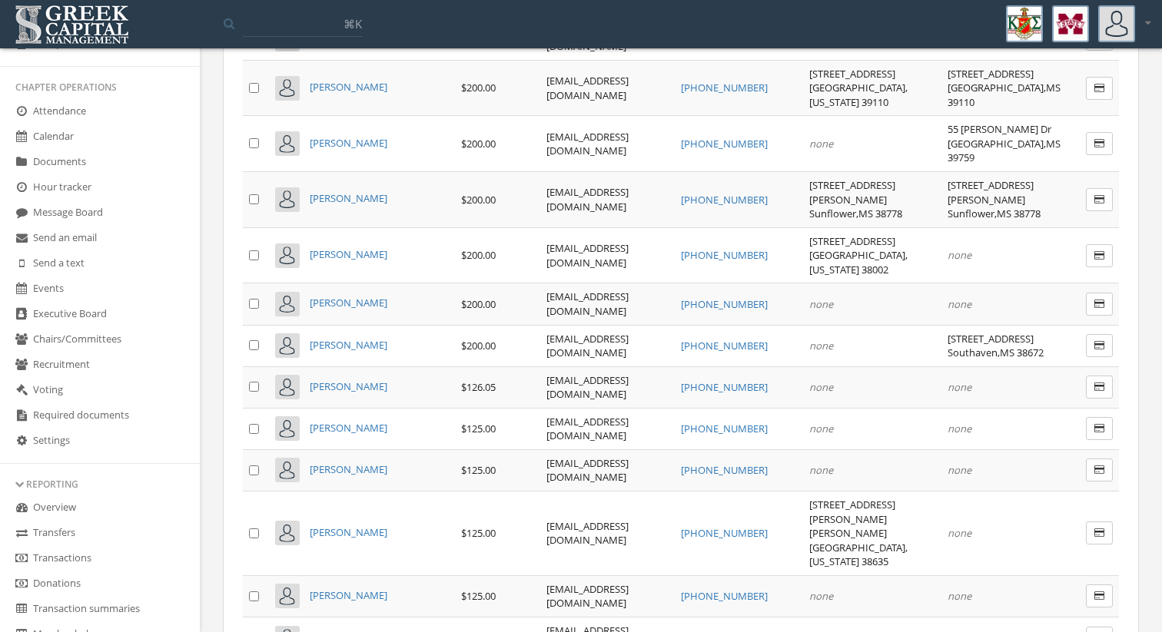
click at [108, 270] on link "Send a text" at bounding box center [100, 263] width 200 height 25
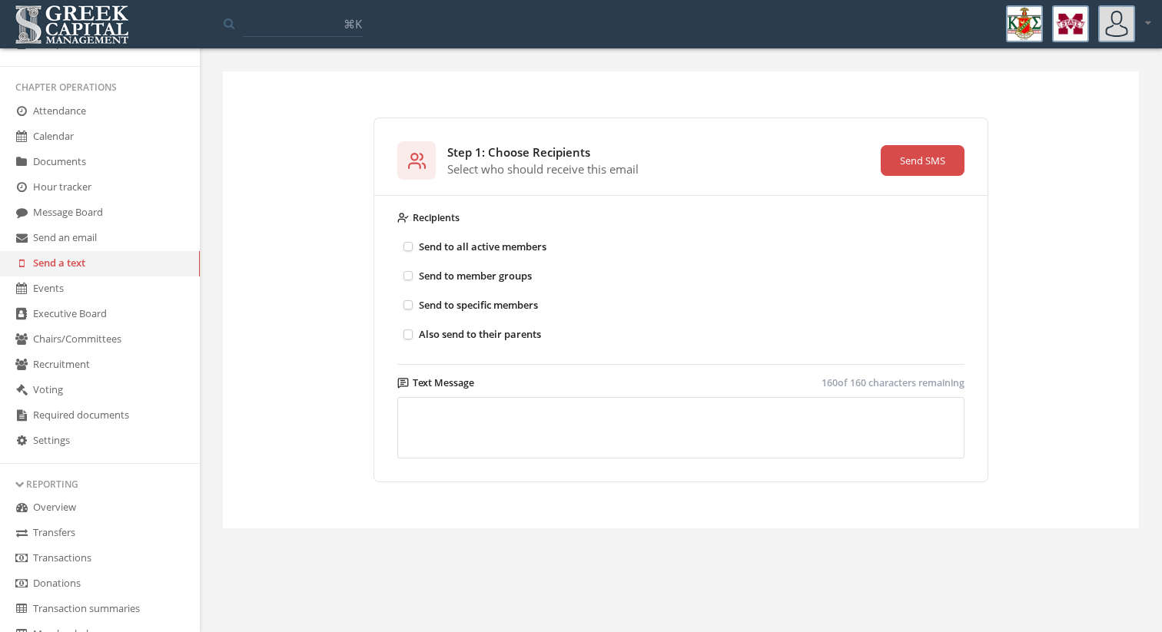
click at [546, 244] on p "Send to all active members" at bounding box center [483, 246] width 128 height 17
click at [413, 244] on button "Send to all active members" at bounding box center [408, 247] width 10 height 10
click at [545, 419] on textarea at bounding box center [680, 427] width 567 height 61
click at [552, 413] on textarea "**********" at bounding box center [680, 427] width 567 height 61
click at [558, 413] on textarea "**********" at bounding box center [680, 427] width 567 height 61
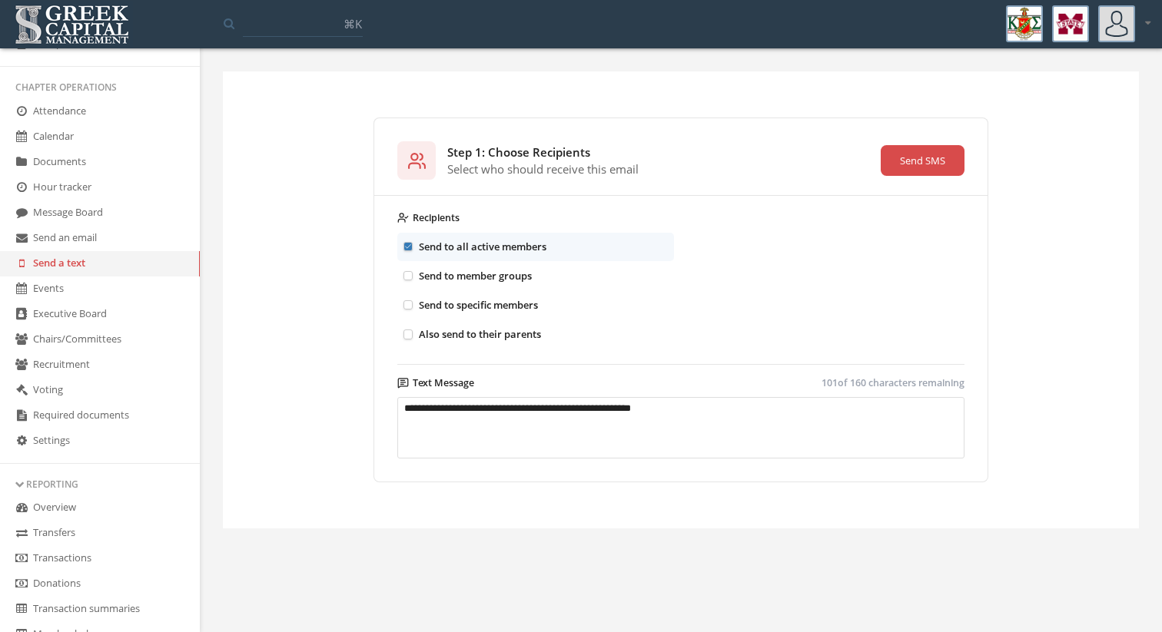
type textarea "**********"
click at [928, 164] on button "Send SMS" at bounding box center [922, 160] width 84 height 31
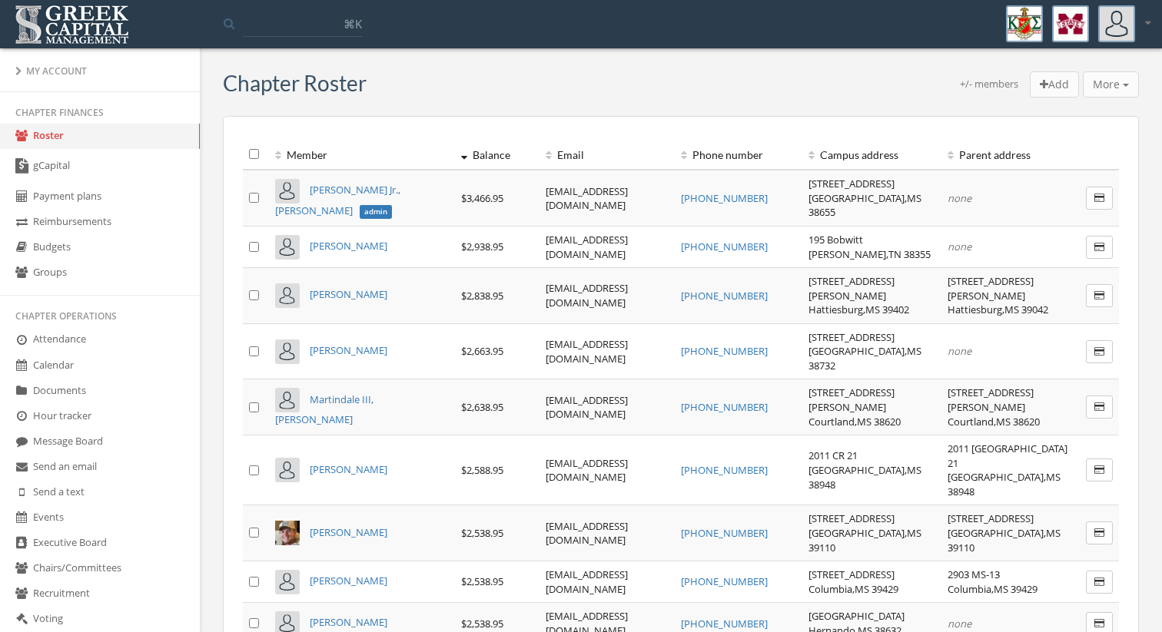
click at [461, 151] on icon at bounding box center [464, 155] width 6 height 11
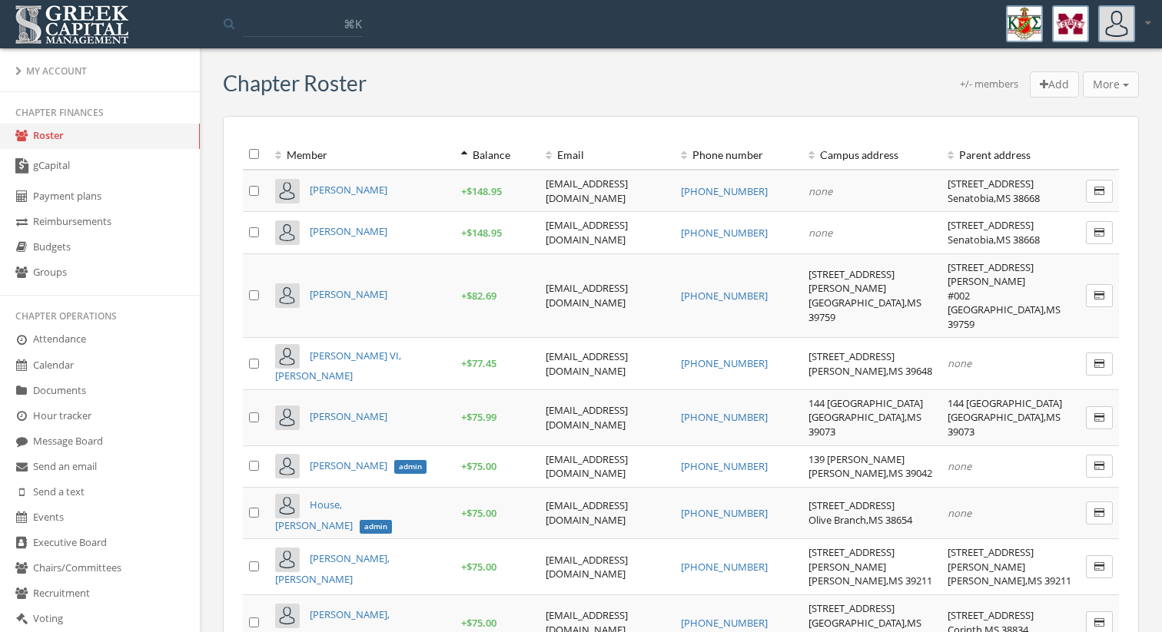
click at [461, 151] on icon at bounding box center [464, 155] width 6 height 11
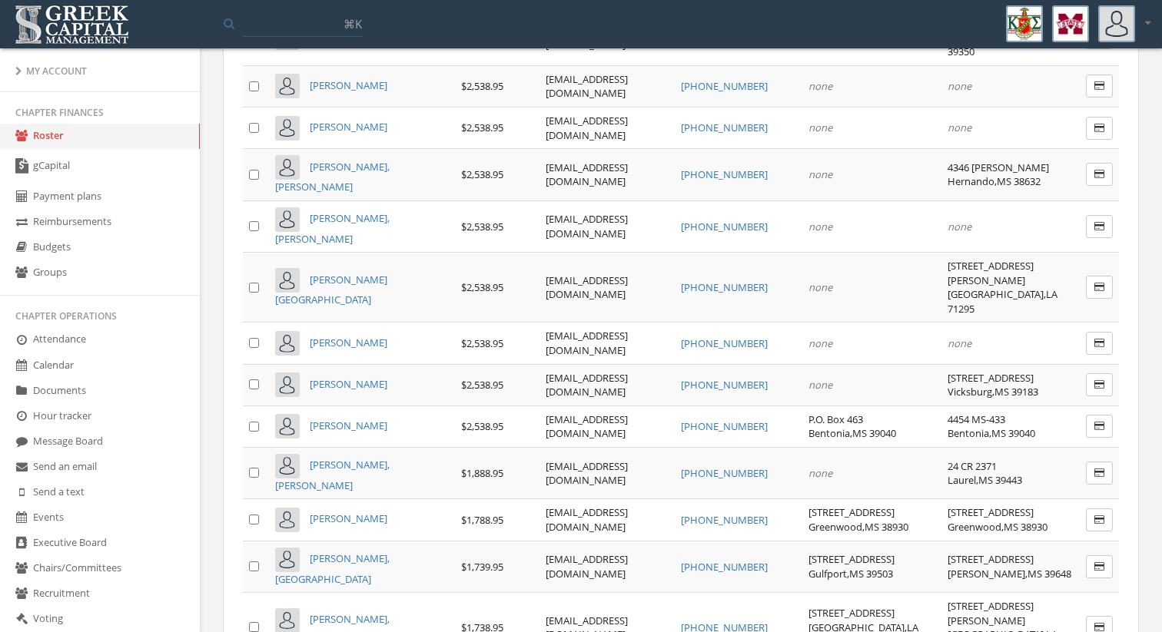
scroll to position [758, 0]
